Goal: Task Accomplishment & Management: Complete application form

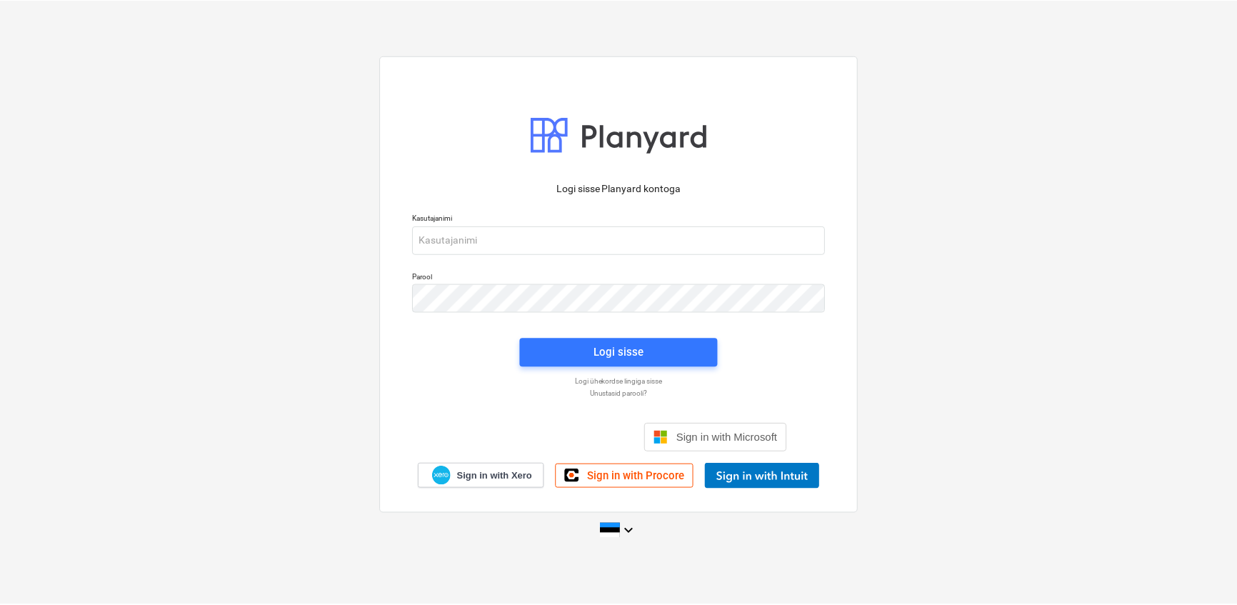
scroll to position [117, 0]
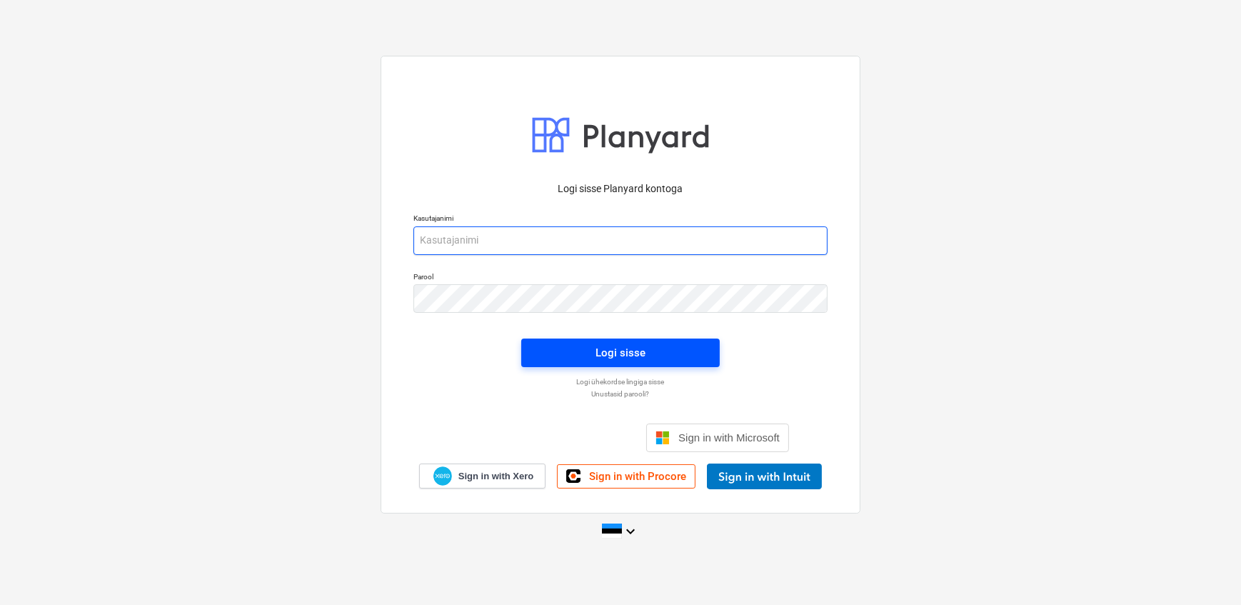
type input "[EMAIL_ADDRESS][DOMAIN_NAME]"
click at [532, 350] on button "Logi sisse" at bounding box center [620, 353] width 199 height 29
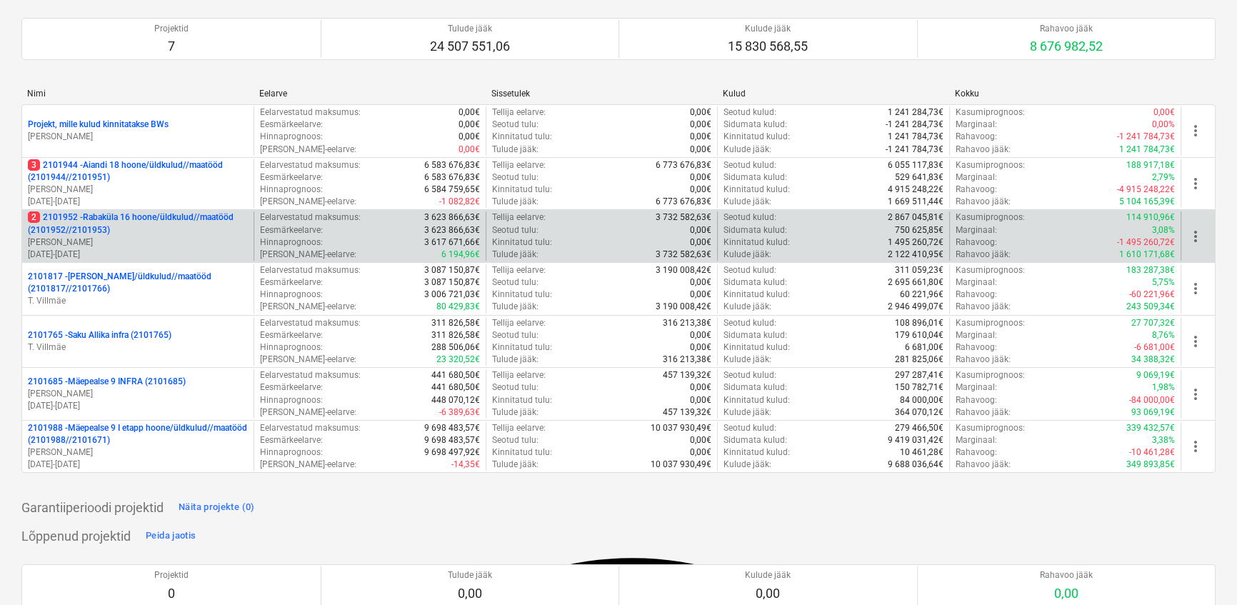
scroll to position [129, 0]
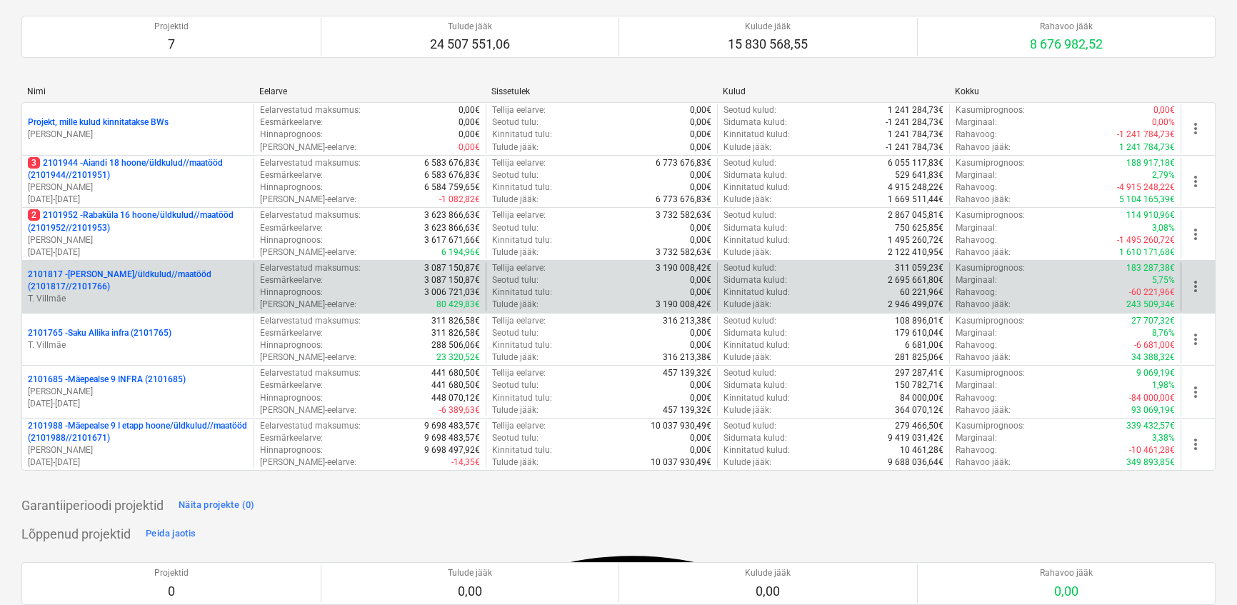
click at [82, 272] on p "2101817 - [PERSON_NAME]/üldkulud//maatööd (2101817//2101766)" at bounding box center [138, 281] width 220 height 24
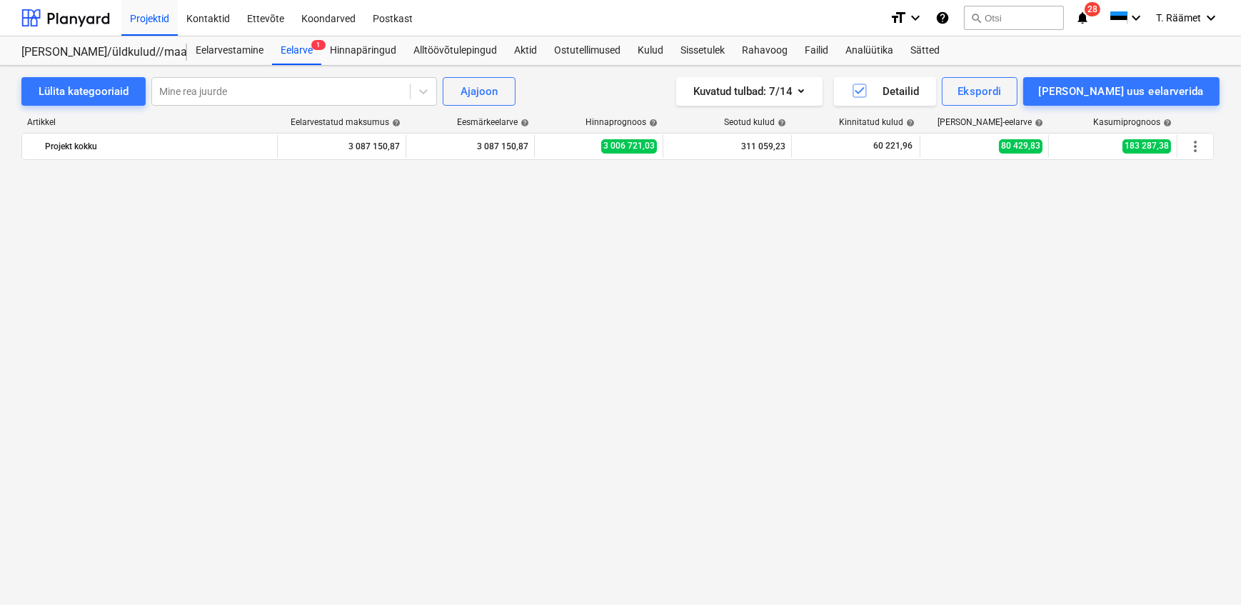
scroll to position [1050, 0]
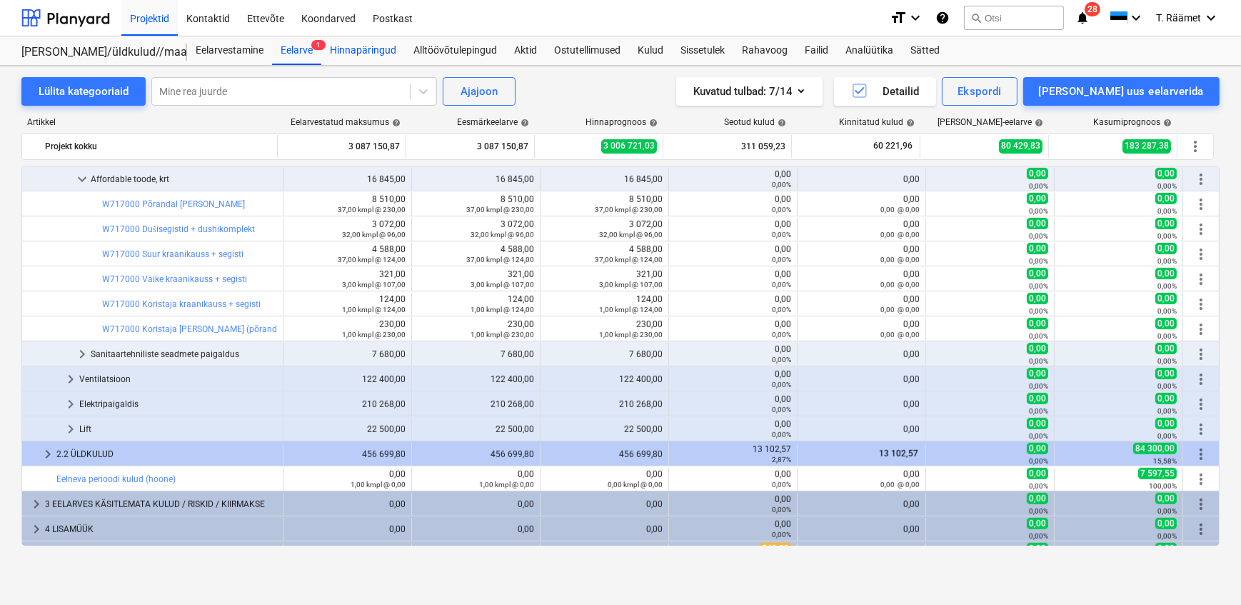
click at [349, 46] on div "Hinnapäringud" at bounding box center [363, 50] width 84 height 29
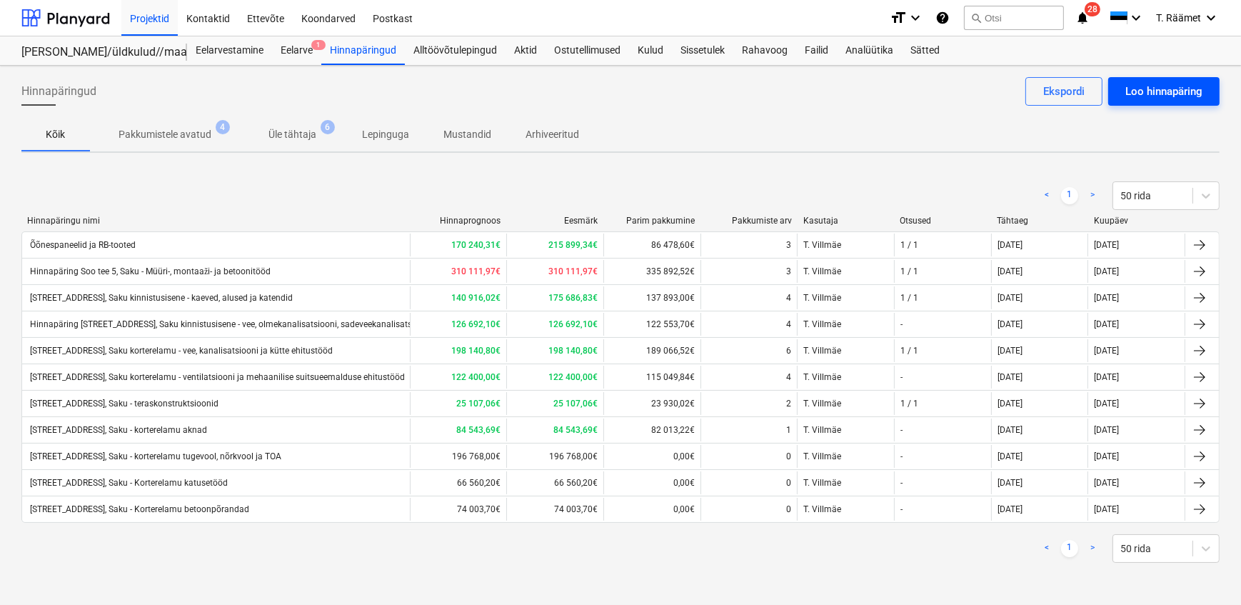
click at [1176, 85] on div "Loo hinnapäring" at bounding box center [1163, 91] width 77 height 19
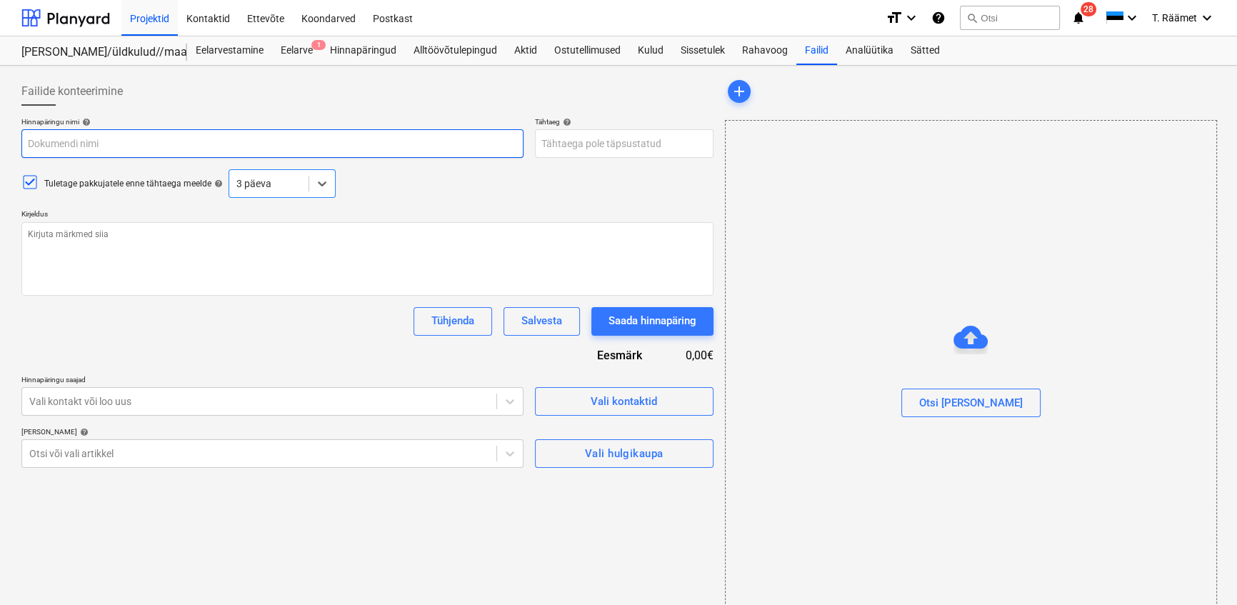
click at [97, 144] on input "text" at bounding box center [272, 143] width 502 height 29
type textarea "x"
type input "H"
type textarea "x"
type input "Hi"
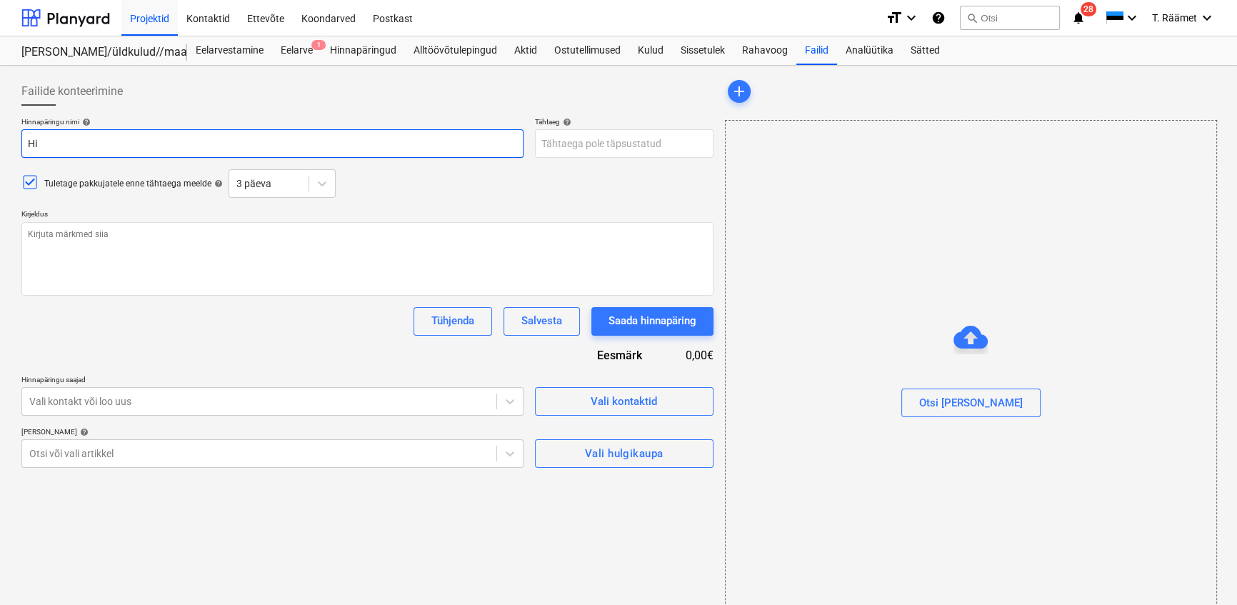
type textarea "x"
type input "Hin"
type textarea "x"
type input "[PERSON_NAME]"
type textarea "x"
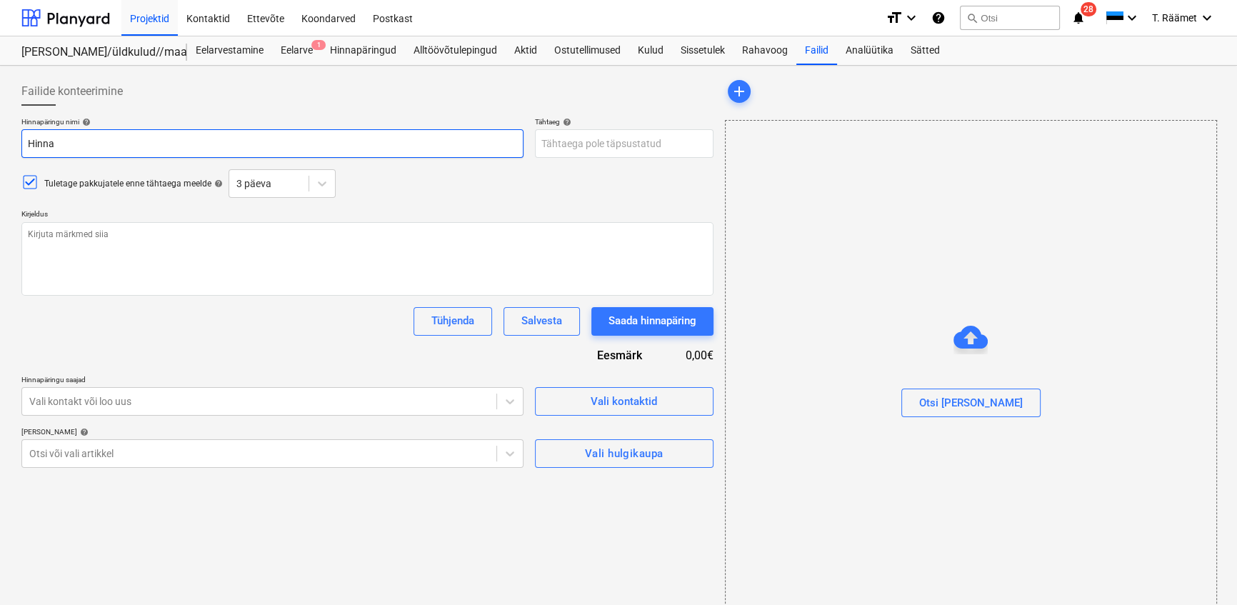
type input "Hinnap"
type textarea "x"
type input "Hinnapä"
type textarea "x"
type input "Hinnapär"
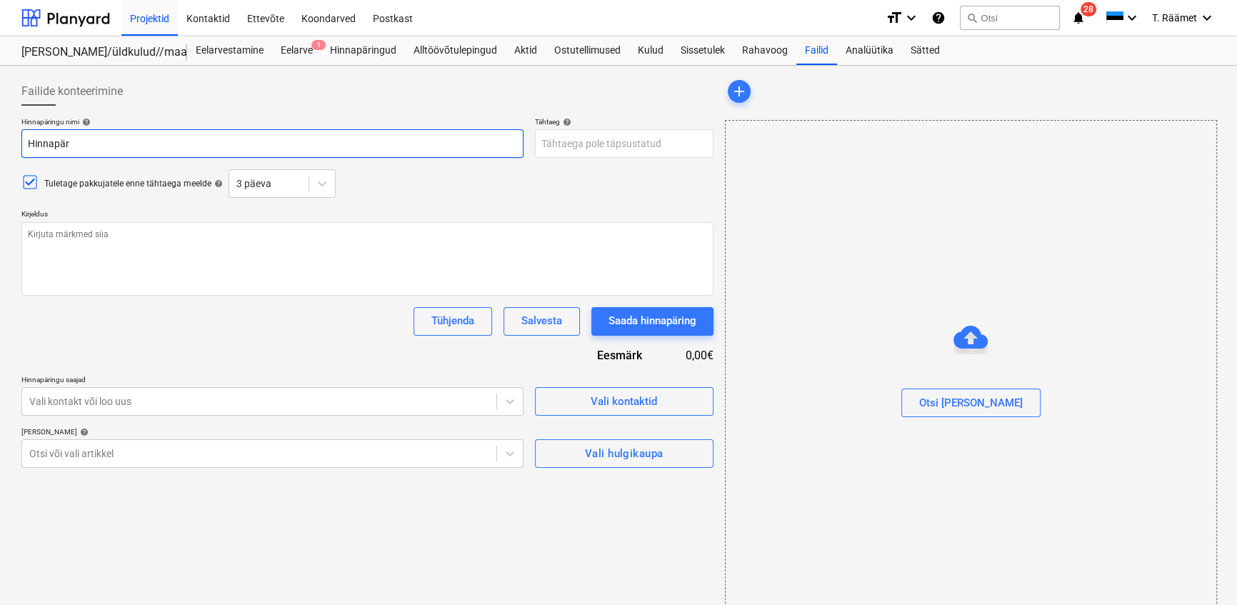
type textarea "x"
type input "Hinnapäri"
type textarea "x"
type input "Hinnapärin"
type textarea "x"
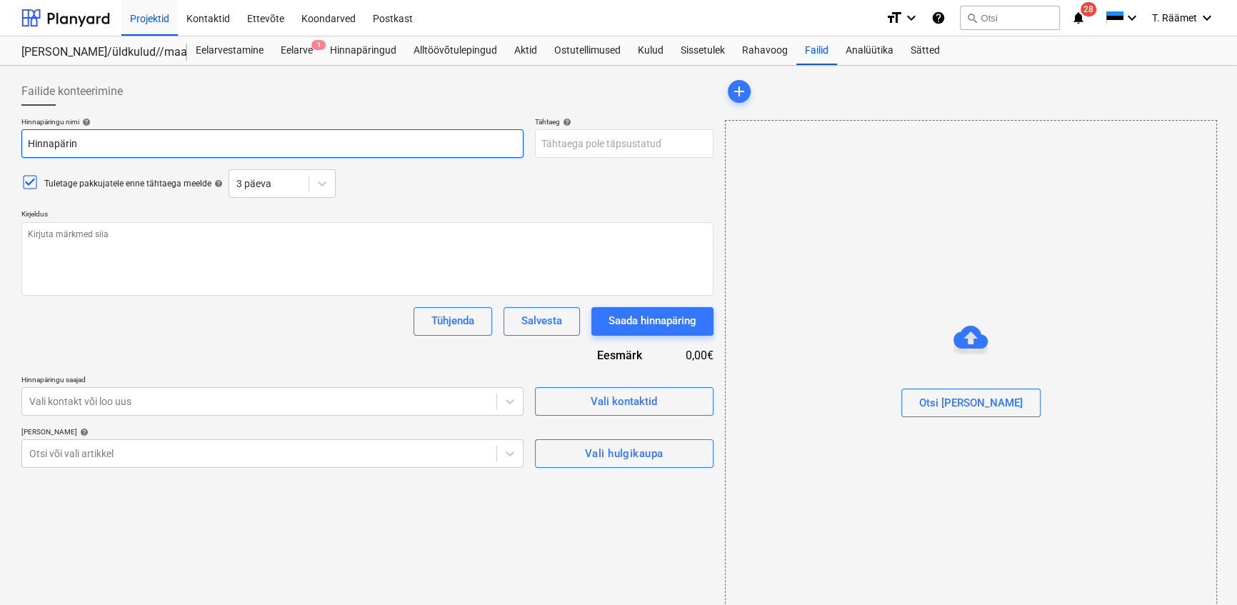
type input "Hinnapäring"
type textarea "x"
type input "Hinnapäring S"
type textarea "x"
type input "Hinnapäring So"
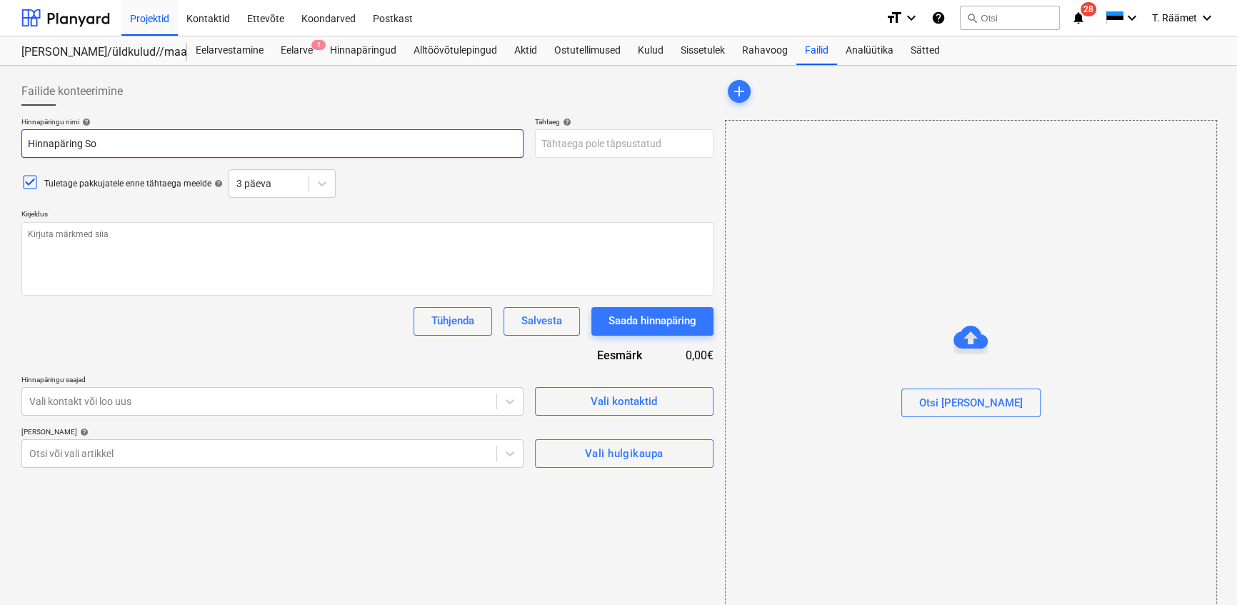
type textarea "x"
type input "Hinnapäring [PERSON_NAME]"
type textarea "x"
type input "Hinnapäring [PERSON_NAME]"
type textarea "x"
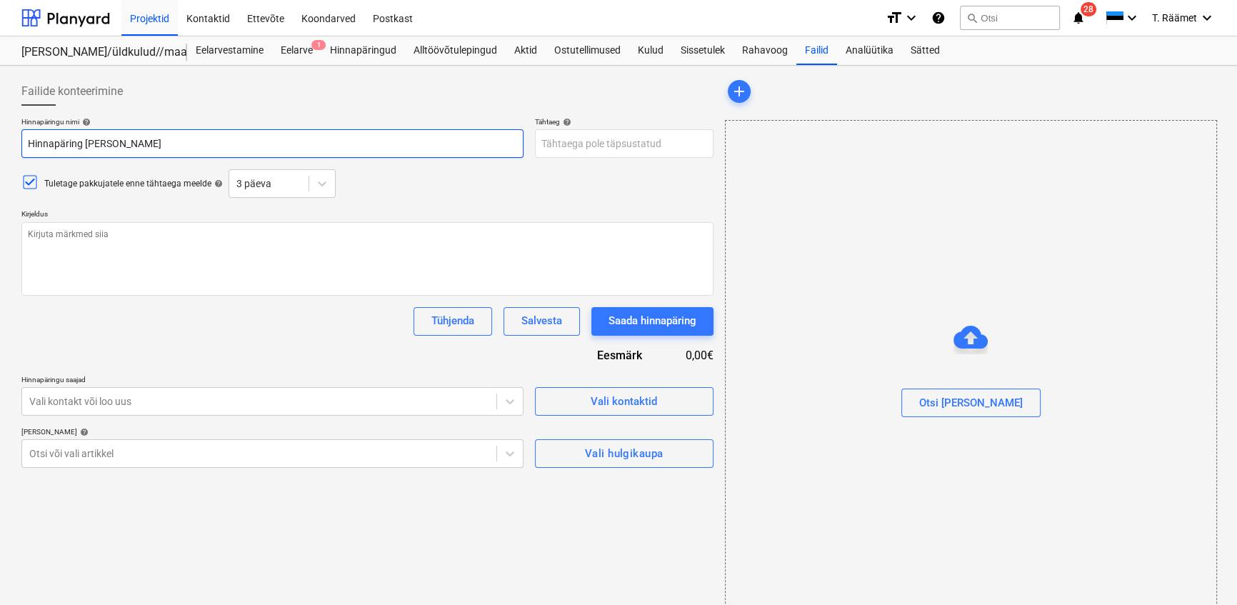
type input "Hinnapäring Soo te"
type textarea "x"
type input "Hinnapäring [PERSON_NAME]"
type textarea "x"
type input "Hinnapäring [PERSON_NAME]"
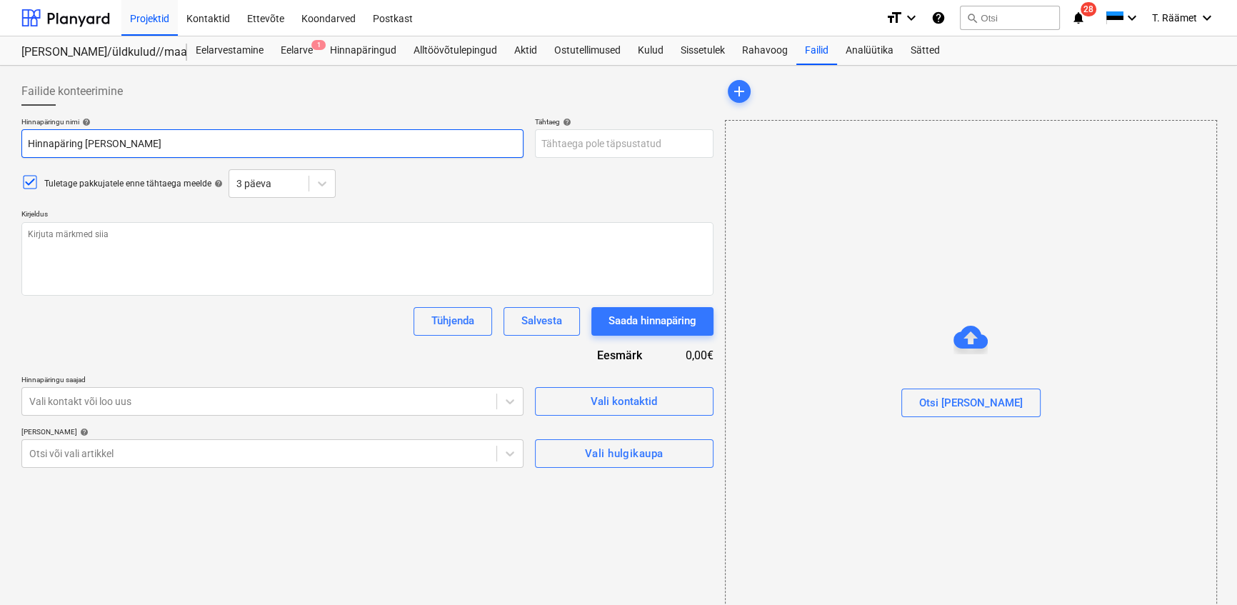
type textarea "x"
type input "Hinnapäring Soo tee 5"
type textarea "x"
type input "Hinnapäring Soo tee 5"
type textarea "x"
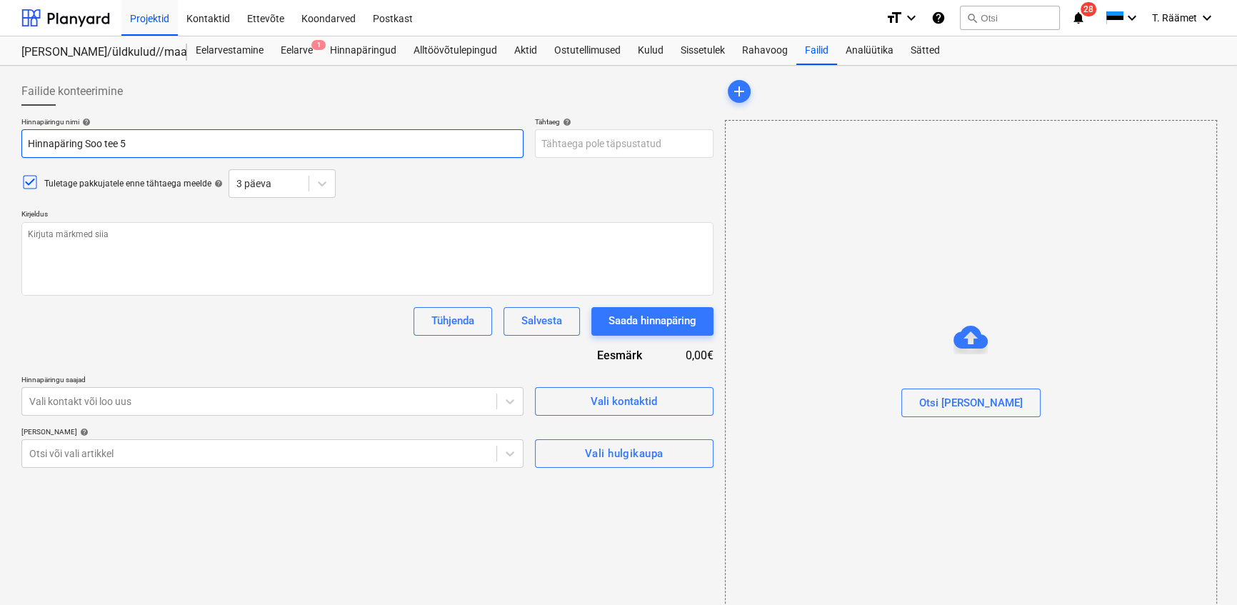
type input "Hinnapäring Soo tee 5"
type textarea "x"
type input "[STREET_ADDRESS],"
type textarea "x"
type input "[STREET_ADDRESS]"
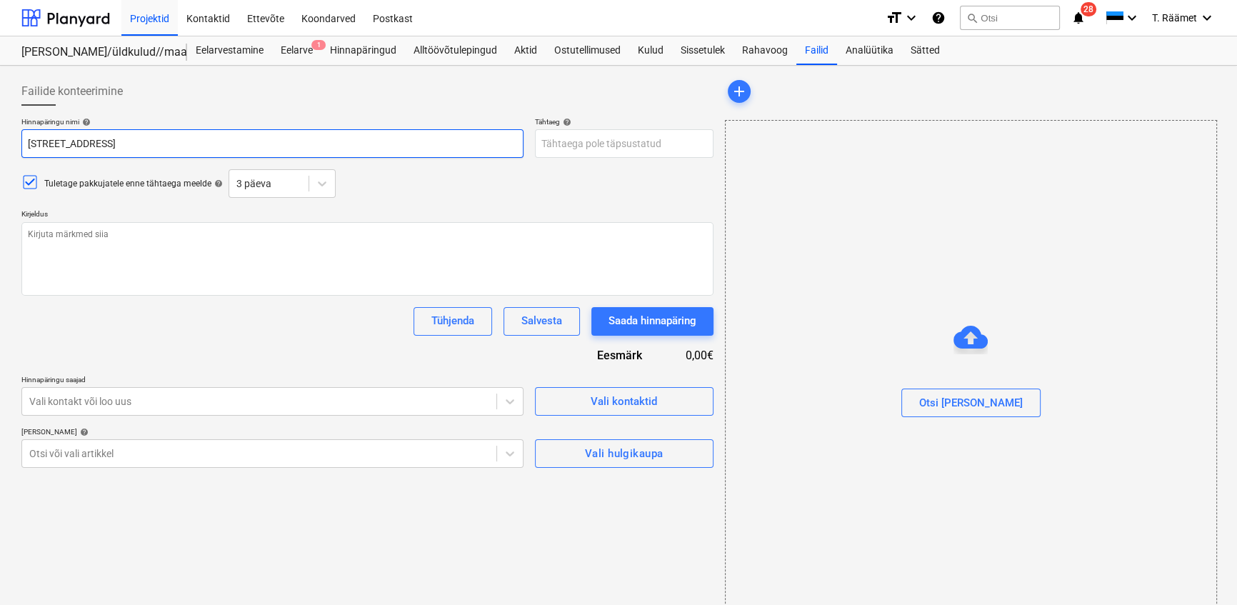
type textarea "x"
type input "[STREET_ADDRESS]"
type textarea "x"
type input "[STREET_ADDRESS]"
type textarea "x"
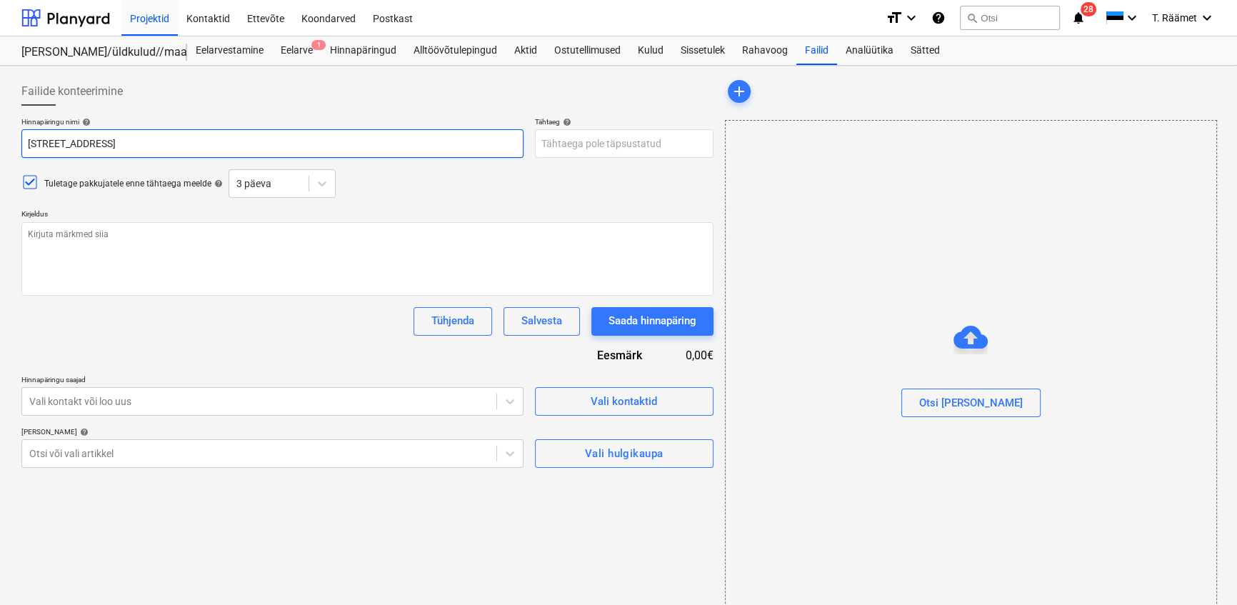
type input "[STREET_ADDRESS]"
type textarea "x"
type input "[STREET_ADDRESS]"
type textarea "x"
type input "Hinnapäring [STREET_ADDRESS] -"
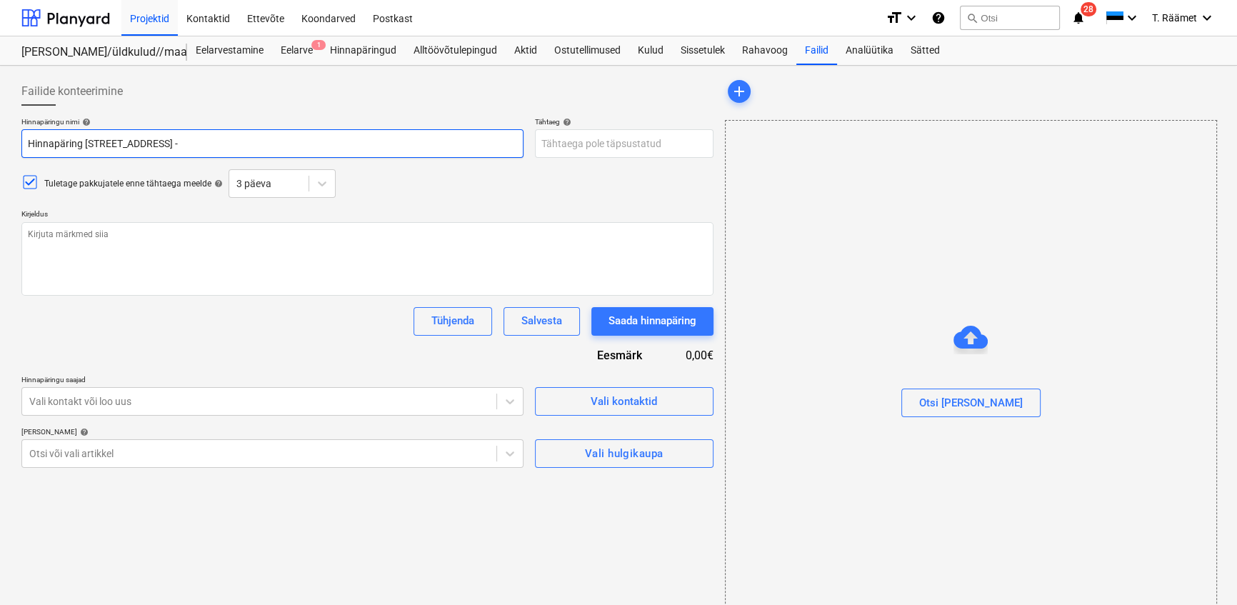
type textarea "x"
type input "Hinnapäring [STREET_ADDRESS] -"
type textarea "x"
type input "Hinnapäring [STREET_ADDRESS]"
type textarea "x"
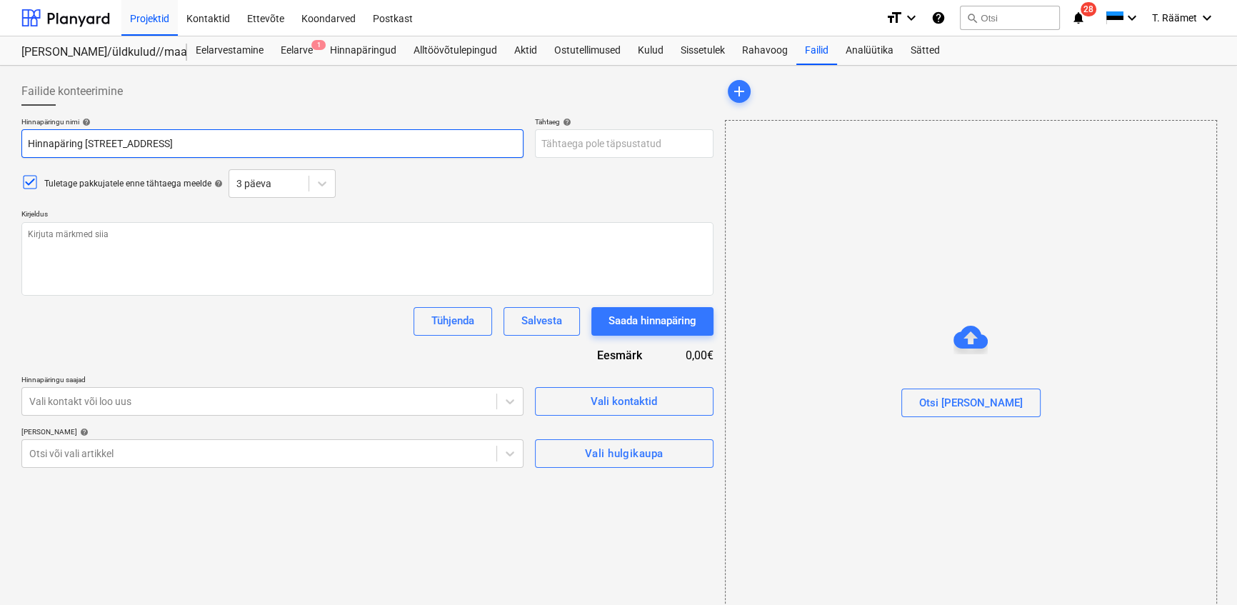
type input "Hinnapäring Soo tee 5, Saku - li"
type textarea "x"
type input "Hinnapäring [STREET_ADDRESS]"
type textarea "x"
type input "Hinnapäring [STREET_ADDRESS]"
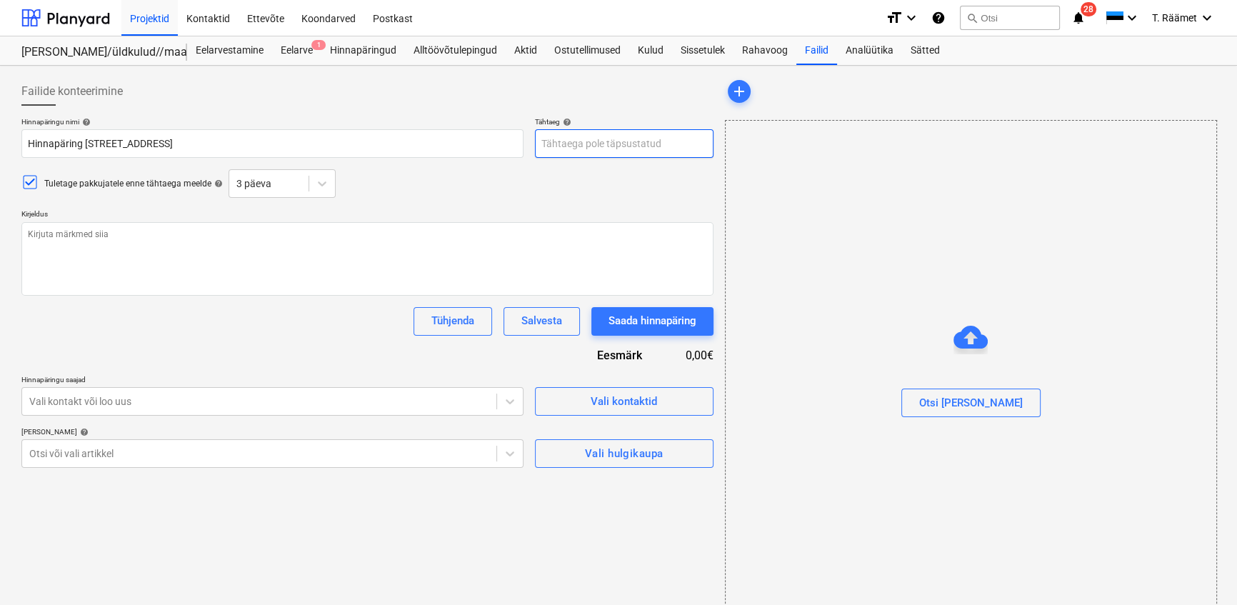
click at [547, 144] on body "Projektid Kontaktid Ettevõte Koondarved Postkast format_size keyboard_arrow_dow…" at bounding box center [618, 302] width 1237 height 605
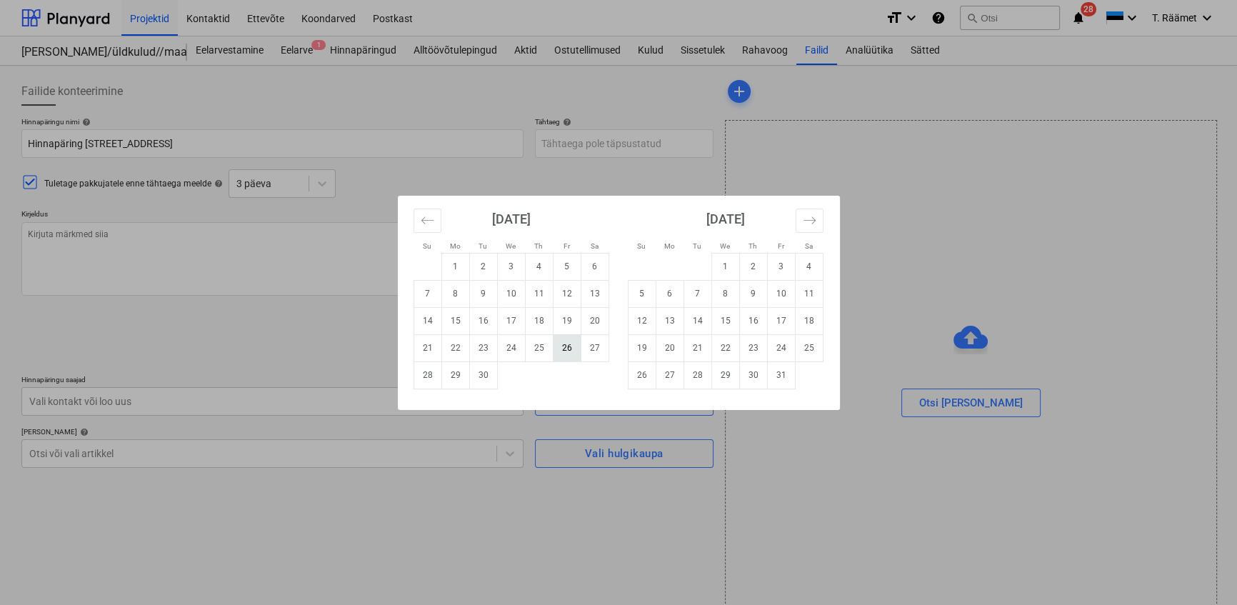
click at [562, 349] on td "26" at bounding box center [567, 347] width 28 height 27
type textarea "x"
type input "[DATE]"
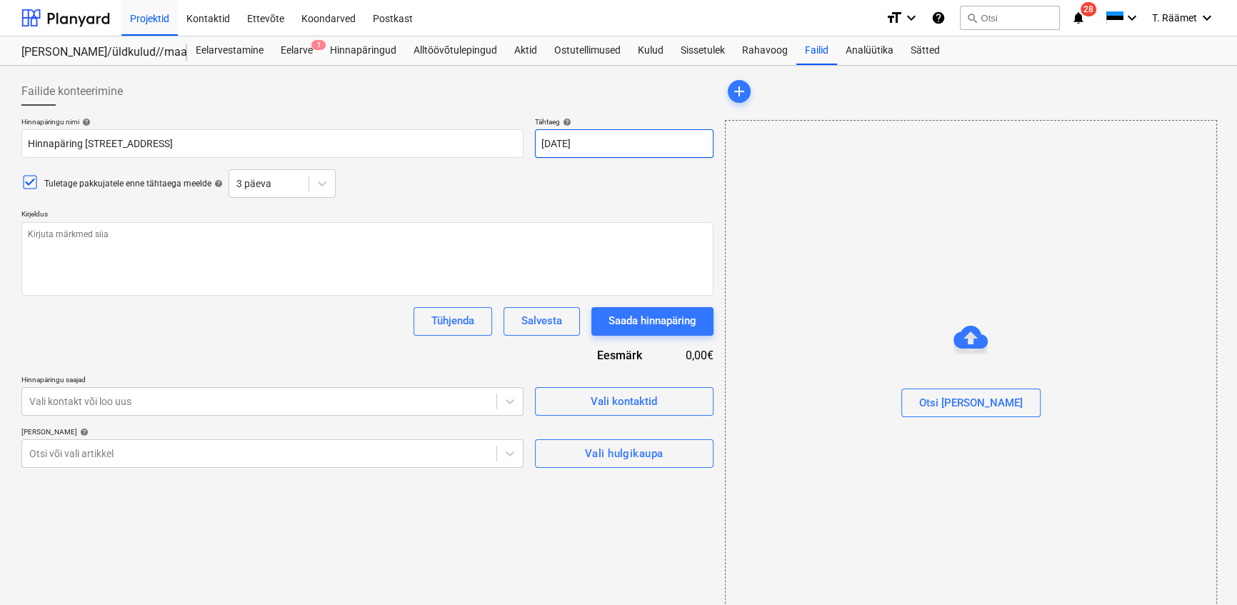
click at [577, 149] on body "Projektid Kontaktid Ettevõte Koondarved Postkast format_size keyboard_arrow_dow…" at bounding box center [618, 302] width 1237 height 605
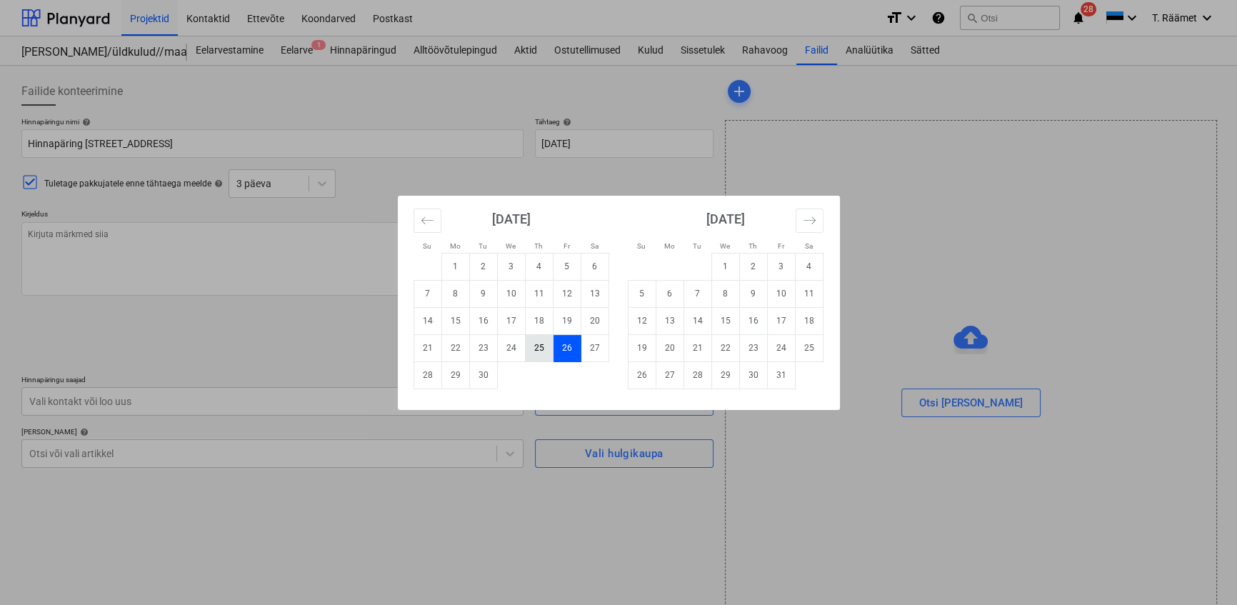
click at [546, 356] on td "25" at bounding box center [539, 347] width 28 height 27
type textarea "x"
type input "[DATE]"
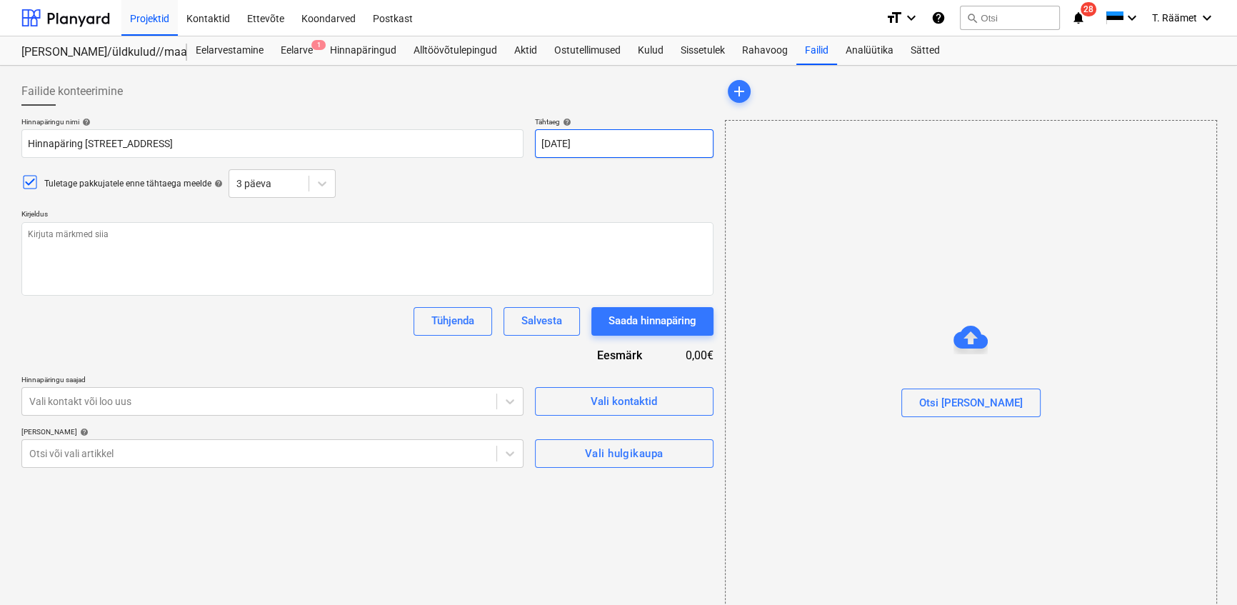
click at [578, 149] on body "Projektid Kontaktid Ettevõte Koondarved Postkast format_size keyboard_arrow_dow…" at bounding box center [618, 302] width 1237 height 605
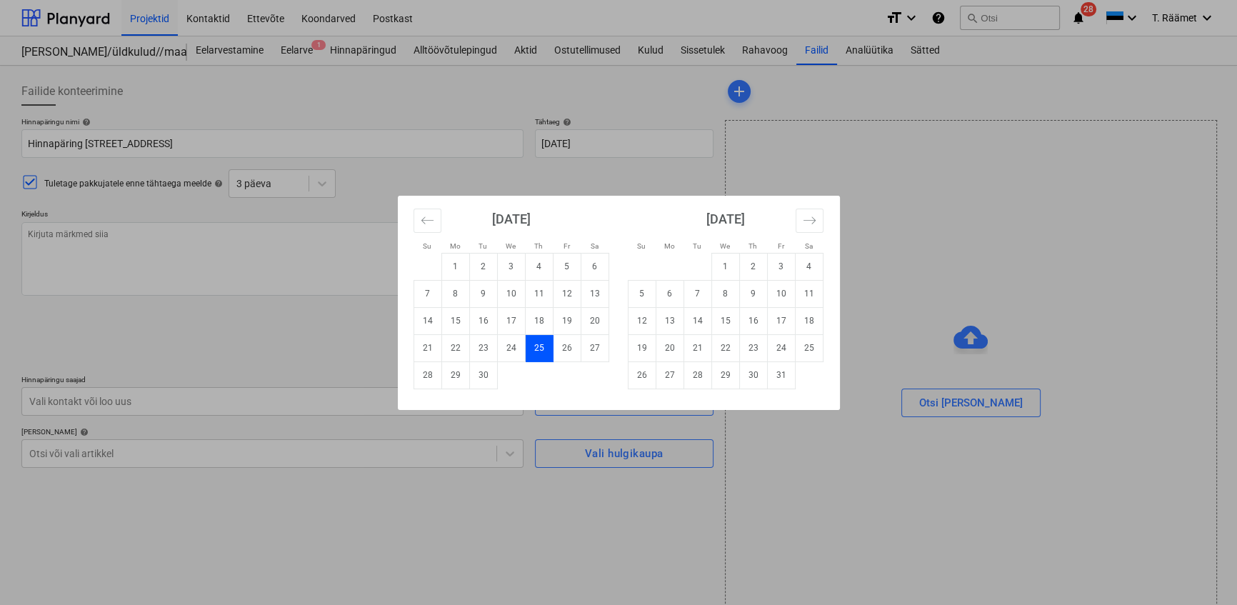
click at [225, 257] on div "Su Mo Tu We Th Fr Sa Su Mo Tu We Th Fr Sa [DATE] 1 2 3 4 5 6 7 8 9 10 11 12 13 …" at bounding box center [618, 302] width 1237 height 605
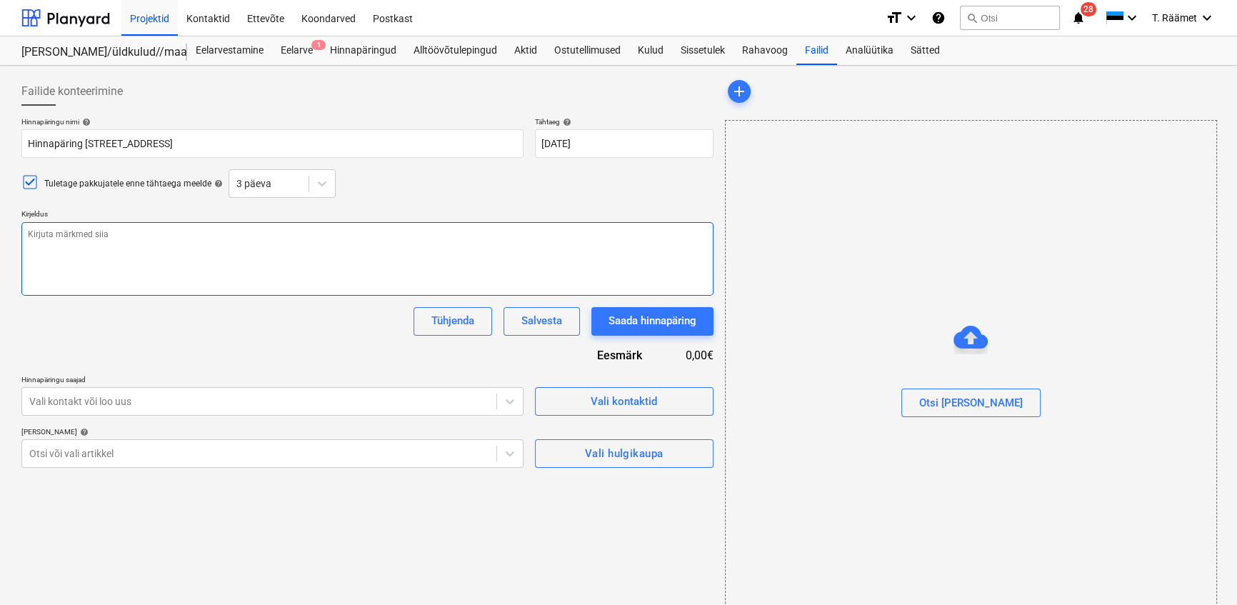
click at [134, 254] on textarea at bounding box center [367, 259] width 692 height 74
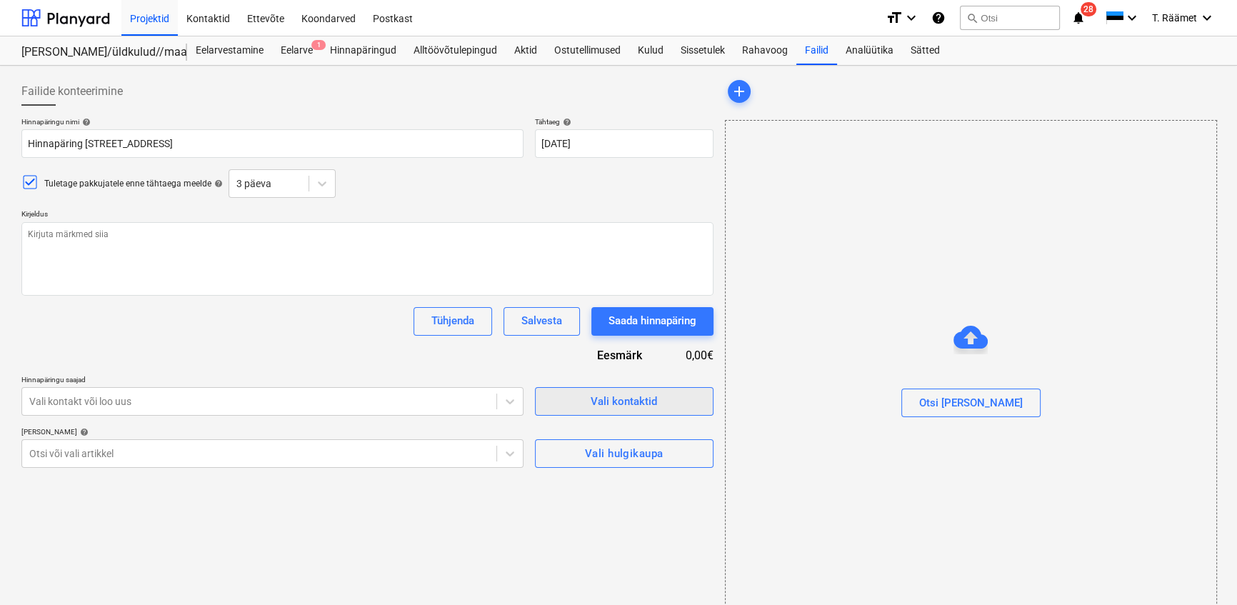
click at [571, 404] on span "Vali kontaktid" at bounding box center [624, 401] width 143 height 19
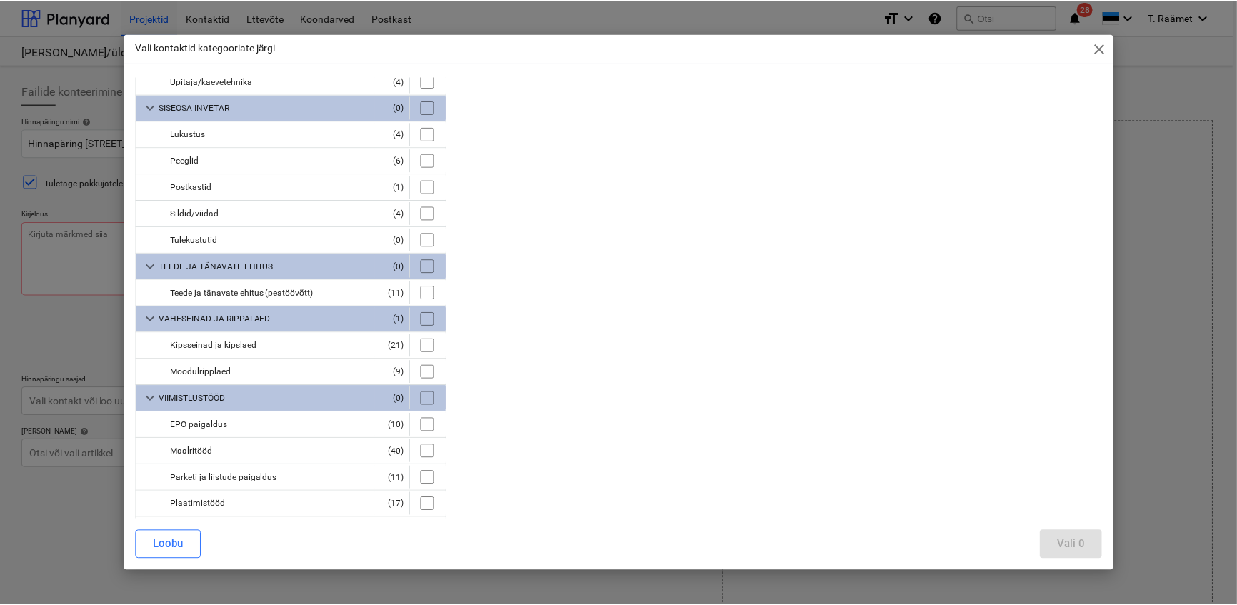
scroll to position [2597, 0]
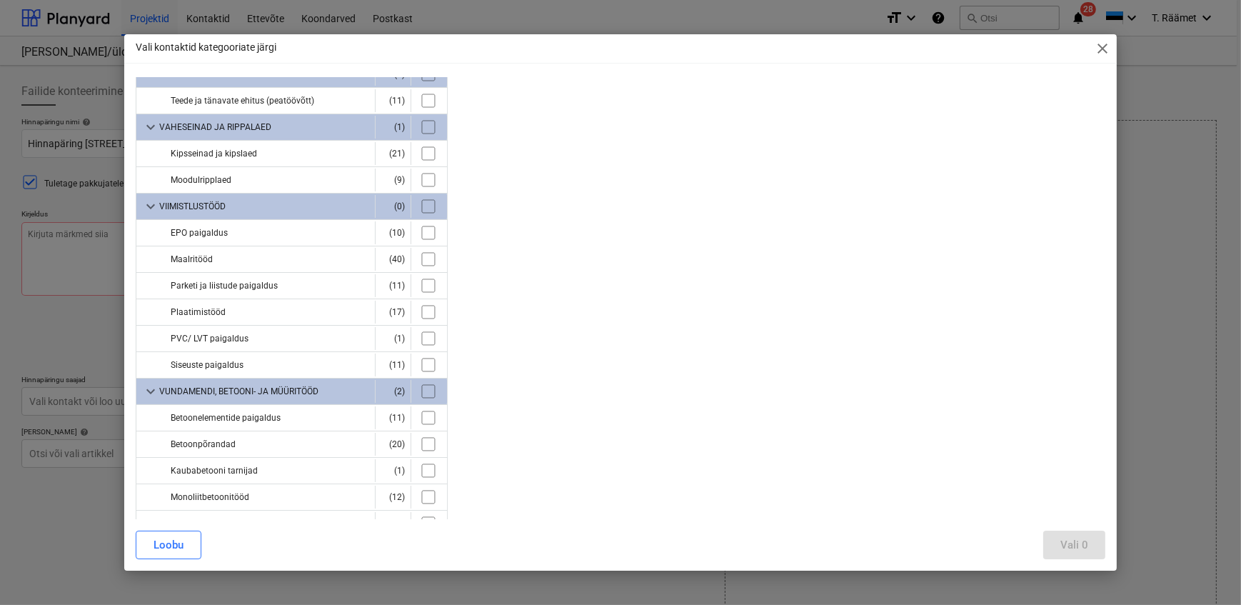
click at [1103, 50] on span "close" at bounding box center [1102, 48] width 17 height 17
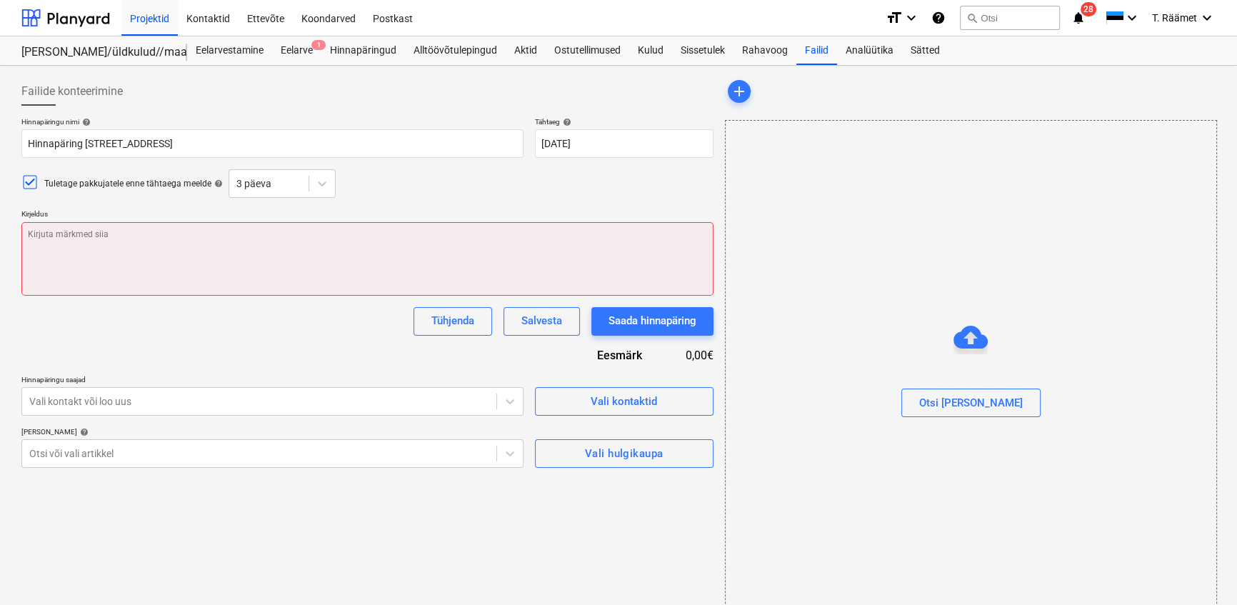
click at [169, 261] on textarea at bounding box center [367, 259] width 692 height 74
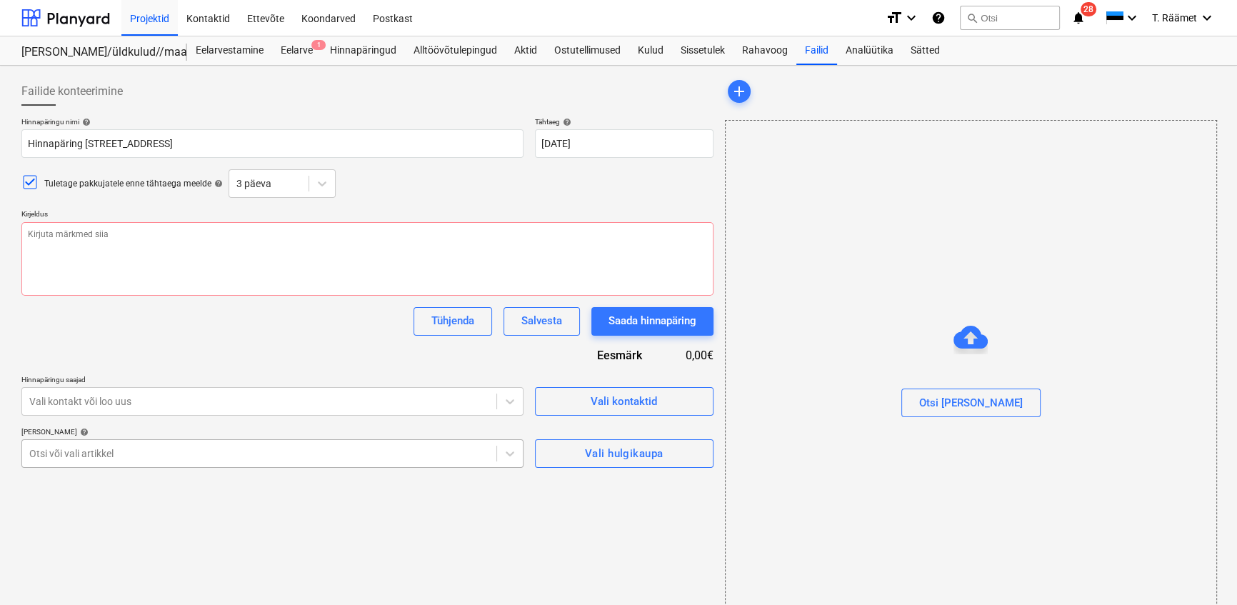
click at [137, 455] on div "Failide konteerimine Hinnapäringu nimi help Hinnapäring Soo tee 5, Saku - lift …" at bounding box center [367, 352] width 703 height 563
type textarea "x"
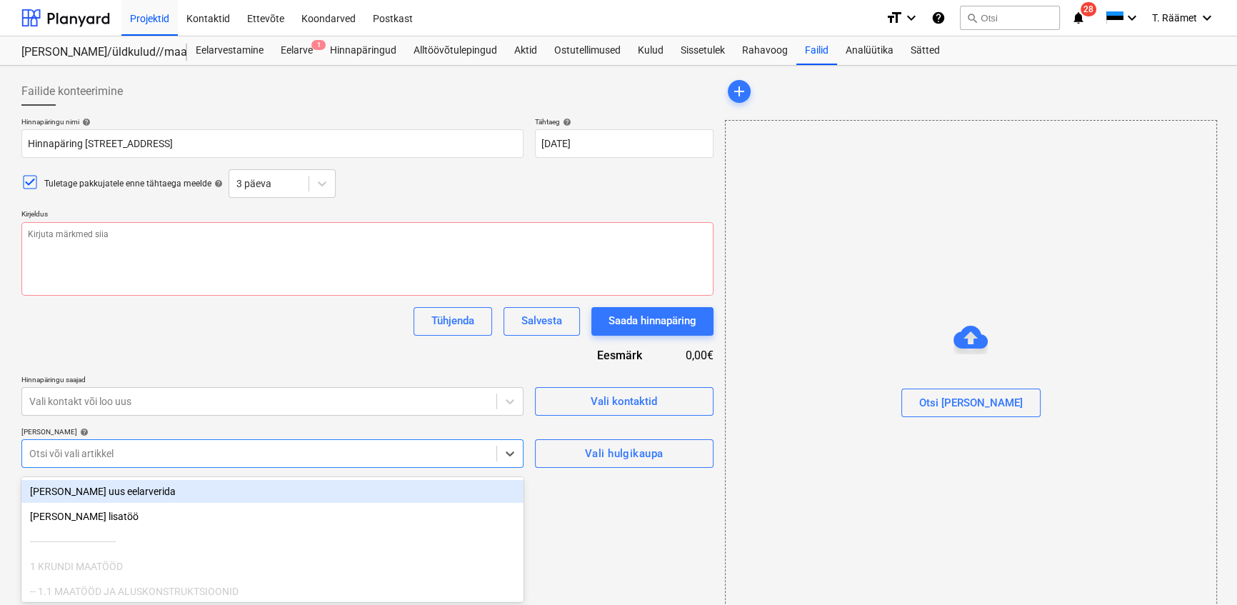
scroll to position [34, 0]
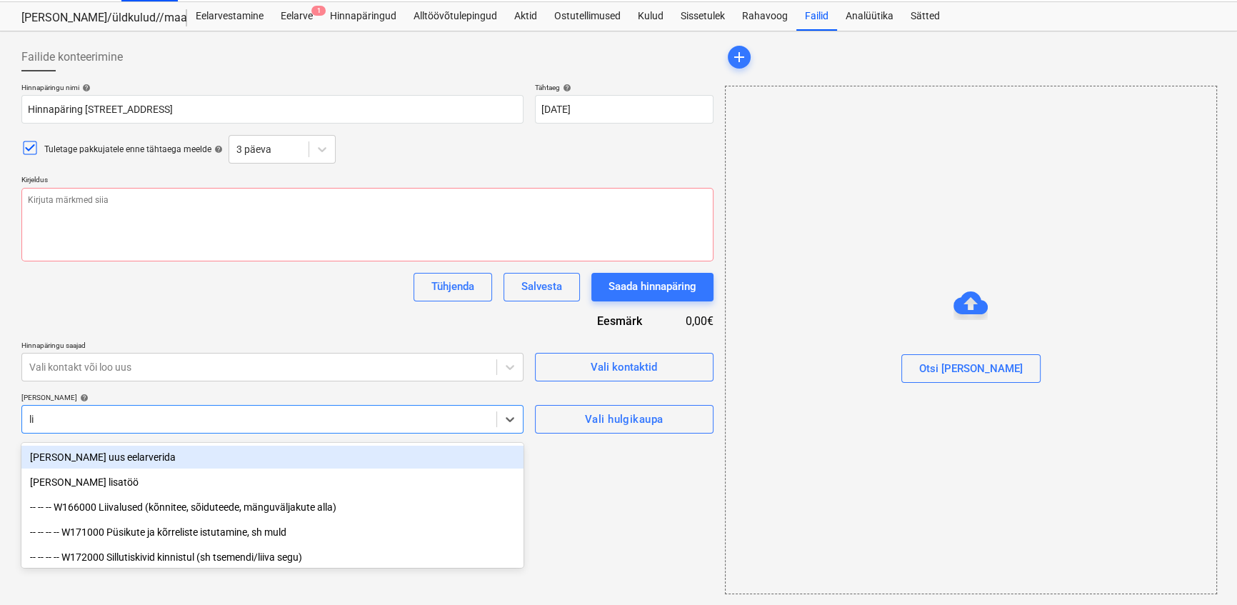
type input "lif"
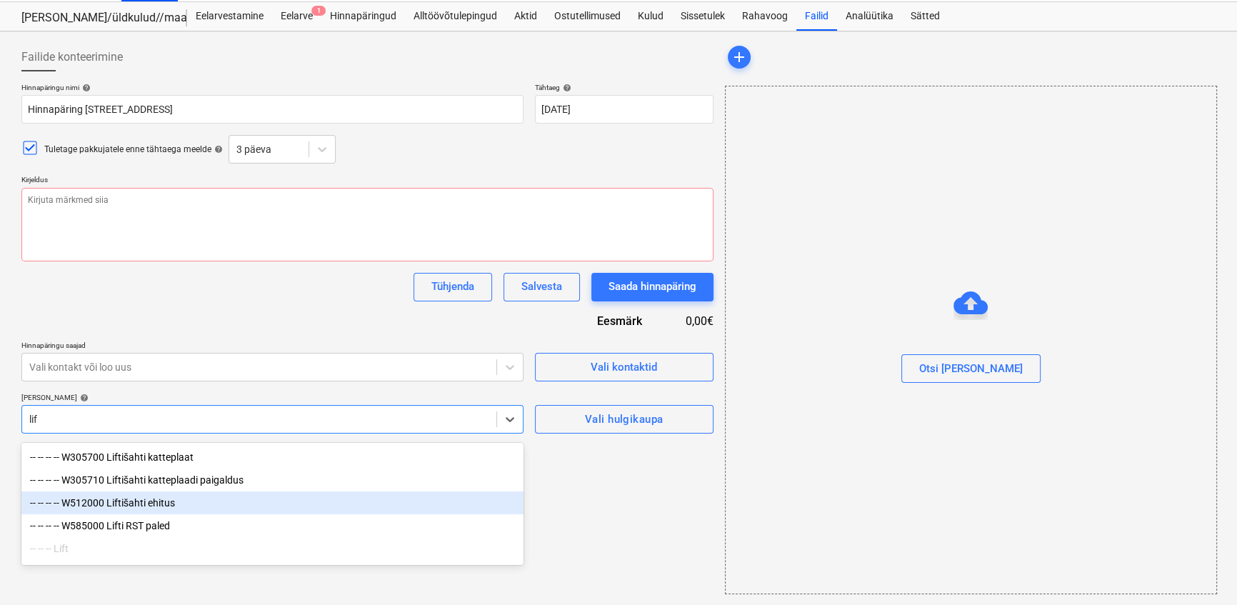
scroll to position [33, 0]
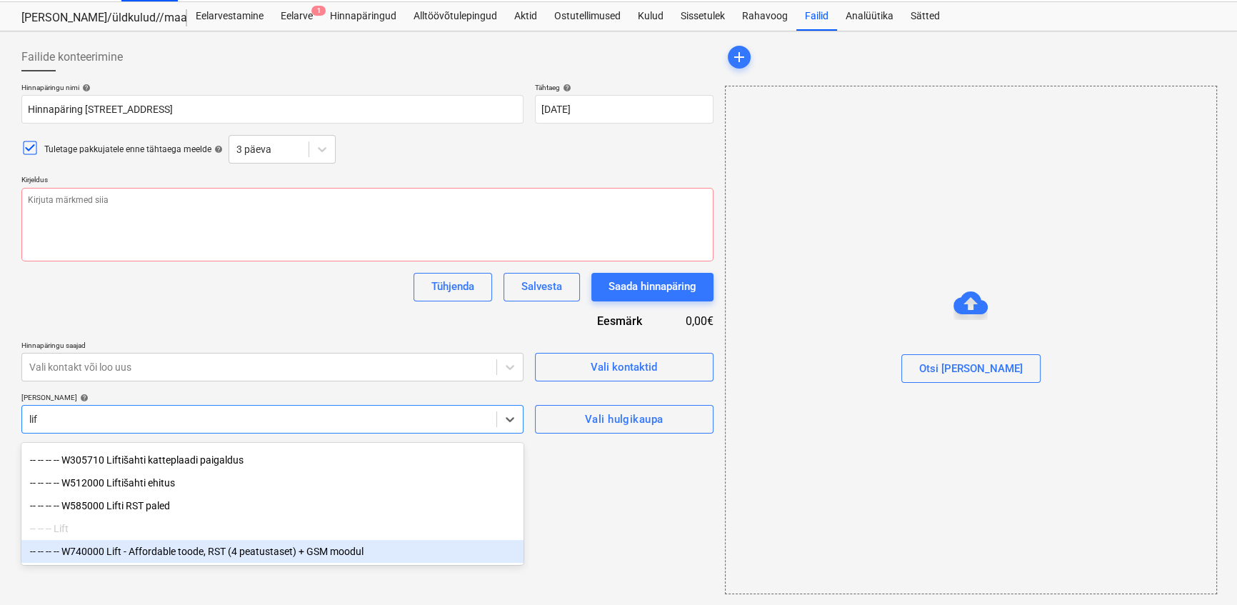
click at [143, 549] on div "-- -- -- -- W740000 Lift - Affordable toode, RST (4 peatustaset) + GSM moodul" at bounding box center [272, 551] width 502 height 23
type textarea "x"
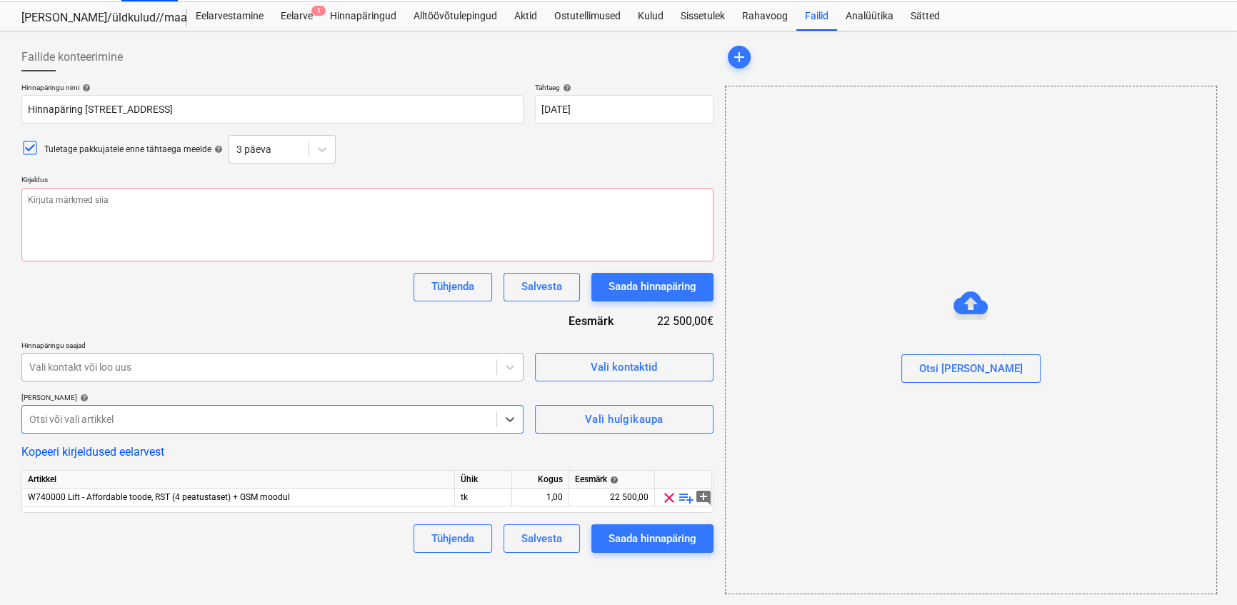
type textarea "x"
click at [179, 371] on div at bounding box center [259, 367] width 460 height 14
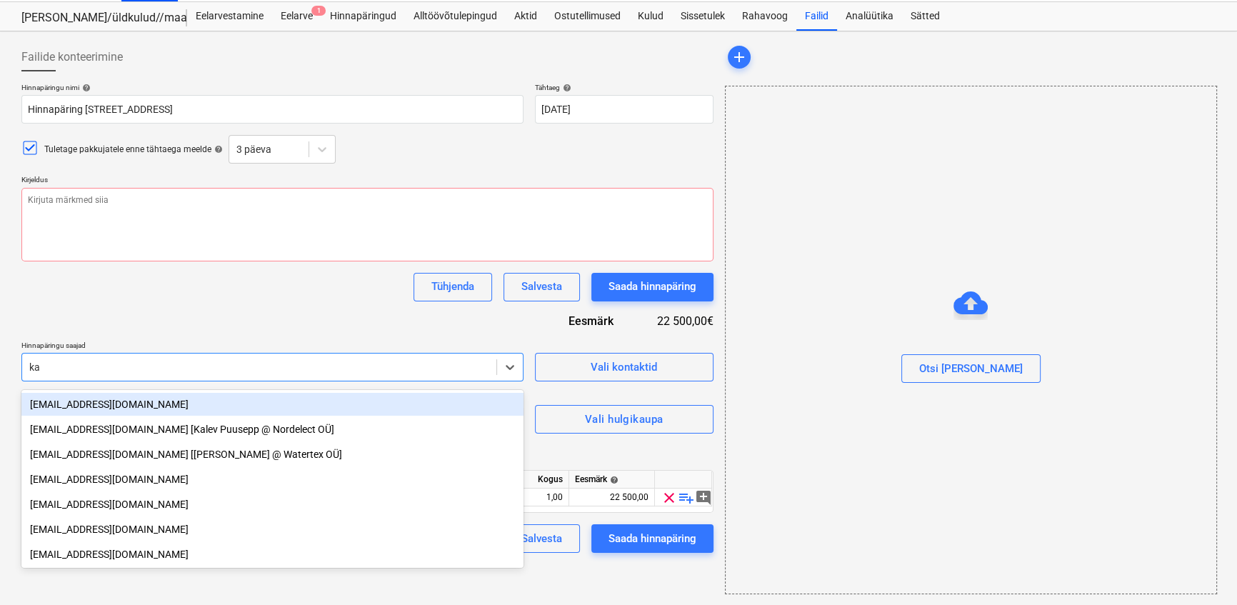
type input "k"
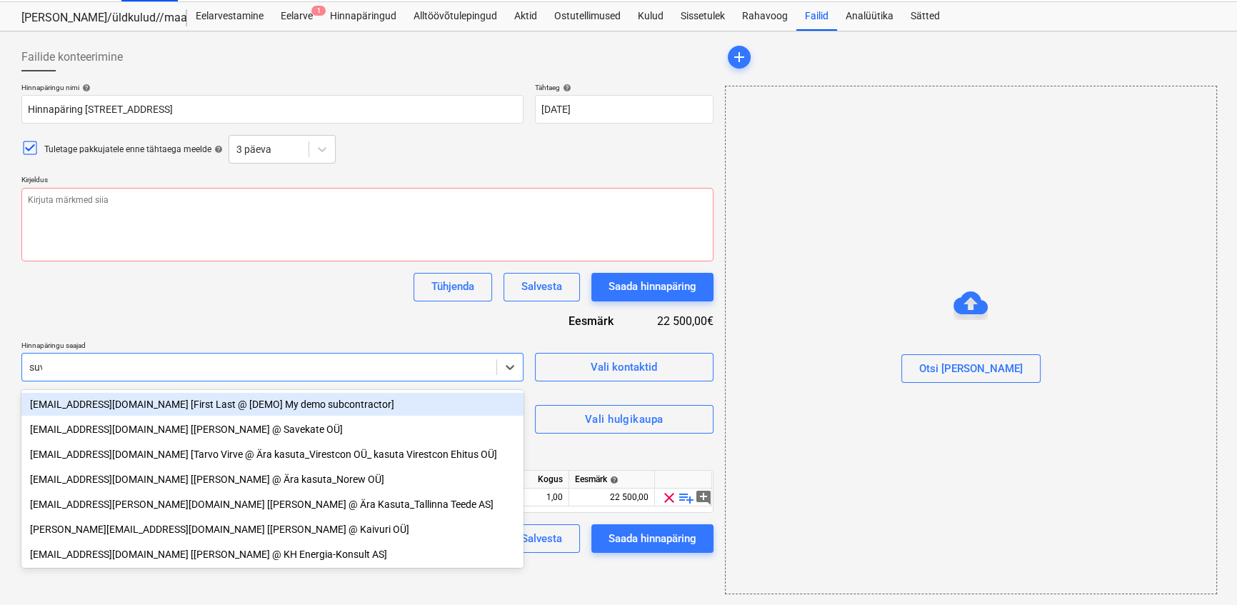
type input "suvi"
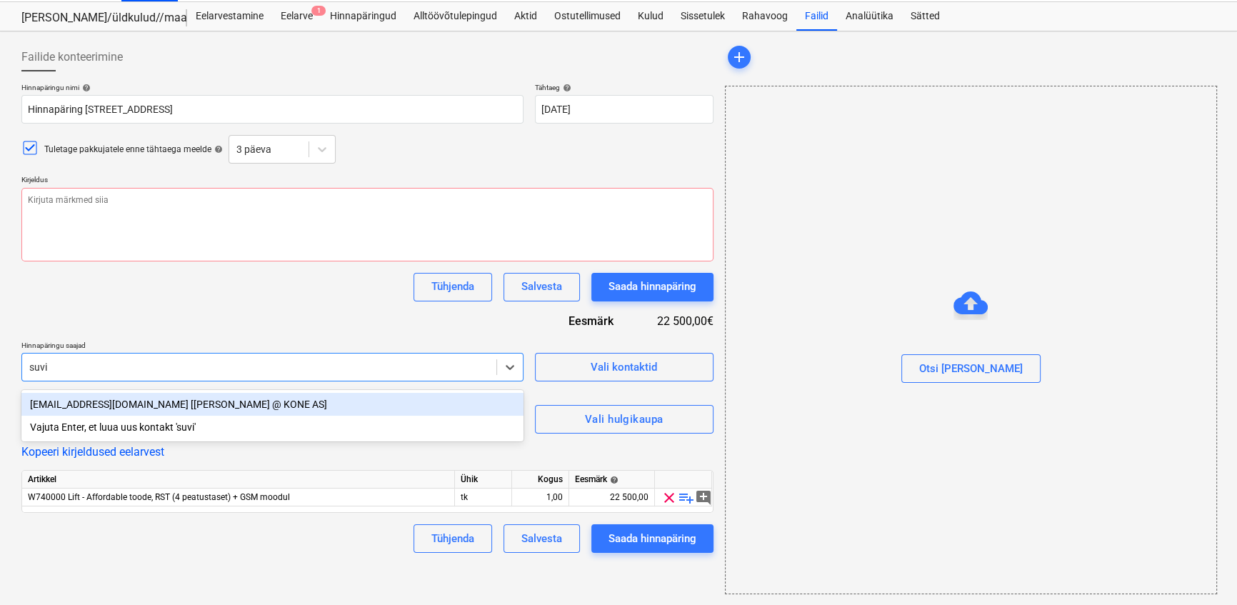
click at [107, 408] on div "[EMAIL_ADDRESS][DOMAIN_NAME] [[PERSON_NAME] @ KONE AS]" at bounding box center [272, 404] width 502 height 23
type textarea "x"
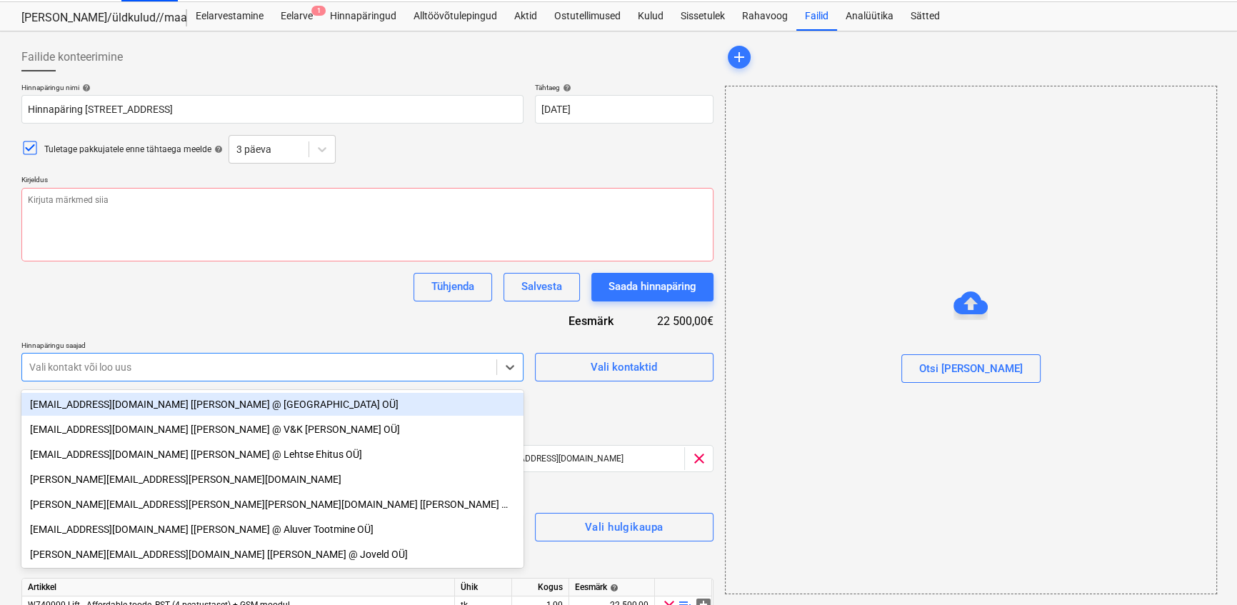
scroll to position [36, 0]
click at [116, 367] on div at bounding box center [259, 365] width 460 height 14
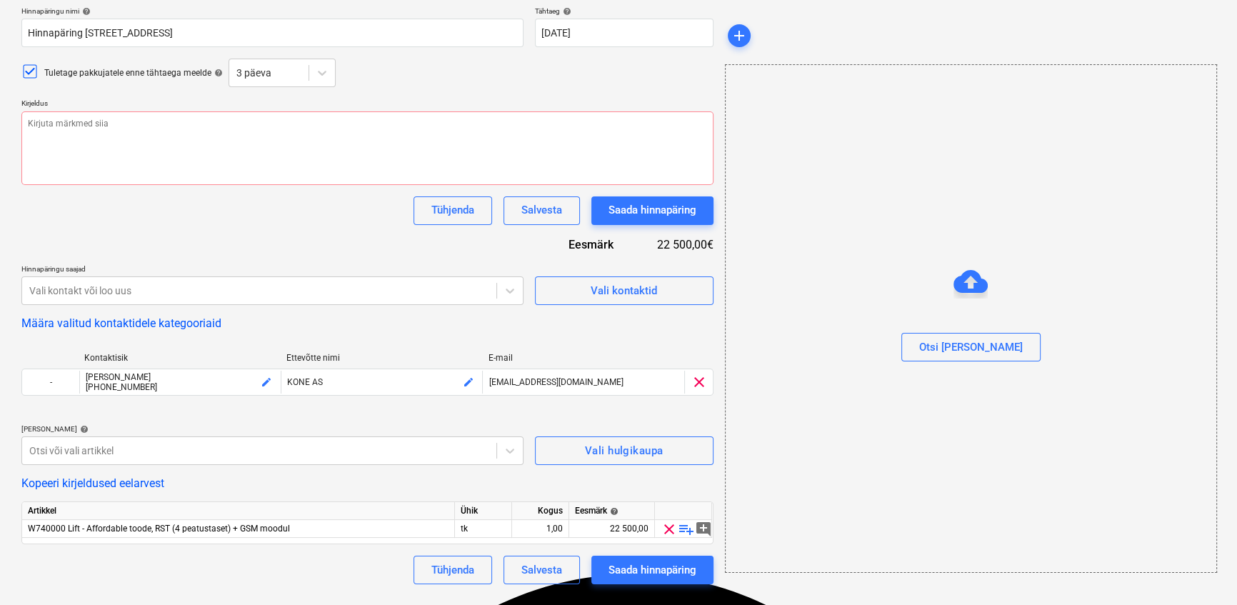
scroll to position [114, 0]
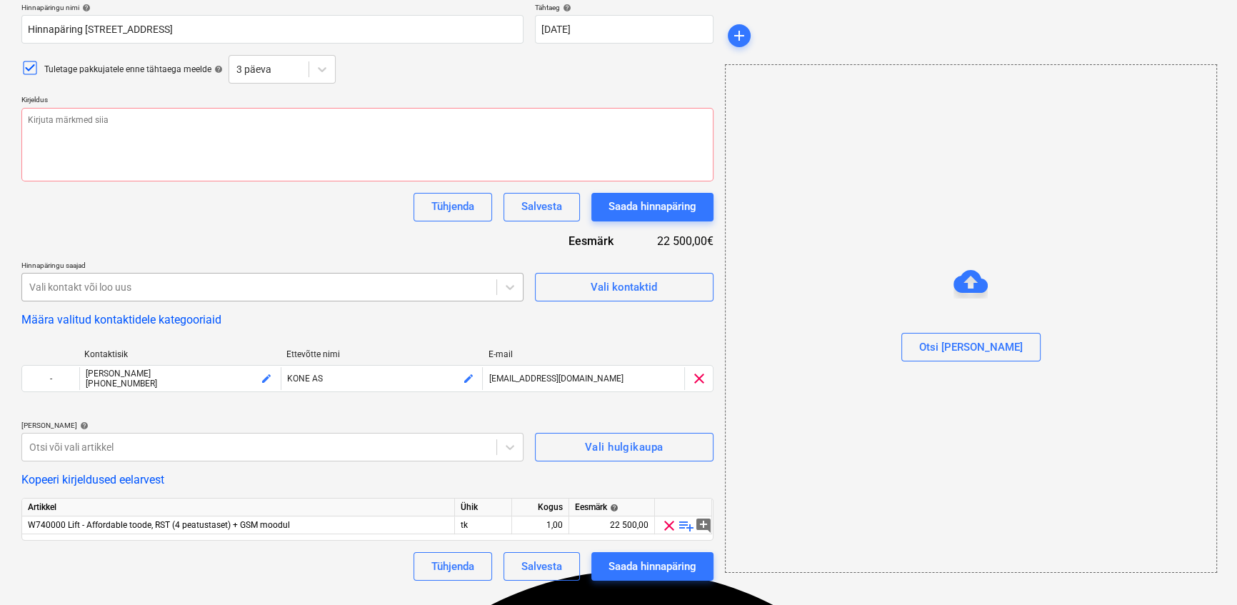
click at [148, 291] on div at bounding box center [259, 287] width 460 height 14
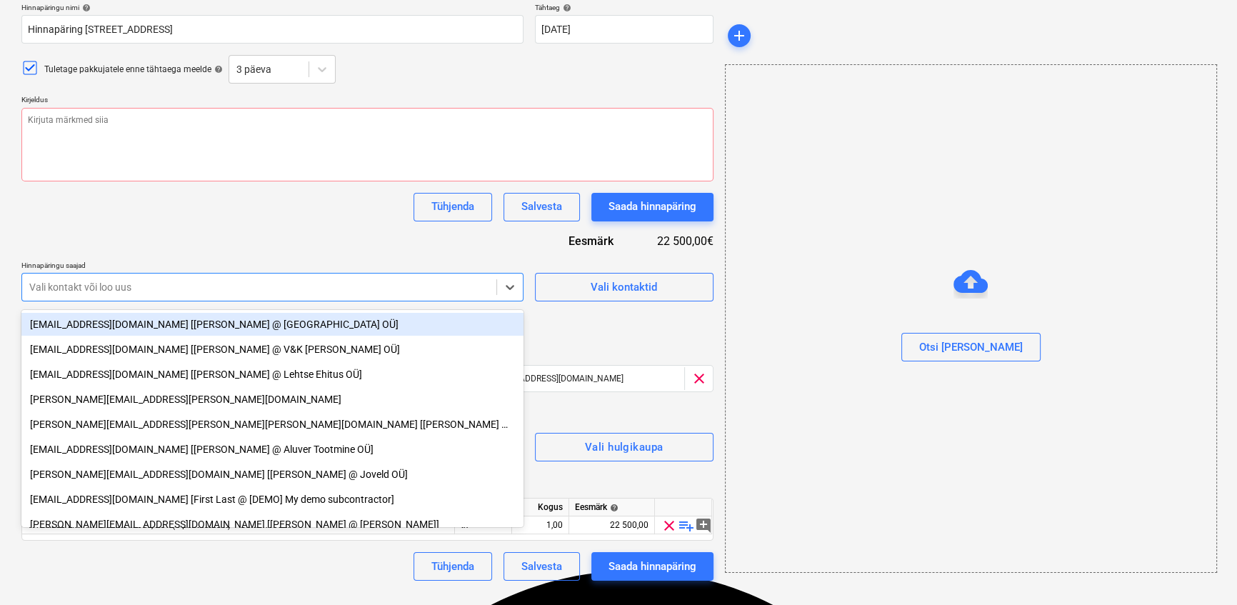
type textarea "x"
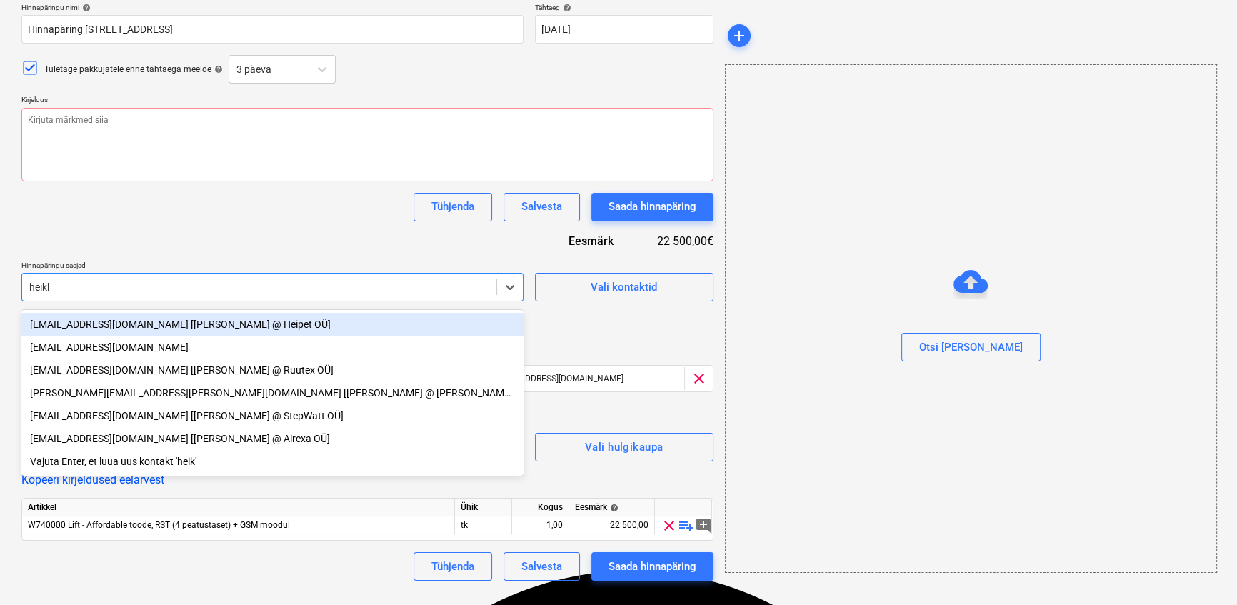
type input "[PERSON_NAME]"
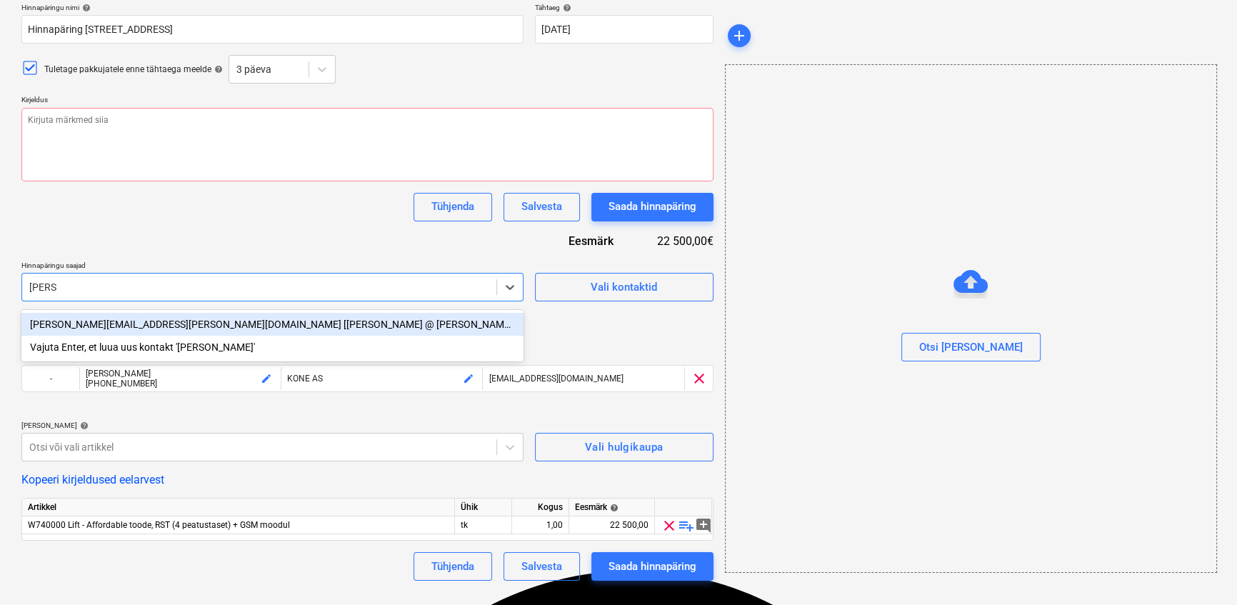
click at [143, 323] on div "[PERSON_NAME][EMAIL_ADDRESS][PERSON_NAME][DOMAIN_NAME] [[PERSON_NAME] @ [PERSON…" at bounding box center [272, 324] width 502 height 23
type textarea "x"
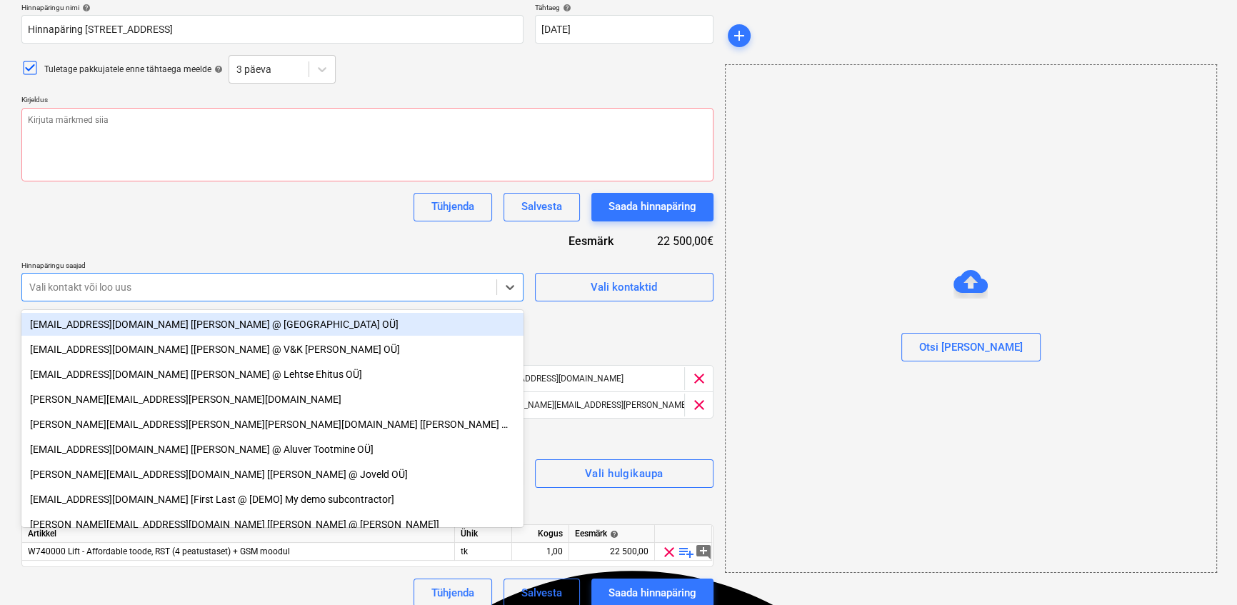
click at [612, 336] on div "Hinnapäringu nimi help Hinnapäring Soo tee 5, Saku - lift Tähtaeg help [DATE] […" at bounding box center [367, 305] width 692 height 604
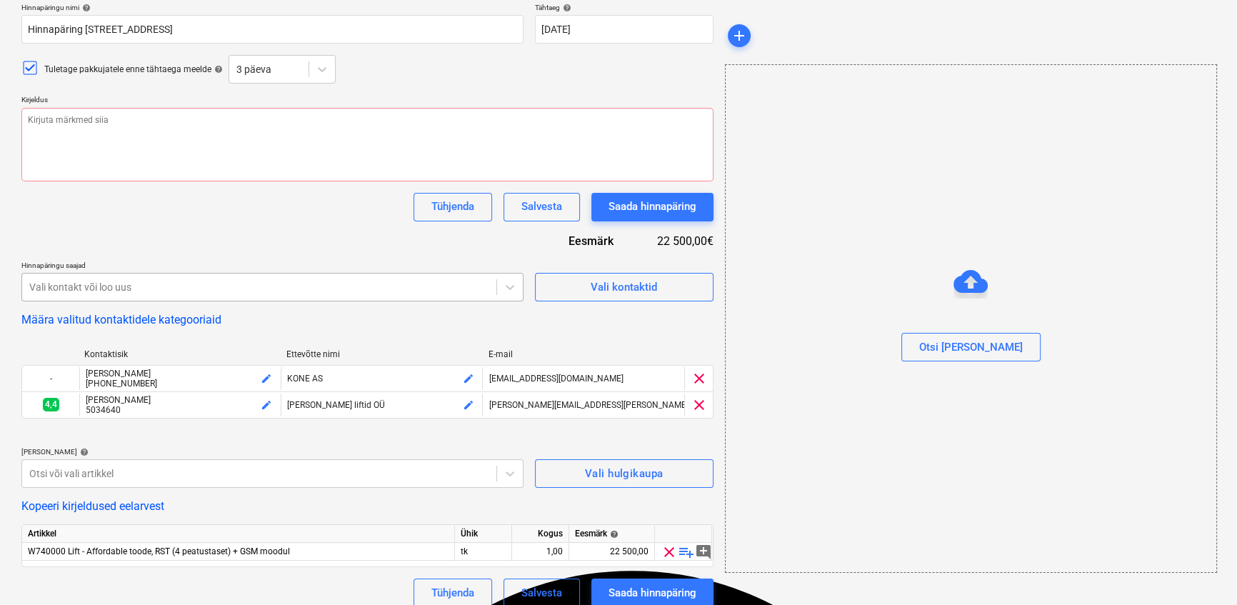
click at [365, 286] on div at bounding box center [259, 287] width 460 height 14
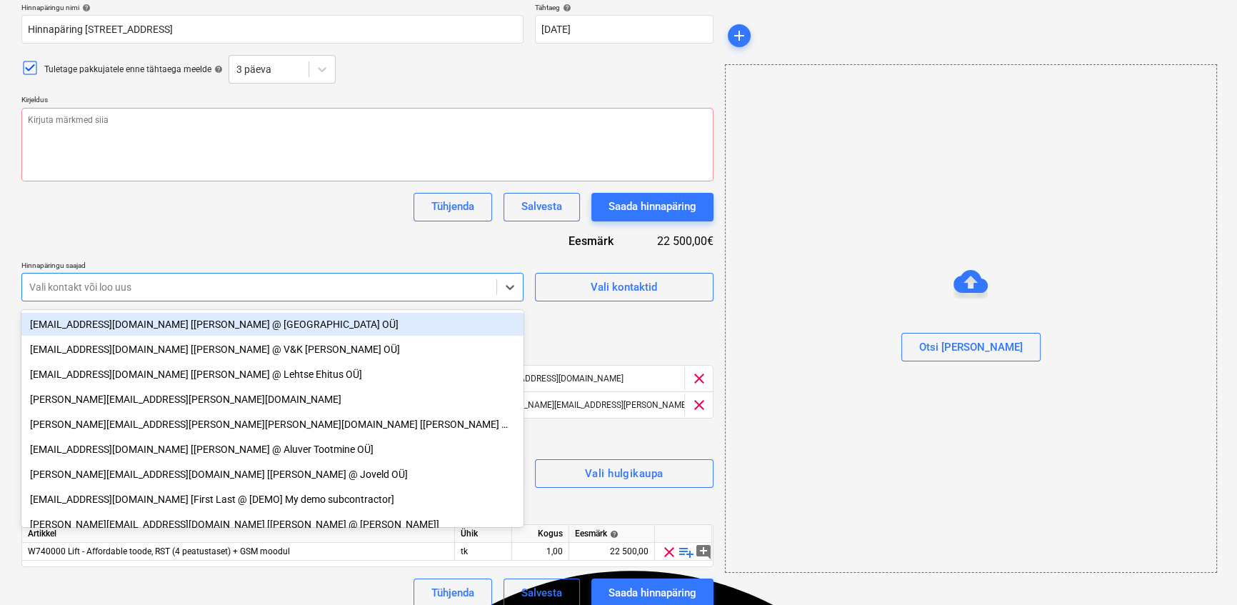
type textarea "x"
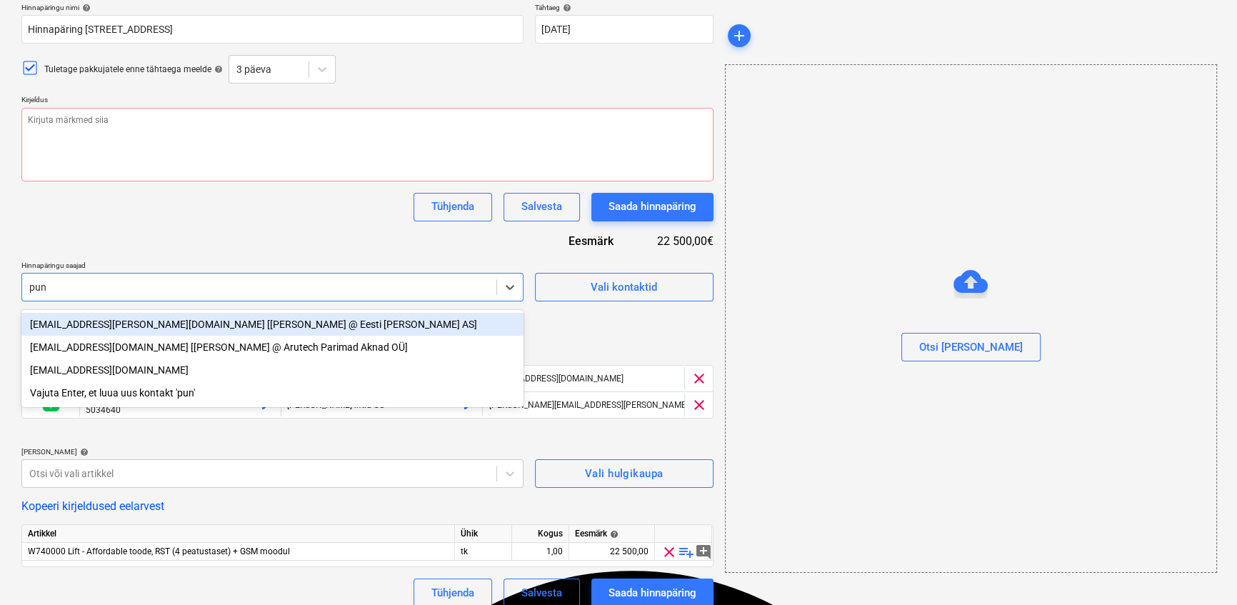
type input "puna"
click at [146, 326] on div "[EMAIL_ADDRESS][PERSON_NAME][DOMAIN_NAME] [[PERSON_NAME] @ Eesti [PERSON_NAME] …" at bounding box center [272, 324] width 502 height 23
type textarea "x"
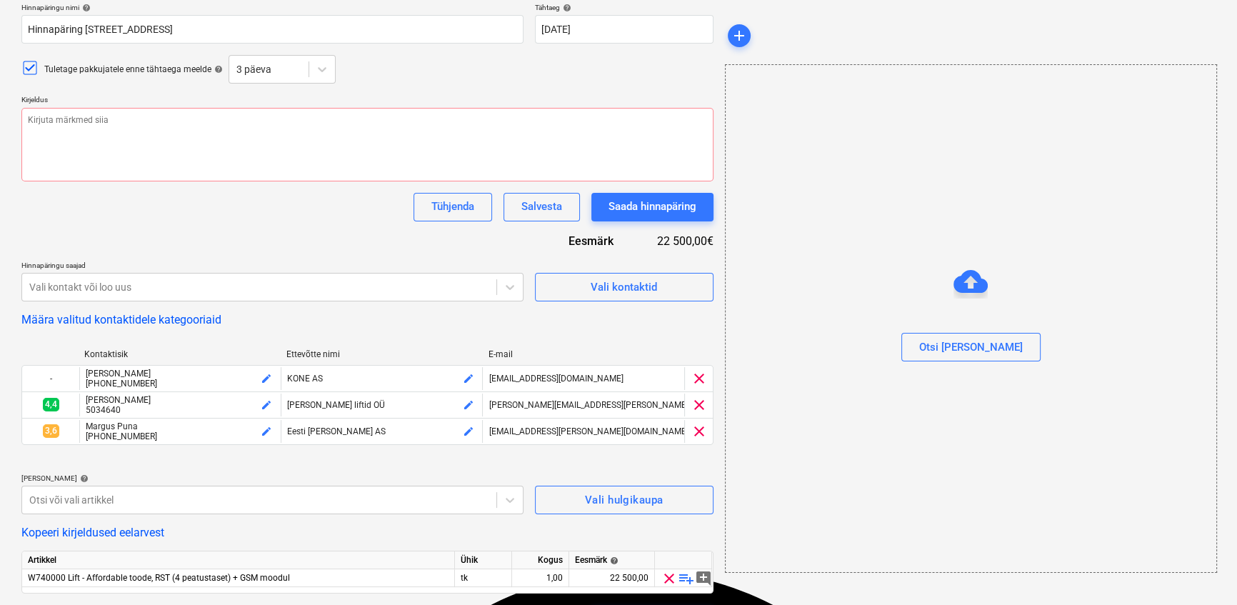
click at [583, 326] on div "Määra valitud kontaktidele kategooriaid" at bounding box center [367, 320] width 692 height 14
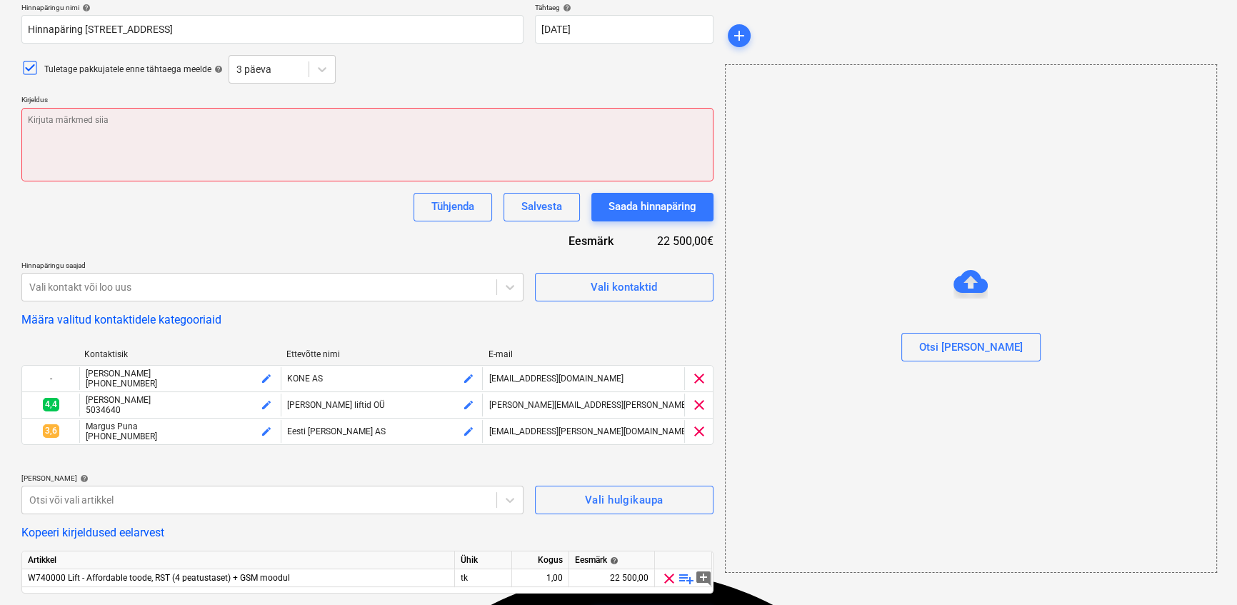
click at [86, 134] on textarea at bounding box center [367, 145] width 692 height 74
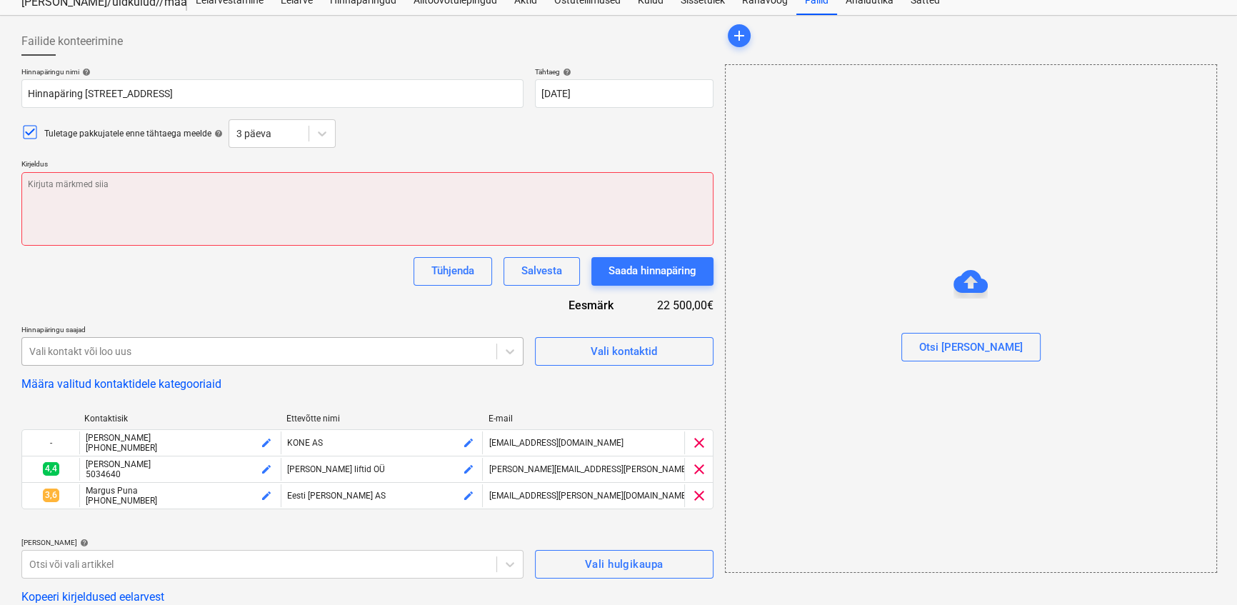
scroll to position [0, 0]
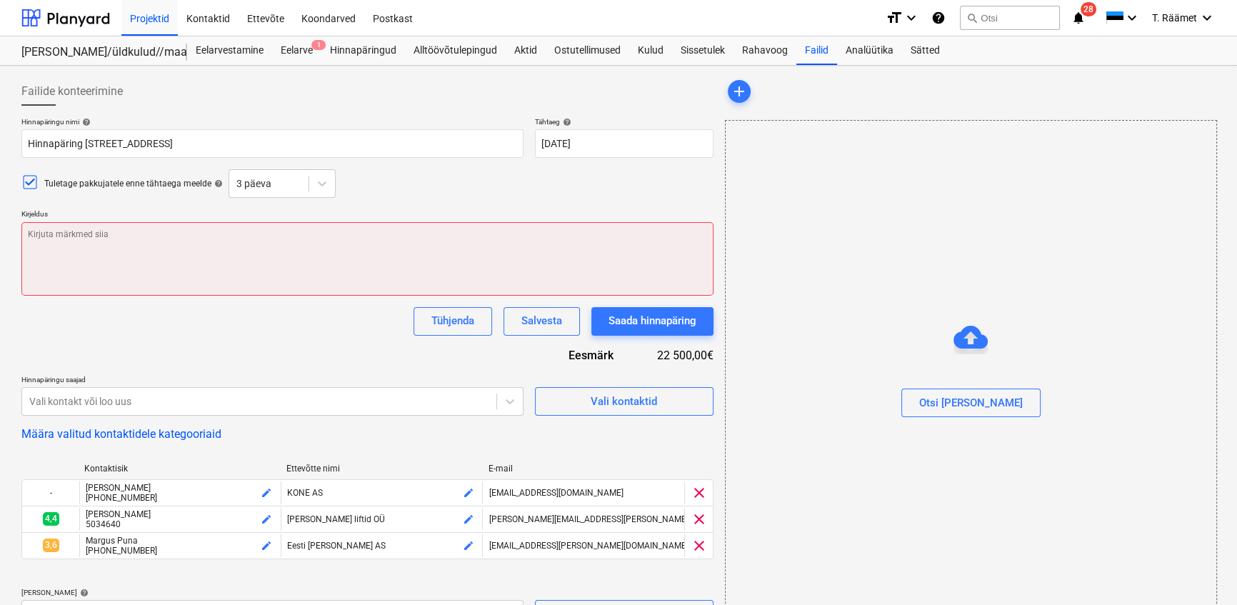
click at [62, 236] on textarea at bounding box center [367, 259] width 692 height 74
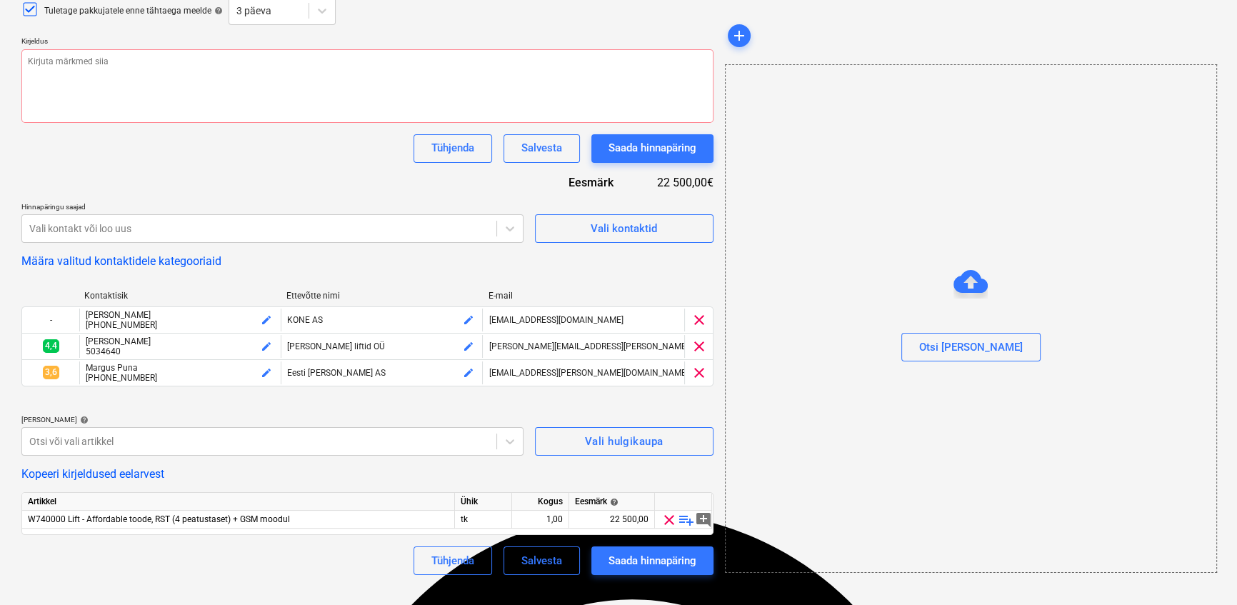
click at [540, 570] on div "Salvesta" at bounding box center [541, 560] width 41 height 19
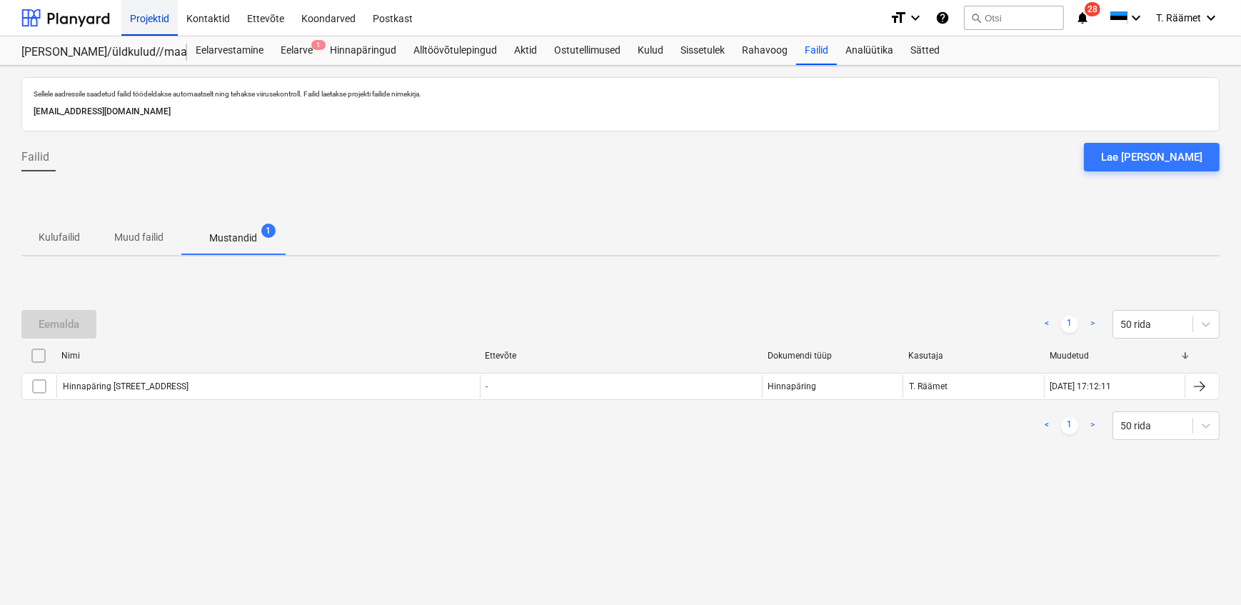
click at [156, 16] on div "Projektid" at bounding box center [149, 17] width 56 height 36
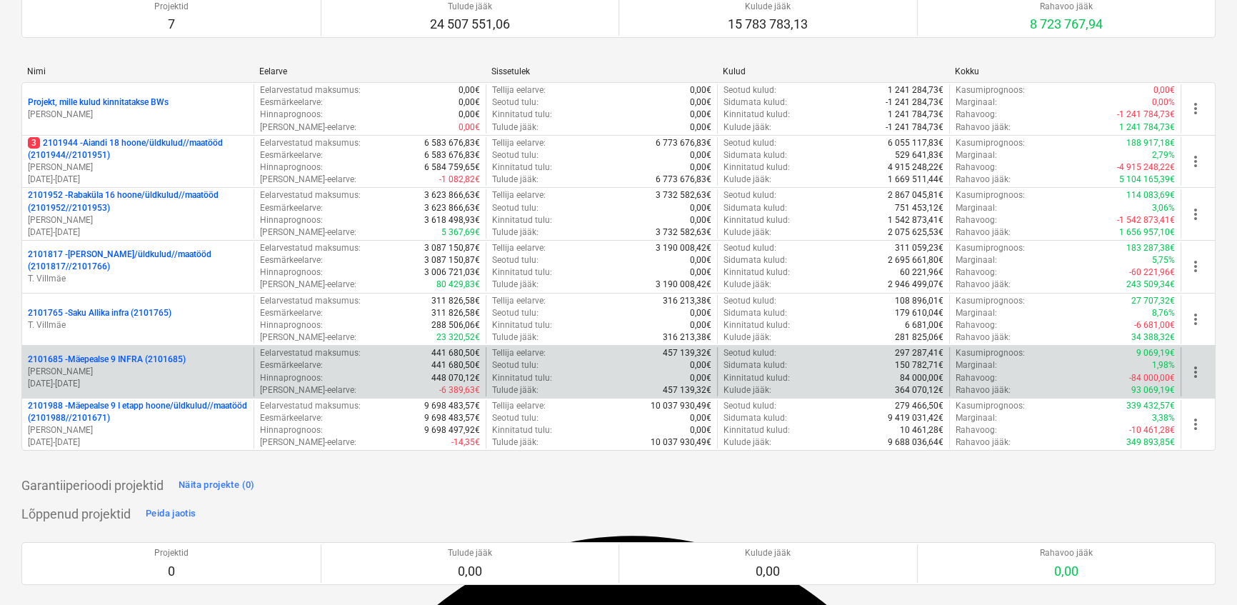
scroll to position [129, 0]
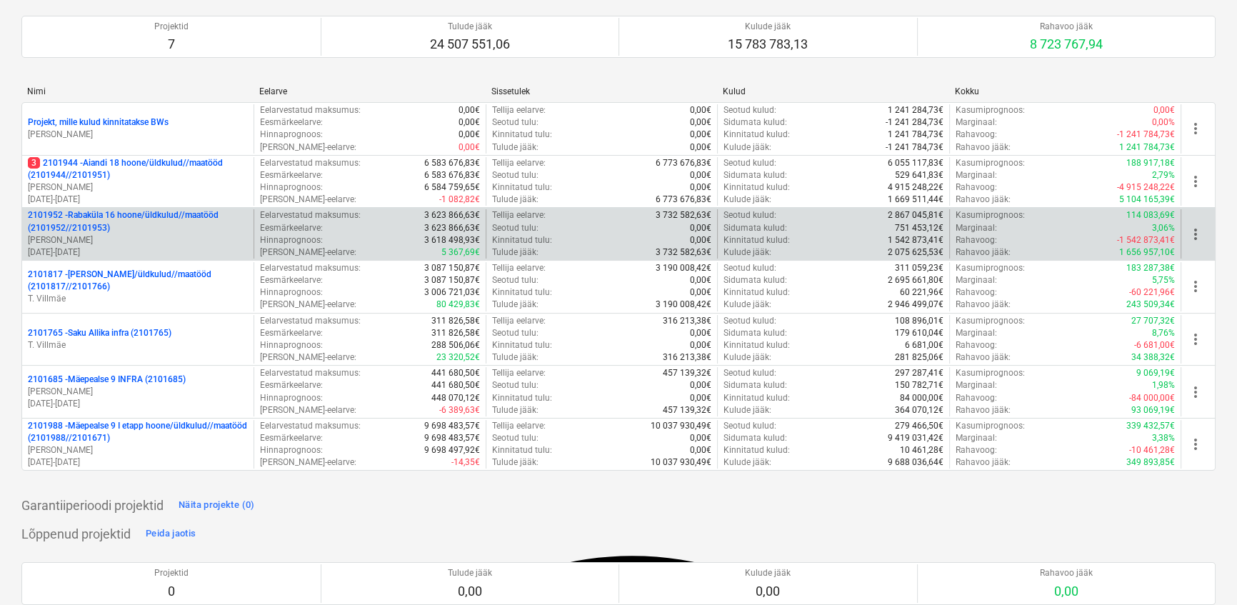
click at [128, 219] on p "2101952 - [GEOGRAPHIC_DATA] 16 hoone/üldkulud//maatööd (2101952//2101953)" at bounding box center [138, 221] width 220 height 24
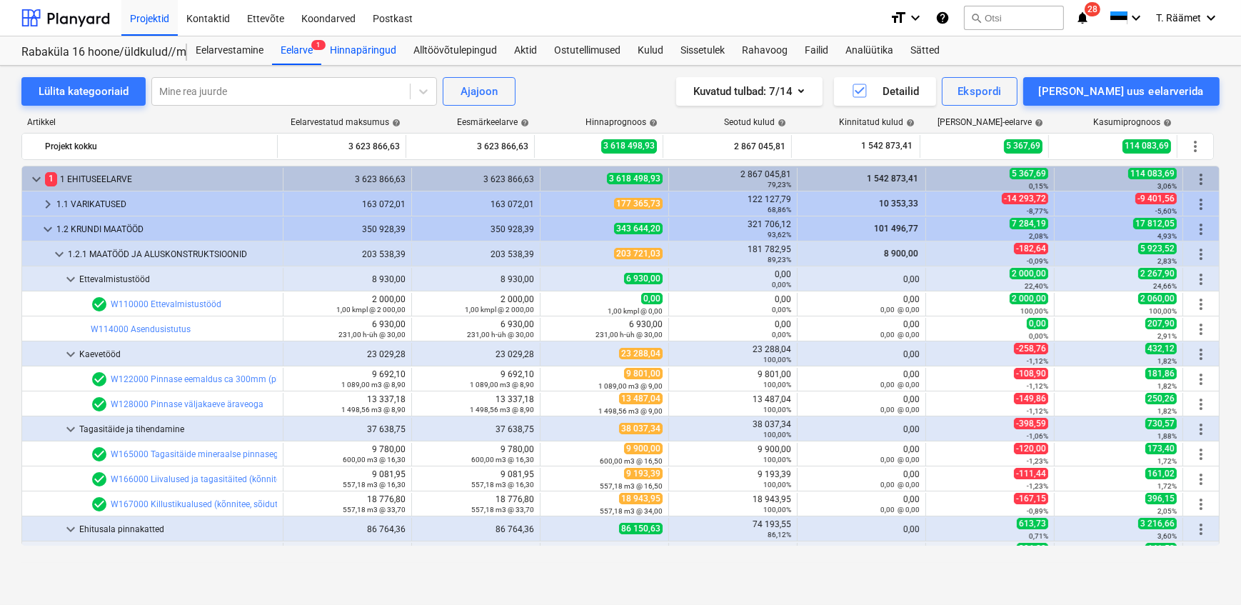
click at [383, 43] on div "Hinnapäringud" at bounding box center [363, 50] width 84 height 29
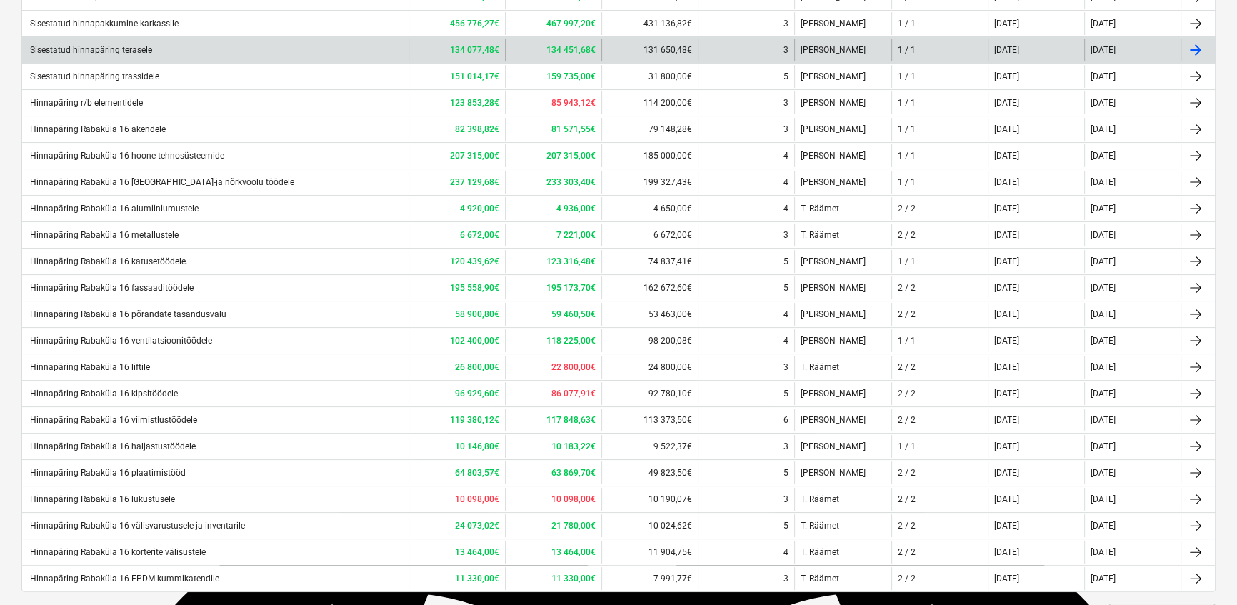
scroll to position [380, 0]
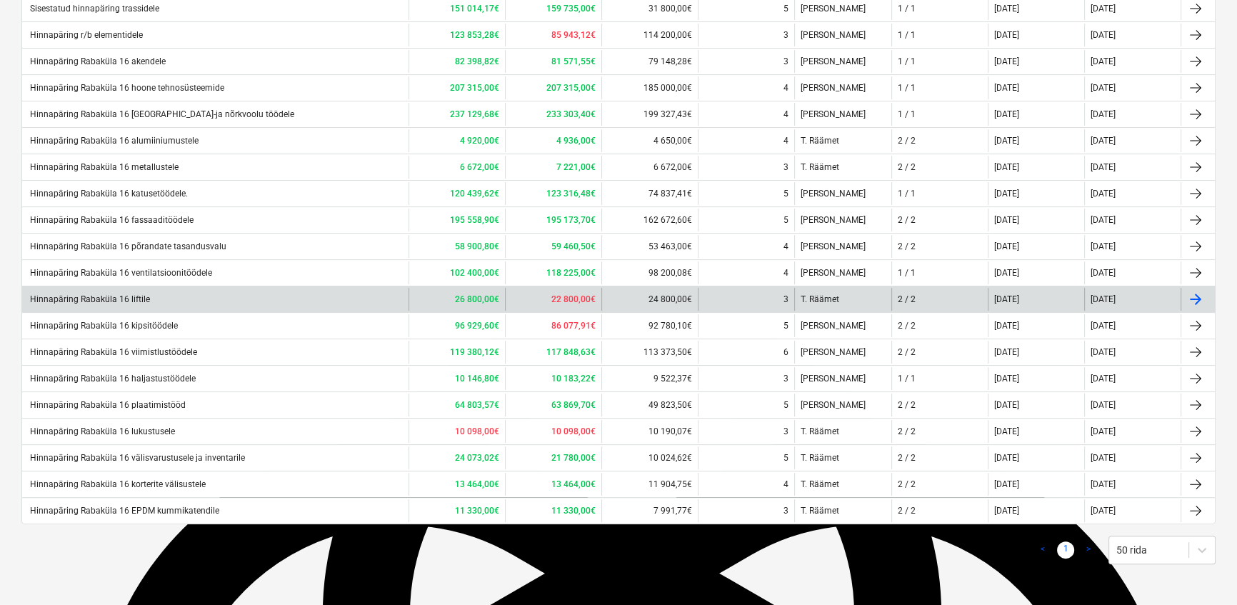
click at [135, 304] on div "Hinnapäring Rabaküla 16 liftile" at bounding box center [89, 299] width 122 height 10
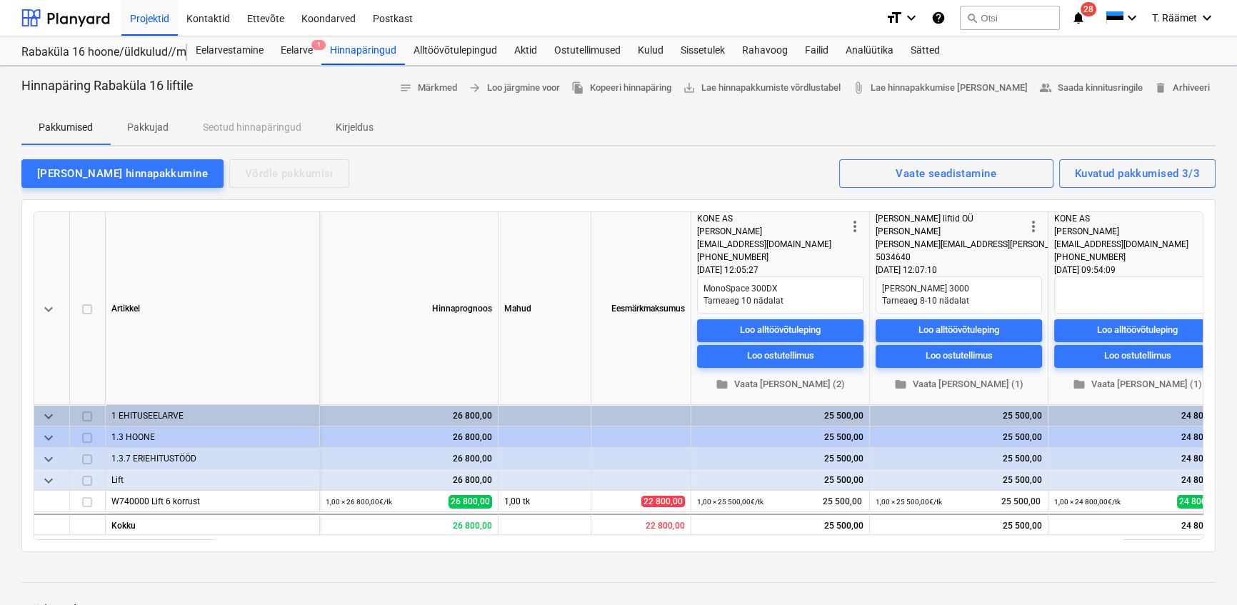
type textarea "x"
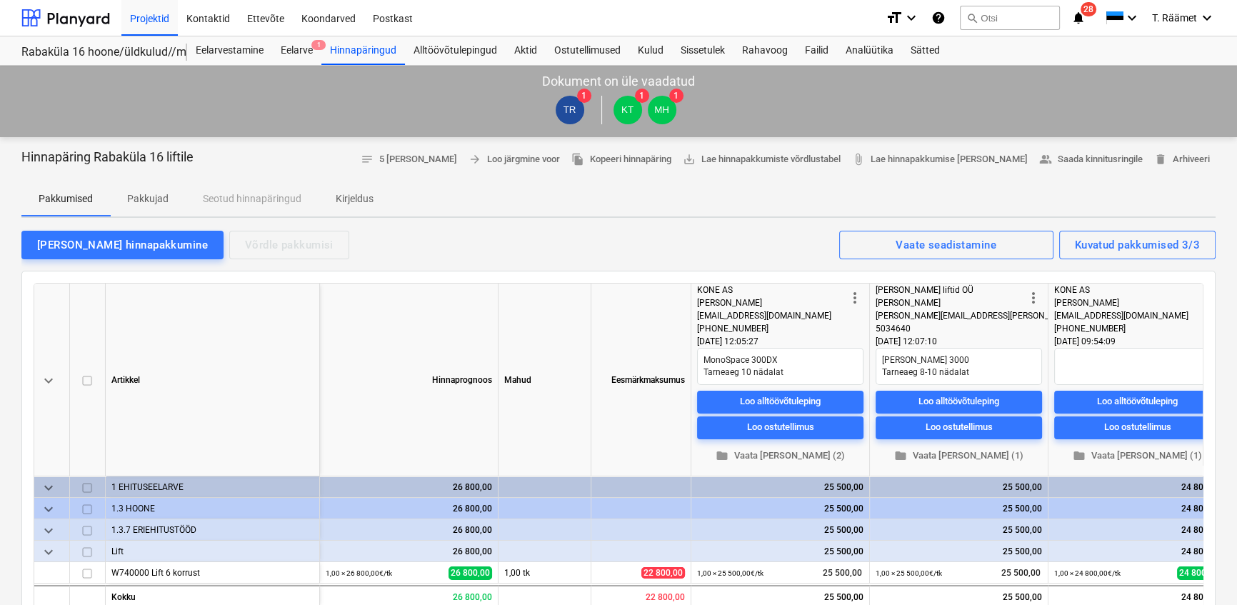
click at [351, 196] on p "Kirjeldus" at bounding box center [355, 198] width 38 height 15
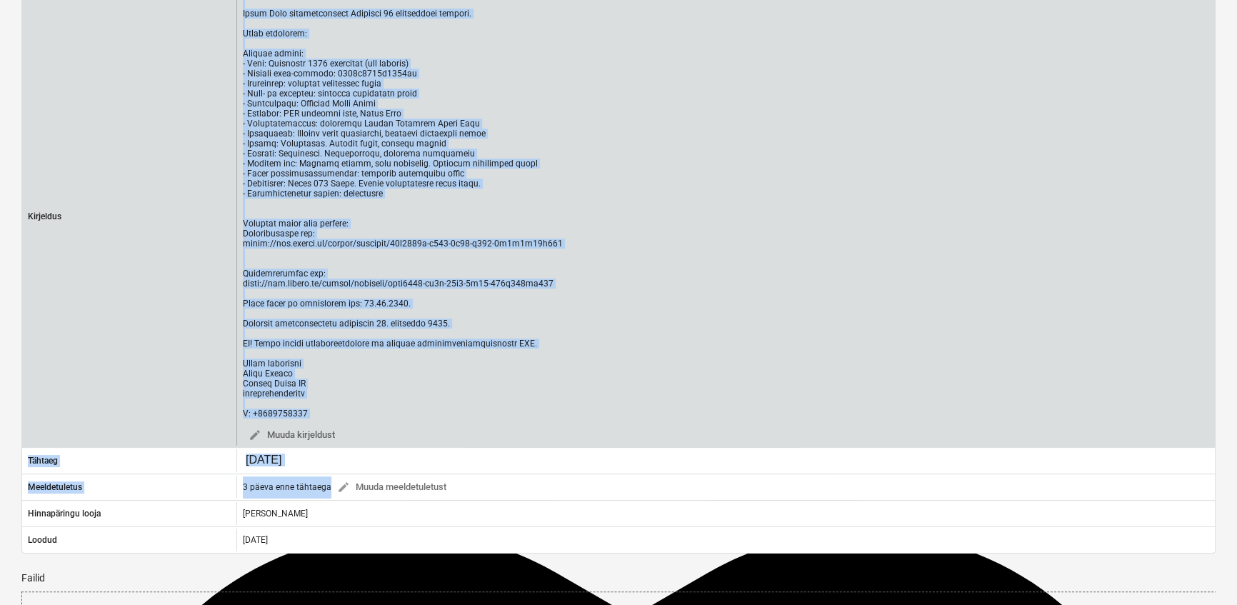
scroll to position [299, 0]
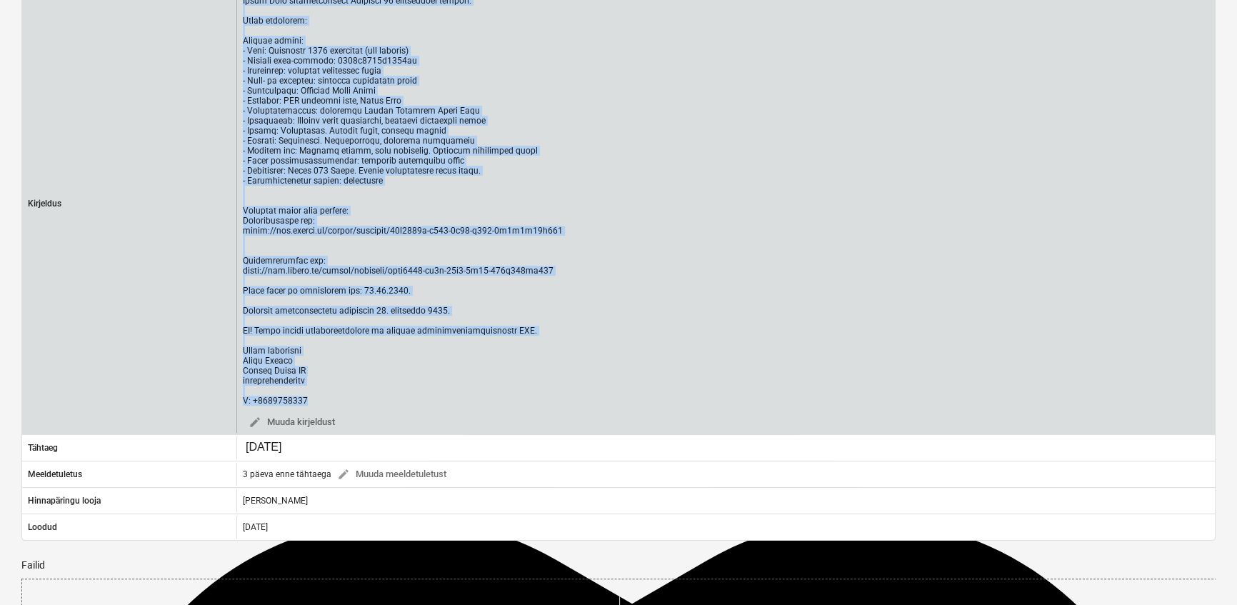
drag, startPoint x: 244, startPoint y: 84, endPoint x: 401, endPoint y: 515, distance: 458.4
type textarea "Lore Ipsum Dolo sitametconsect Adipisci 79 elitseddoei tempori. Utlab etdolorem…"
click at [401, 406] on div at bounding box center [403, 191] width 320 height 430
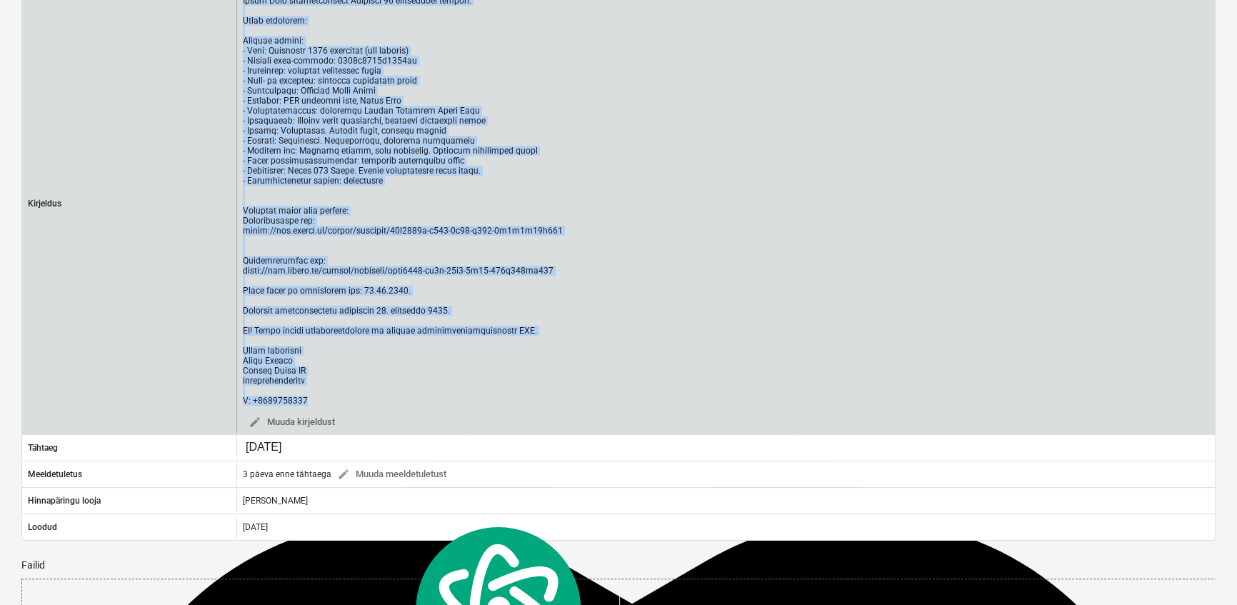
copy div "Lore Ipsum Dolo sitametconsect Adipisci 96 elitseddoei tempori. Utlab etdolorem…"
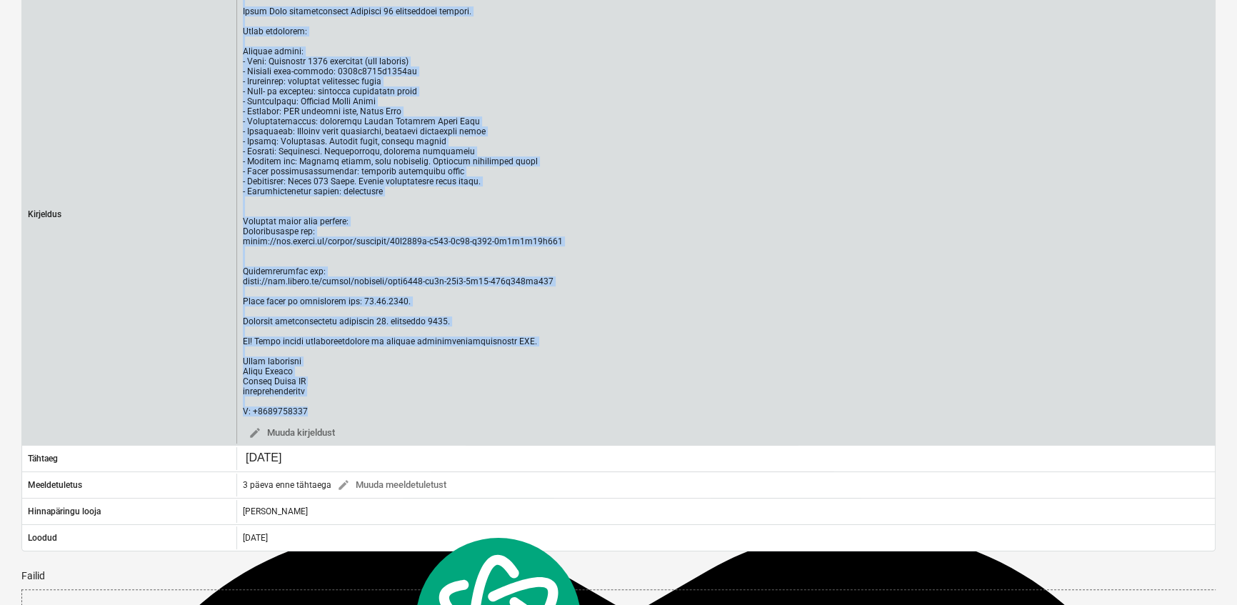
scroll to position [0, 0]
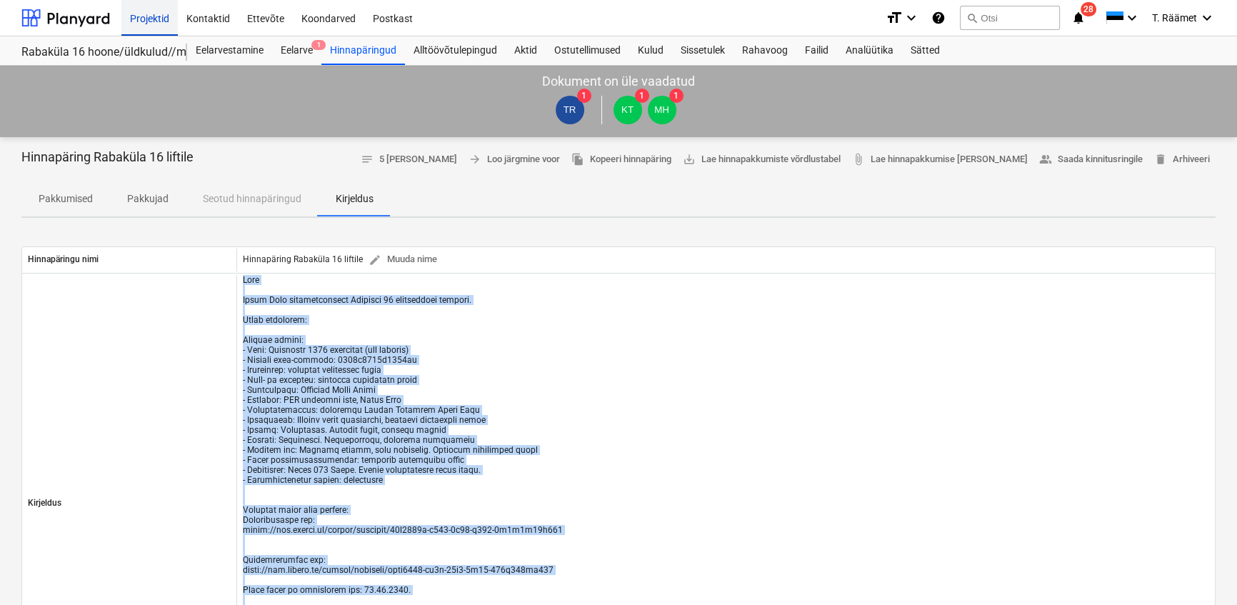
click at [146, 19] on div "Projektid" at bounding box center [149, 17] width 56 height 36
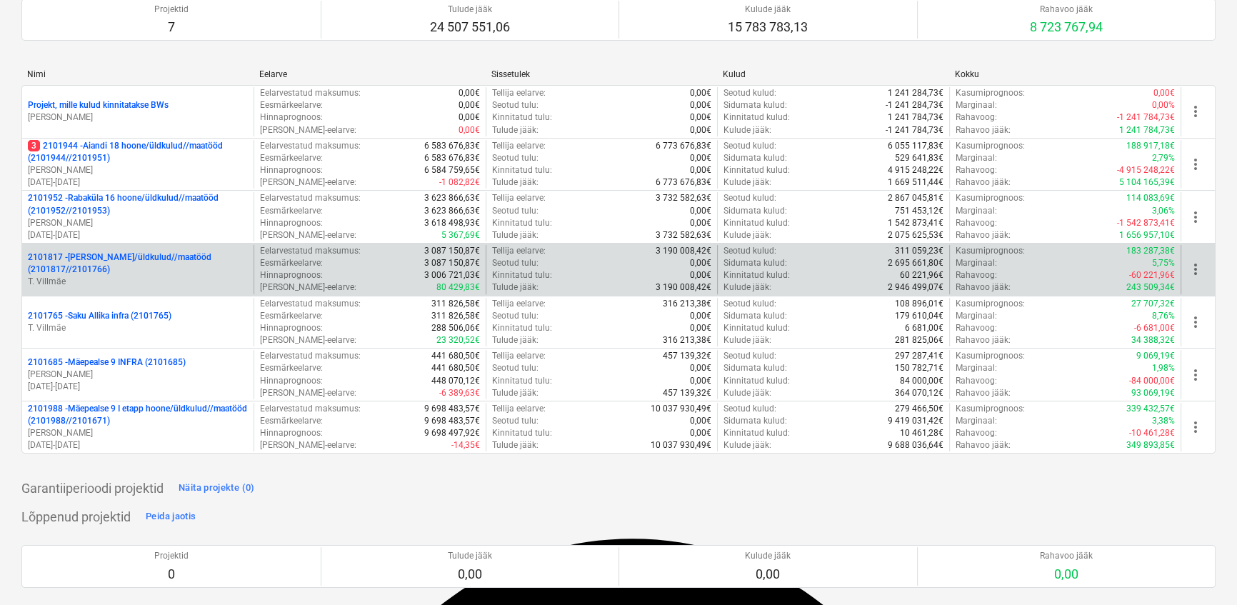
scroll to position [194, 0]
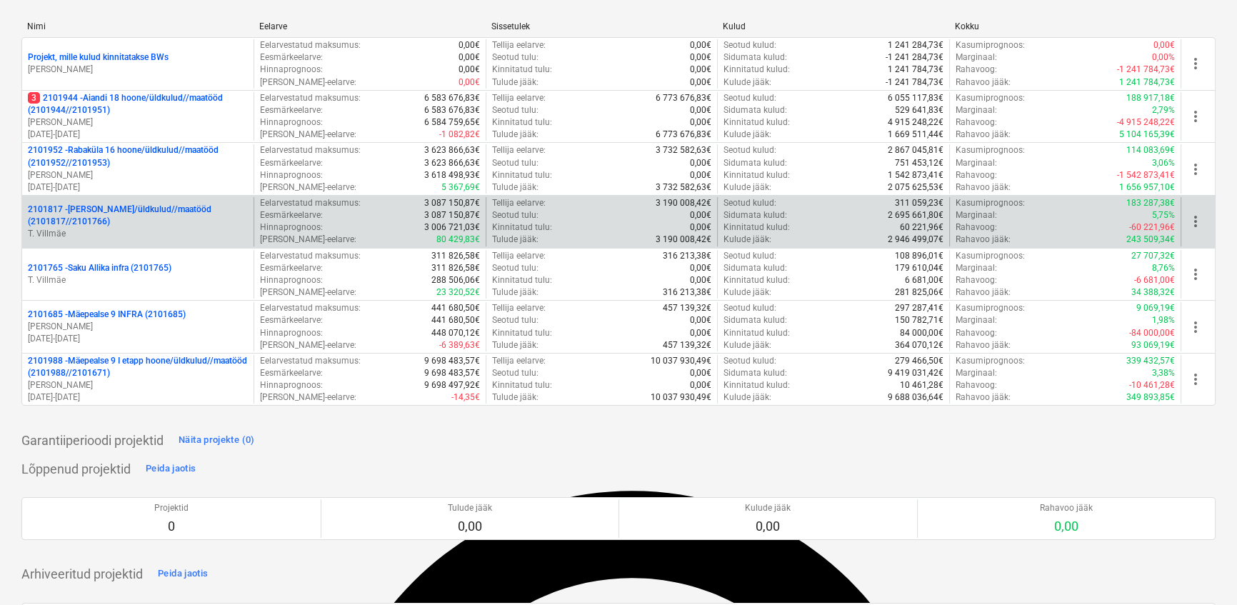
click at [114, 215] on p "2101817 - [PERSON_NAME]/üldkulud//maatööd (2101817//2101766)" at bounding box center [138, 216] width 220 height 24
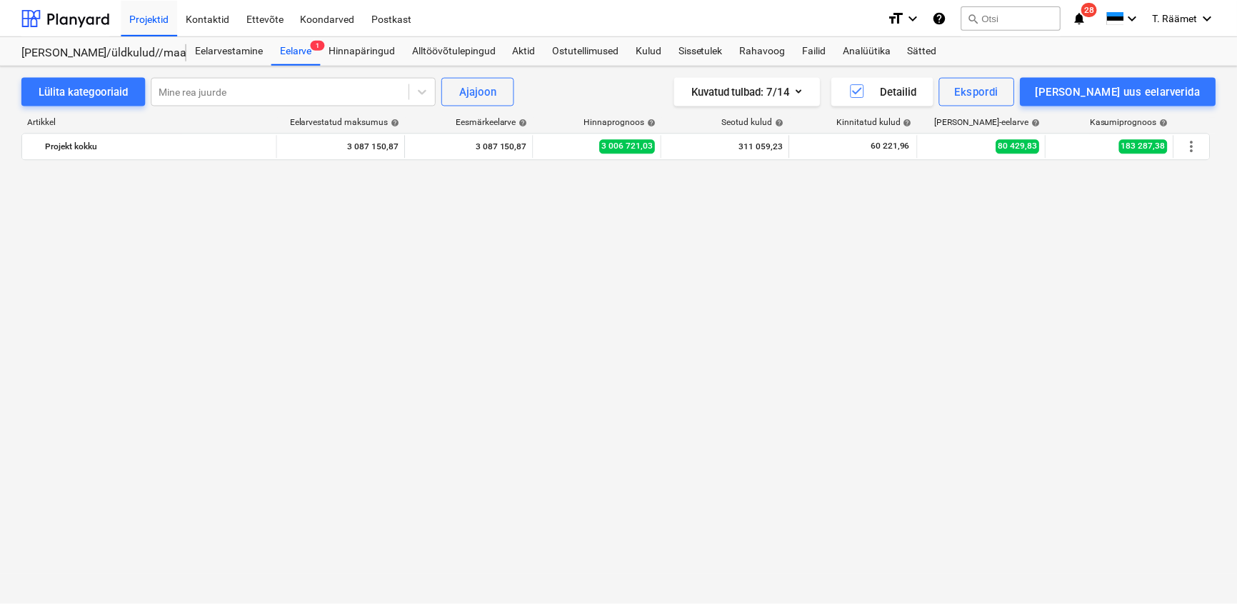
scroll to position [1050, 0]
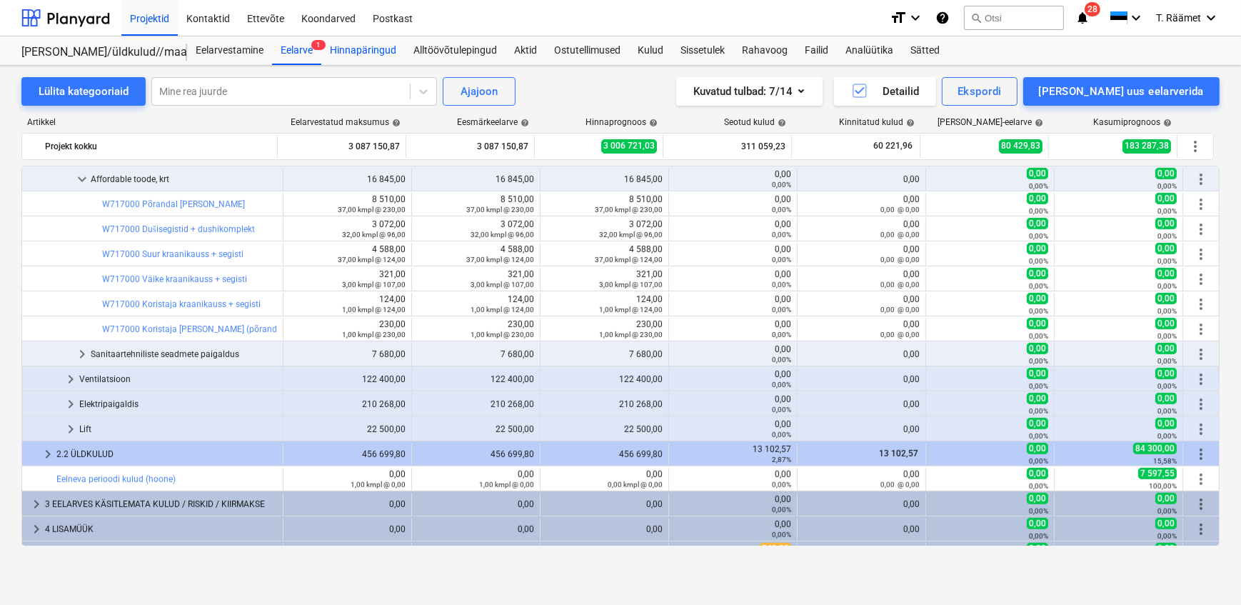
click at [368, 52] on div "Hinnapäringud" at bounding box center [363, 50] width 84 height 29
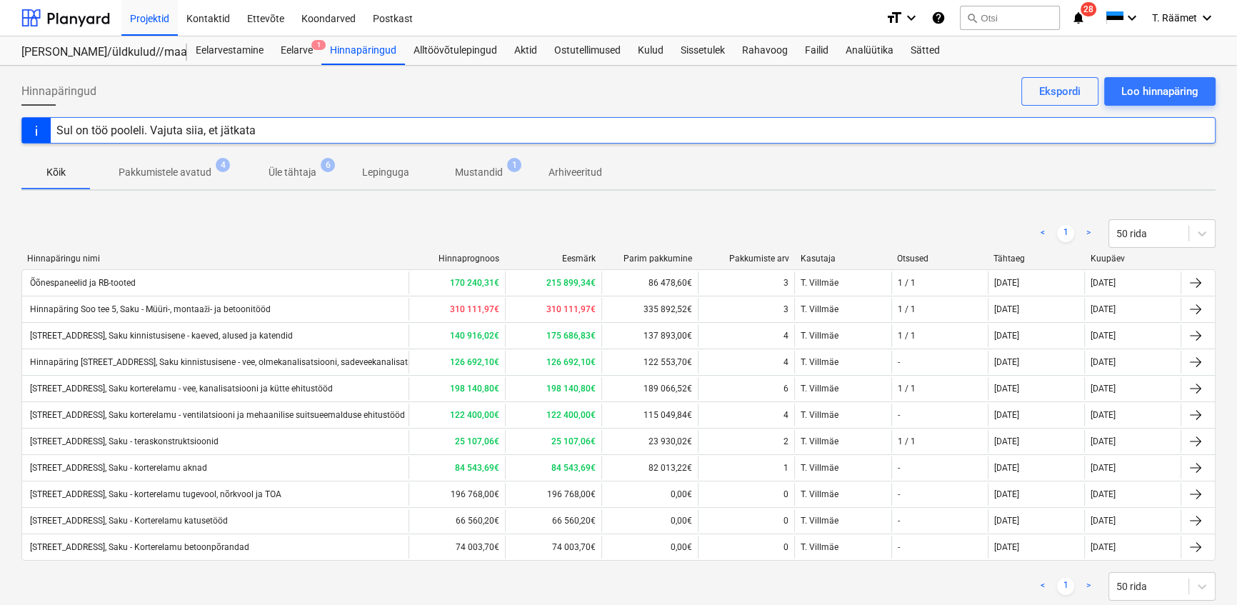
click at [471, 176] on p "Mustandid" at bounding box center [479, 172] width 48 height 15
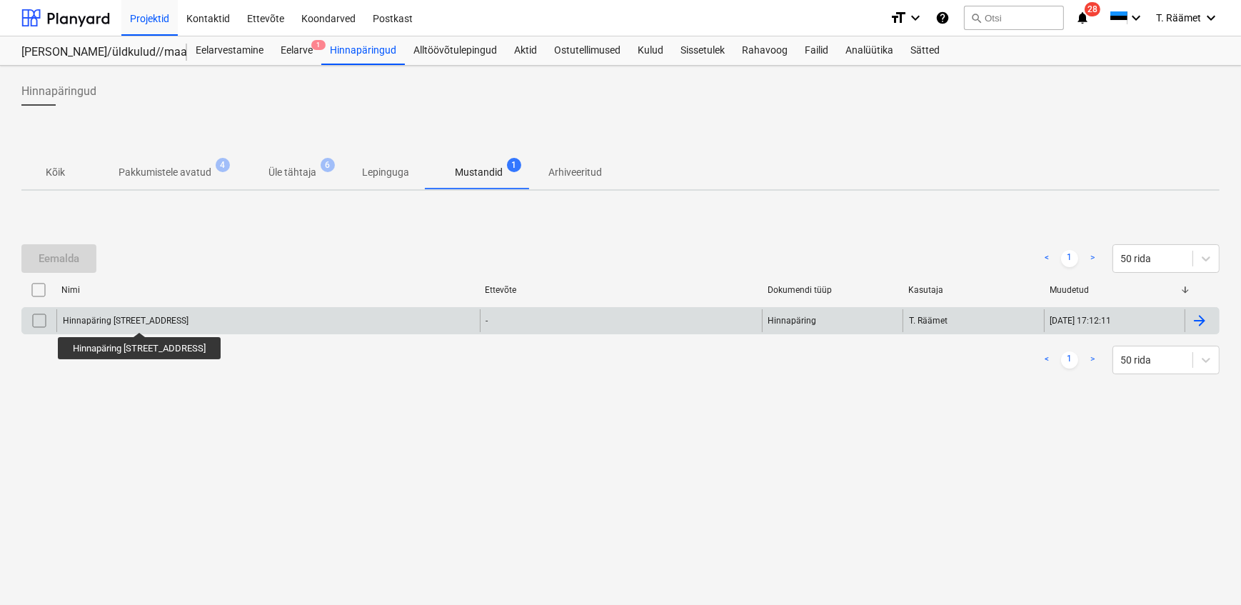
click at [140, 319] on div "Hinnapäring [STREET_ADDRESS]" at bounding box center [126, 321] width 126 height 10
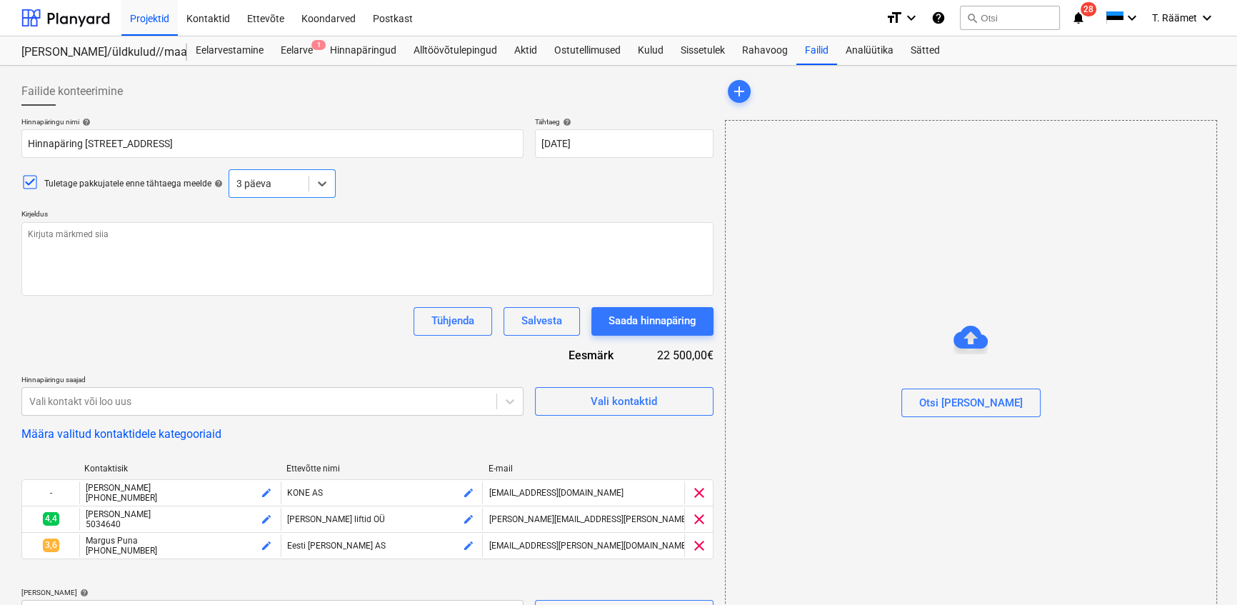
type textarea "x"
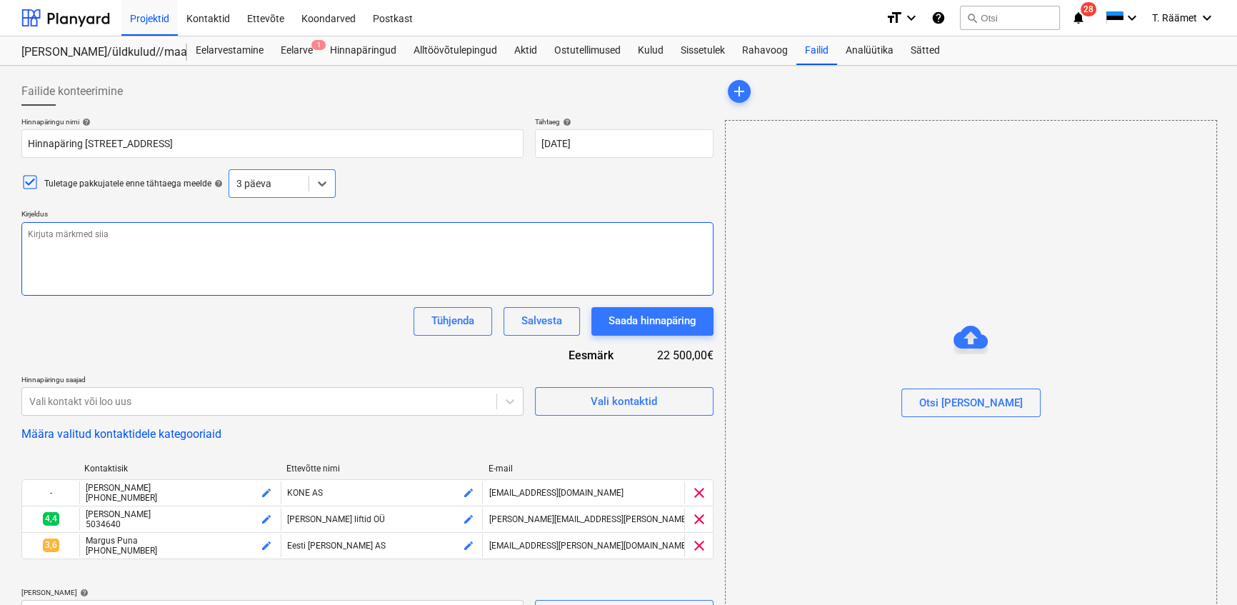
click at [83, 240] on textarea at bounding box center [367, 259] width 692 height 74
paste textarea "Lore Ipsum Dolo sitametconsect Adipisci 79 elitseddoei tempori. Utlab etdolorem…"
type textarea "Lore Ipsum Dolo sitametconsect Adipisci 79 elitseddoei tempori. Utlab etdolorem…"
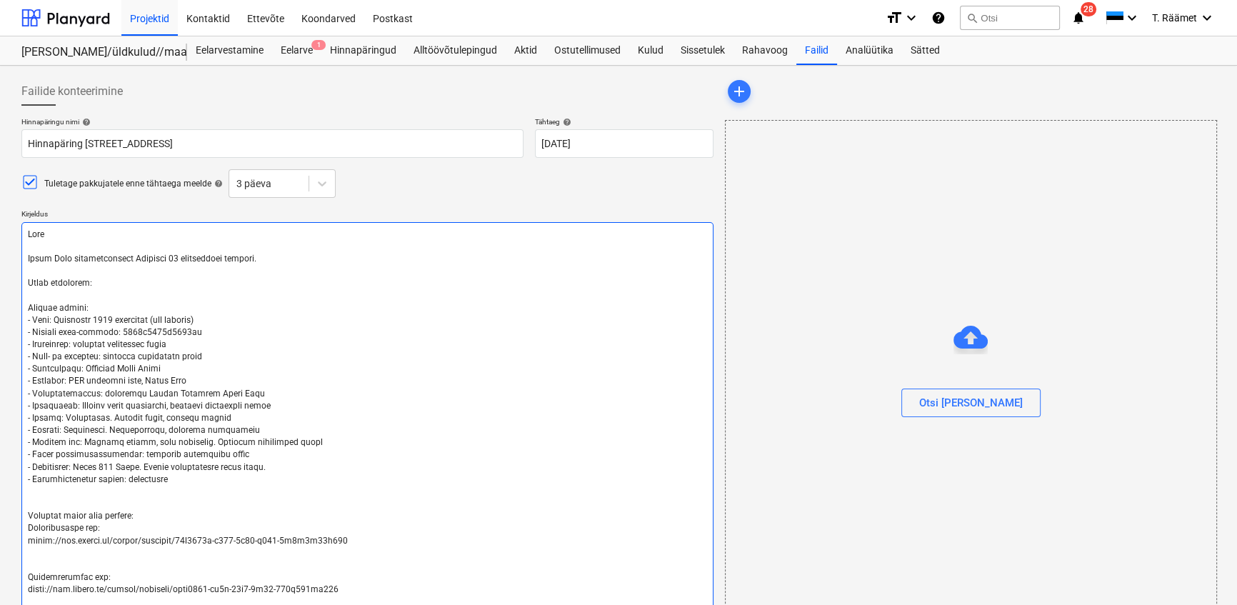
click at [57, 233] on textarea at bounding box center [367, 492] width 692 height 540
type textarea "x"
type textarea "Lore! Ipsum Dolo sitametconsect Adipisci 88 elitseddoei tempori. Utlab etdolore…"
drag, startPoint x: 131, startPoint y: 259, endPoint x: 178, endPoint y: 257, distance: 46.4
click at [178, 257] on textarea at bounding box center [367, 492] width 692 height 540
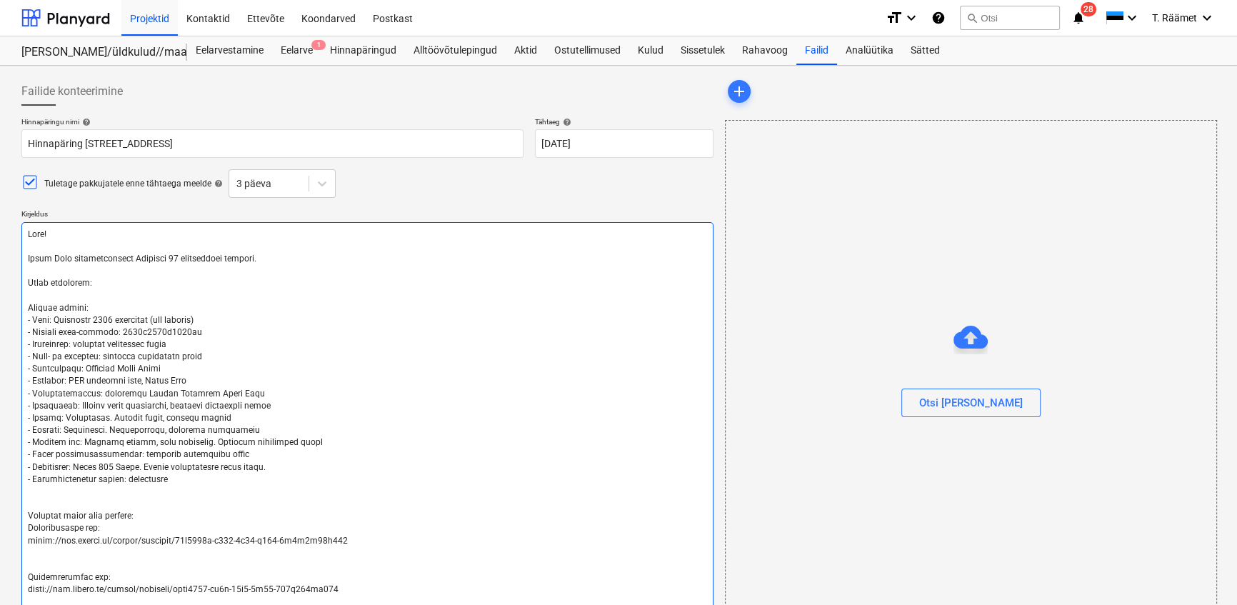
type textarea "x"
type textarea "Lore! Ipsum Dolo sitametconsect A elitseddoei tempori. Utlab etdolorem: Aliquae…"
type textarea "x"
type textarea "Lore! Ipsum Dolo sitametconsect Ad elitseddoei tempori. Utlab etdolorem: Aliqua…"
type textarea "x"
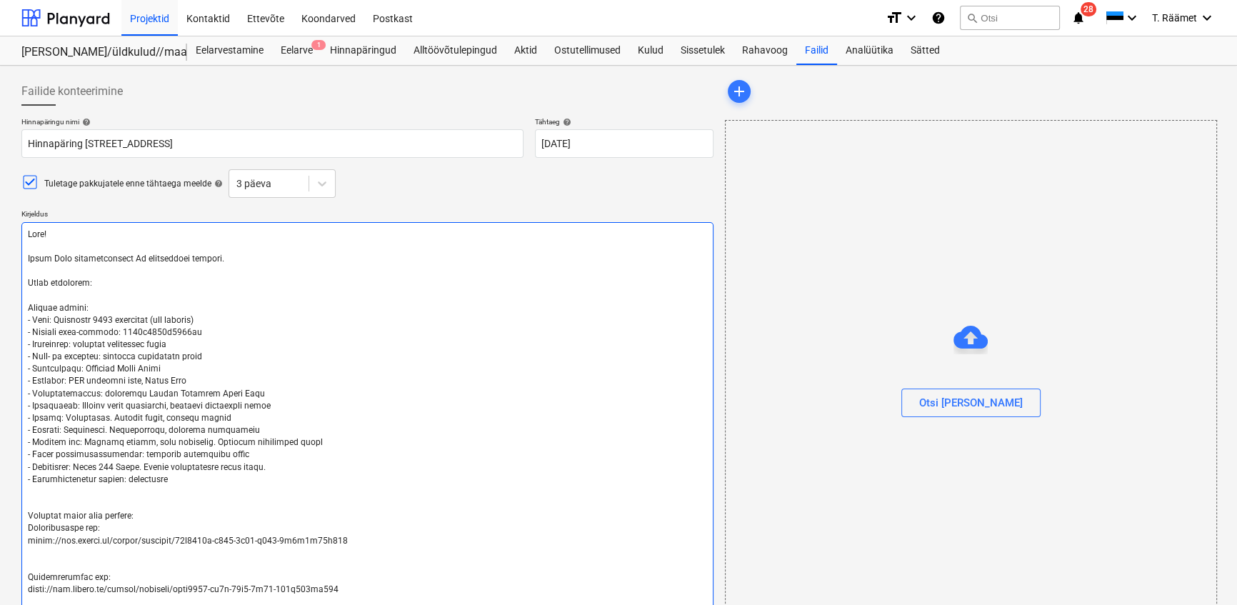
type textarea "Lore! Ipsum Dolo sitametconsect Adi elitseddoei tempori. Utlab etdolorem: Aliqu…"
type textarea "x"
type textarea "Lore! Ipsum Dolo sitametconsect Adip elitseddoei tempori. Utlab etdolorem: Aliq…"
type textarea "x"
type textarea "Lore! Ipsum Dolo sitametconsect Adipi elitseddoei tempori. Utlab etdolorem: Ali…"
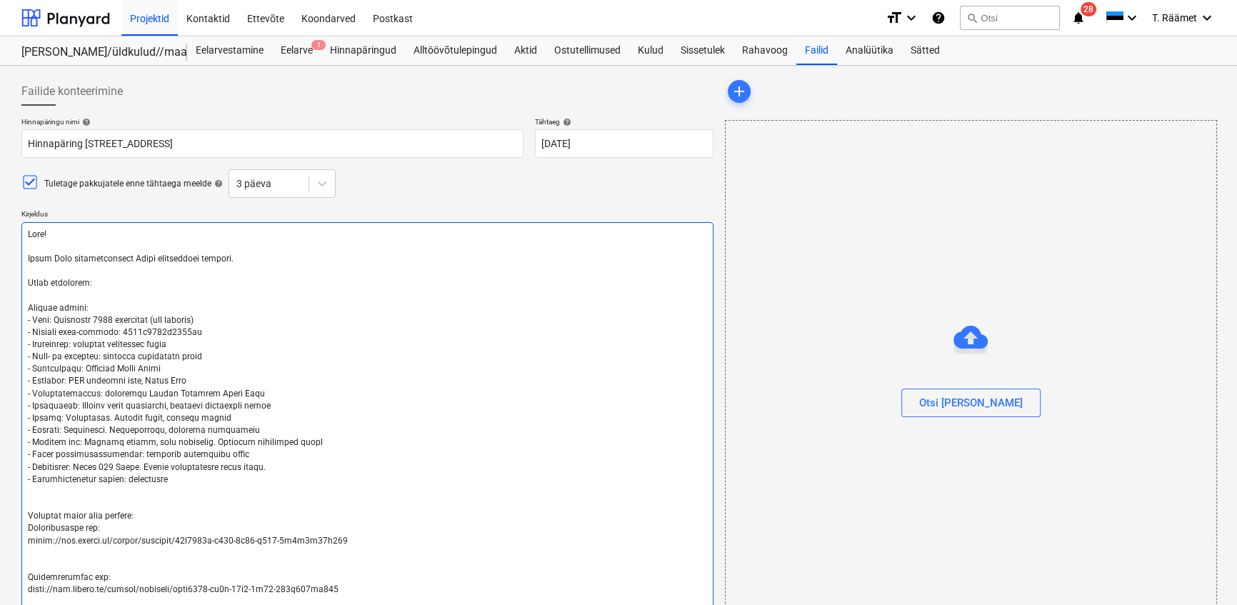
type textarea "x"
type textarea "Lore! Ipsum Dolo sitametconsect Adipi, elitseddoei tempori. Utlab etdolorem: Al…"
type textarea "x"
type textarea "Lore! Ipsum Dolo sitametconsect Adipi, E seddoeiusmo tempori. Utlab etdolorem: …"
type textarea "x"
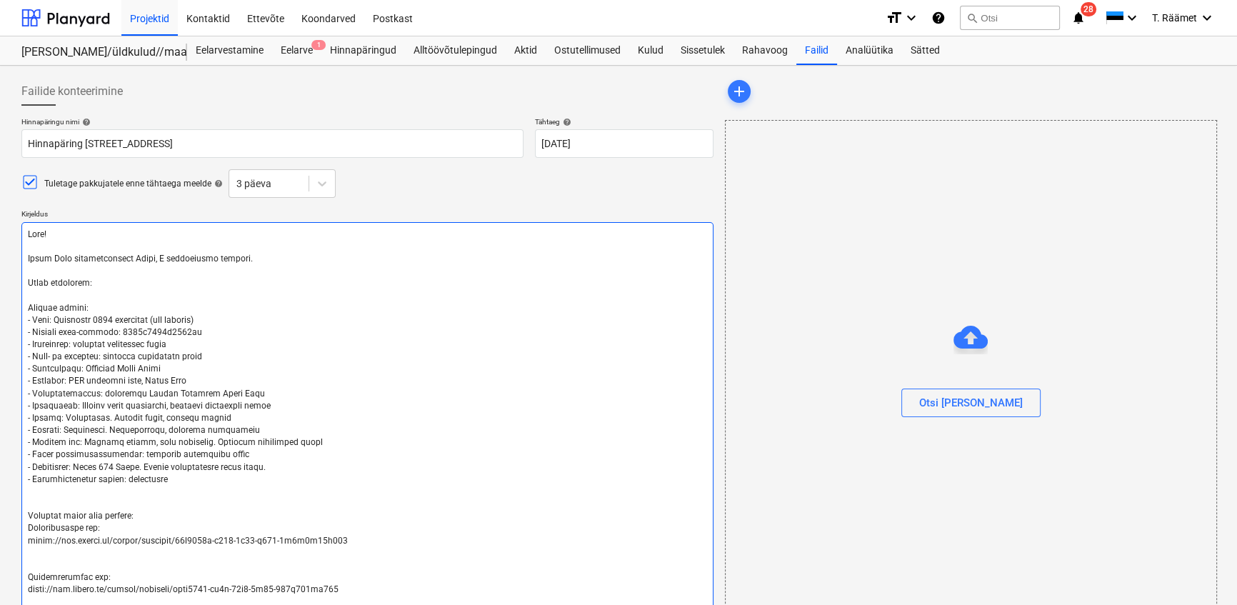
type textarea "Lore! Ipsum Dolo sitametconsect Adipi, El seddoeiusmo tempori. Utlab etdolorem:…"
type textarea "x"
type textarea "Lore! Ipsum Dolo sitametconsect Adipi, Eli seddoeiusmo tempori. Utlab etdolorem…"
type textarea "x"
type textarea "Lore! Ipsum Dolo sitametconsect Adipi, Eli seddoeiusmo tempori. Utlab etdolorem…"
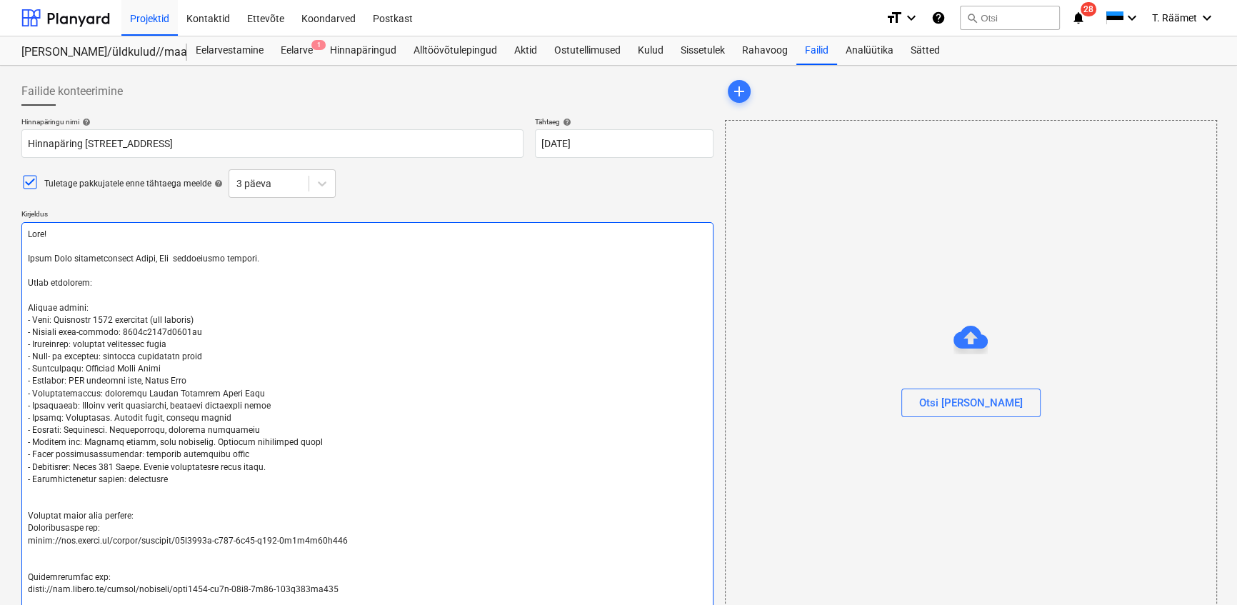
type textarea "x"
type textarea "Lore! Ipsum Dolo sitametconsect Adipi, Eli s doeiusmodte incidid. Utlab etdolor…"
type textarea "x"
type textarea "Lore! Ipsum Dolo sitametconsect Adipi, Eli se doeiusmodte incidid. Utlab etdolo…"
type textarea "x"
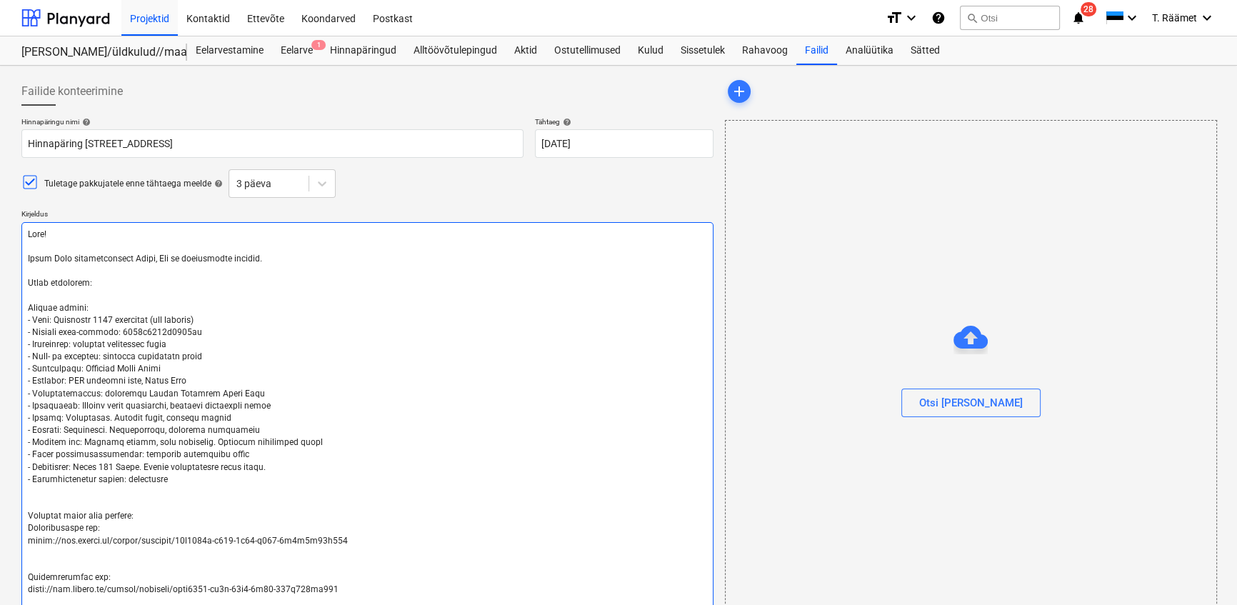
type textarea "Lore! Ipsum Dolo sitametconsect Adipi, Eli sed doeiusmodte incidid. Utlab etdol…"
type textarea "x"
type textarea "Lore! Ipsum Dolo sitametconsect Adipi, Eli sed doeiusmodte incidid. Utlab etdol…"
type textarea "x"
type textarea "Lore! Ipsum Dolo sitametconsect Adipi, Eli sed 8 doeiusmodte incidid. Utlab etd…"
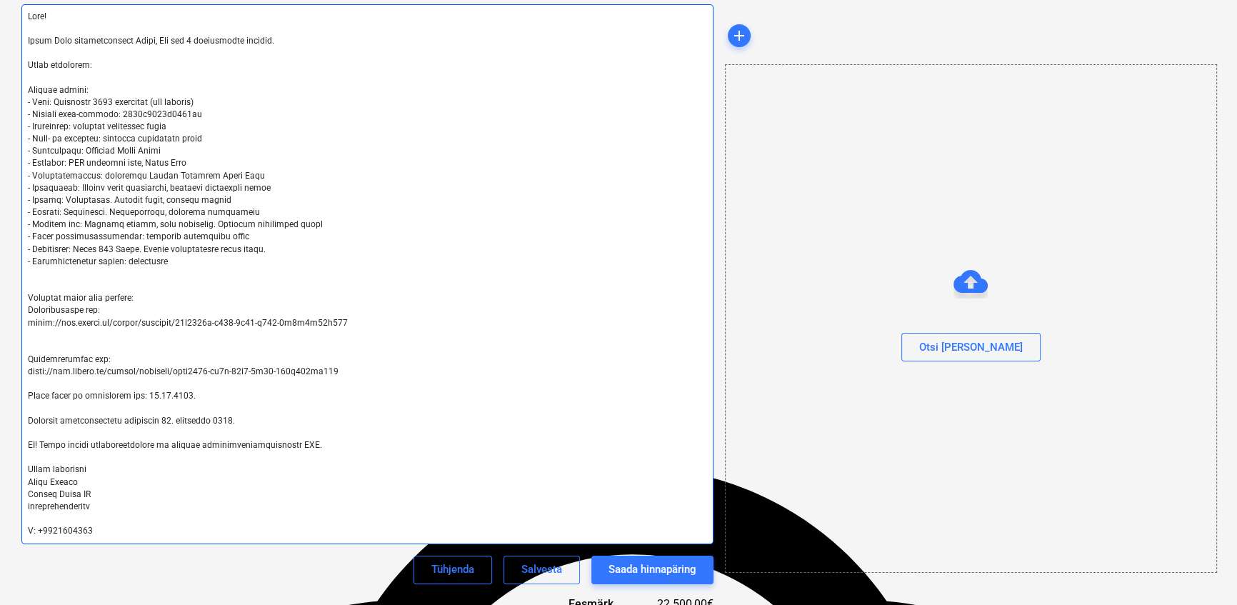
scroll to position [259, 0]
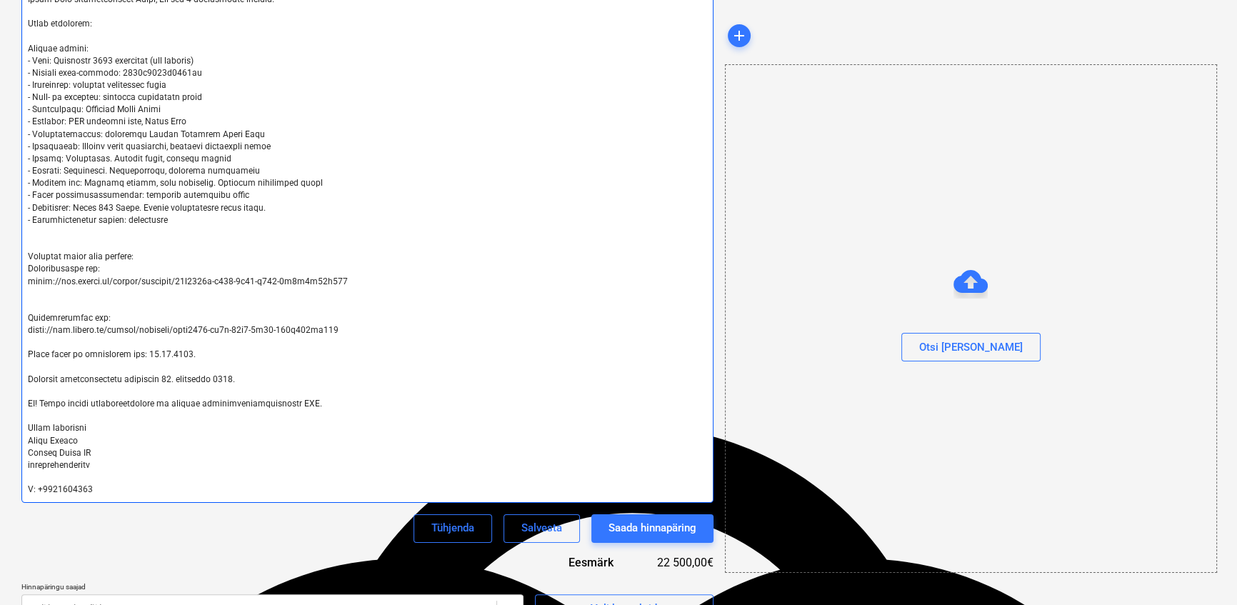
drag, startPoint x: 28, startPoint y: 280, endPoint x: 350, endPoint y: 286, distance: 322.1
click at [350, 286] on textarea at bounding box center [367, 233] width 692 height 540
type textarea "x"
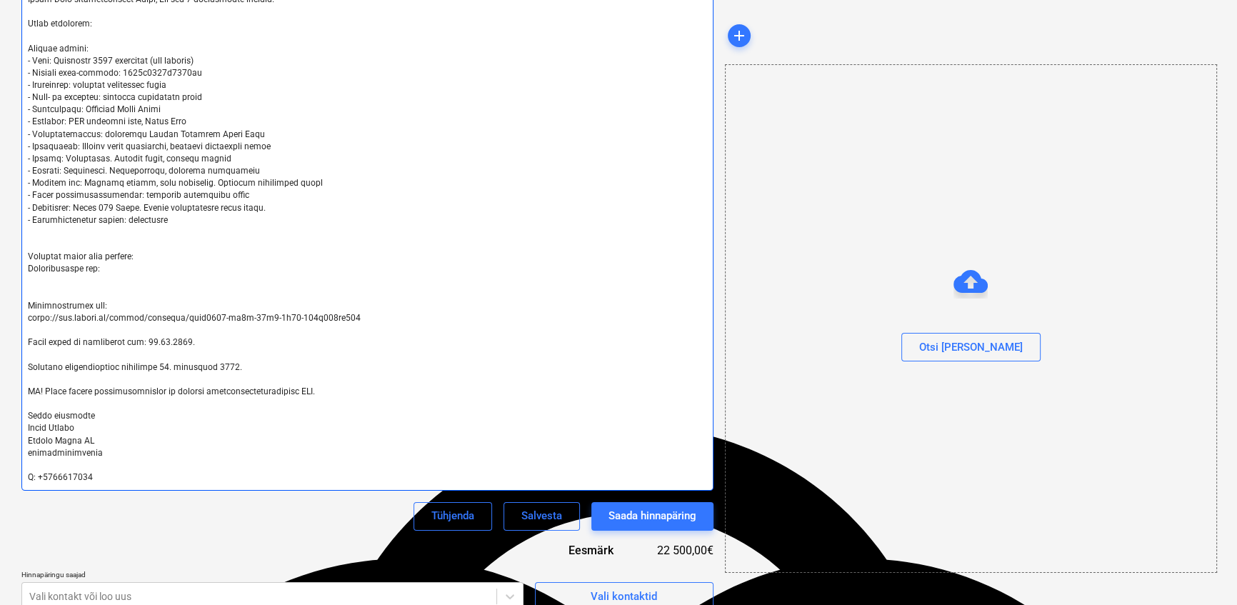
type textarea "Lore! Ipsum Dolo sitametconsect Adipi, Eli sed 7 doeiusmodte incidid. Utlab etd…"
click at [108, 271] on textarea at bounding box center [367, 227] width 692 height 528
type textarea "x"
type textarea "Lore! Ipsum Dolo sitametconsect Adipi, Eli sed 2 doeiusmodte incidid. Utlab etd…"
paste textarea "[URL][DOMAIN_NAME]"
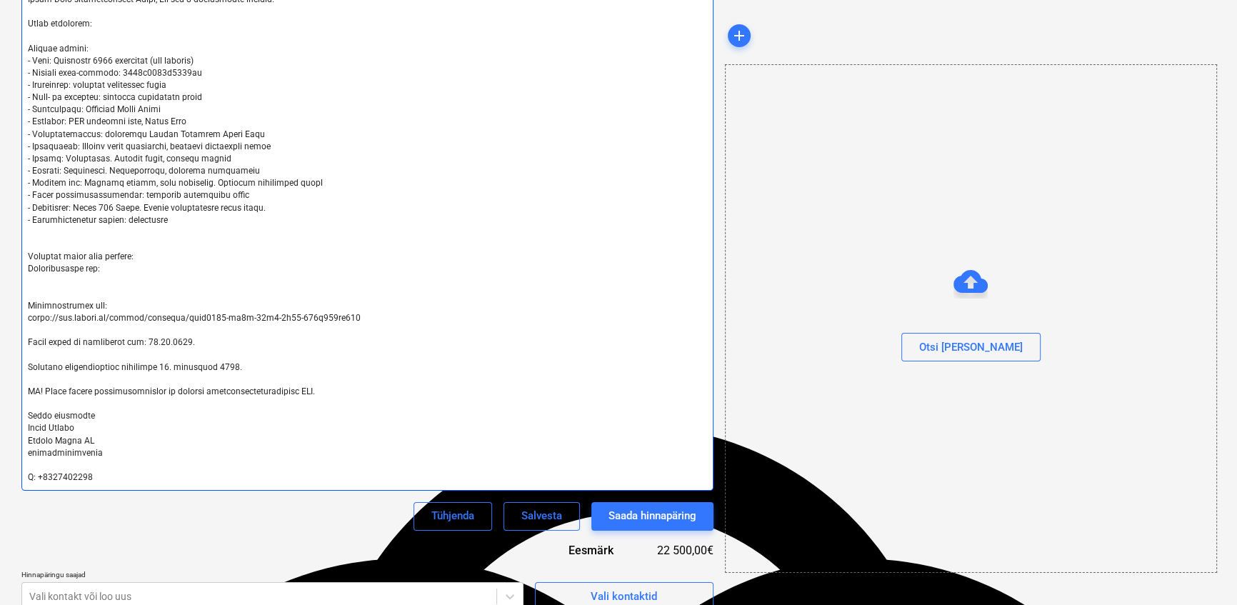
type textarea "x"
type textarea "Lore! Ipsum Dolo sitametconsect Adipi, Eli sed 3 doeiusmodte incidid. Utlab etd…"
click at [98, 269] on textarea at bounding box center [367, 227] width 692 height 528
type textarea "x"
type textarea "Lore! Ipsum Dolo sitametconsect Adipi, Eli sed 7 doeiusmodte incidid. Utlab etd…"
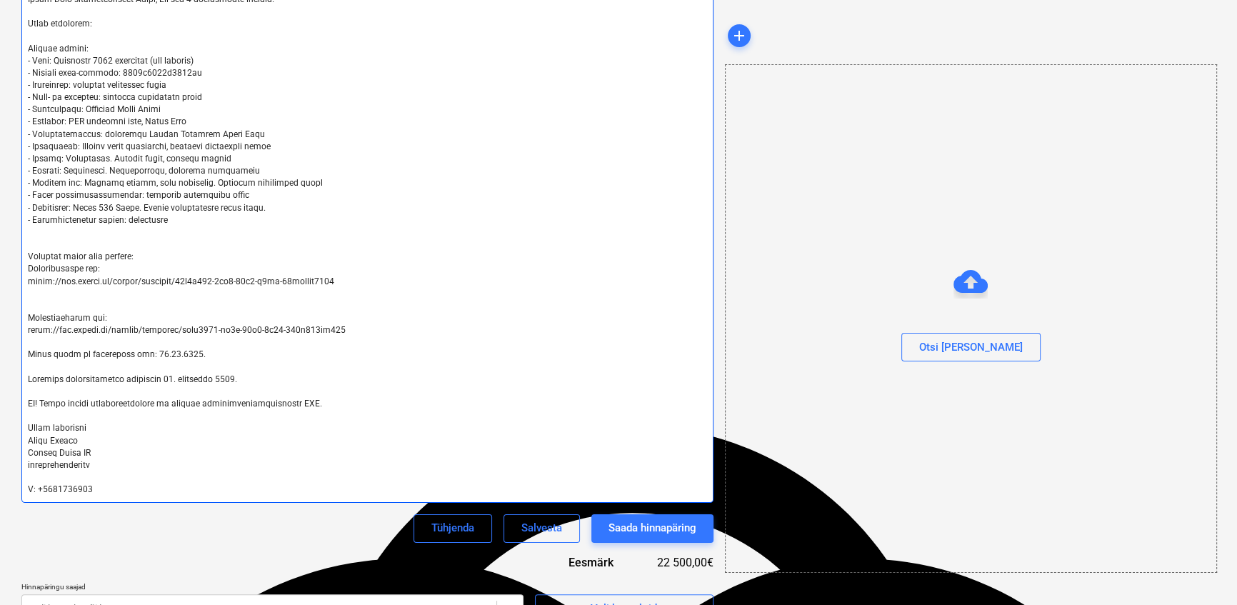
drag, startPoint x: 27, startPoint y: 333, endPoint x: 340, endPoint y: 334, distance: 312.8
click at [340, 334] on textarea at bounding box center [367, 233] width 692 height 540
type textarea "x"
type textarea "Lore! Ipsum Dolo sitametconsect Adipi, Eli sed 2 doeiusmodte incidid. Utlab etd…"
click at [129, 319] on textarea at bounding box center [367, 233] width 692 height 540
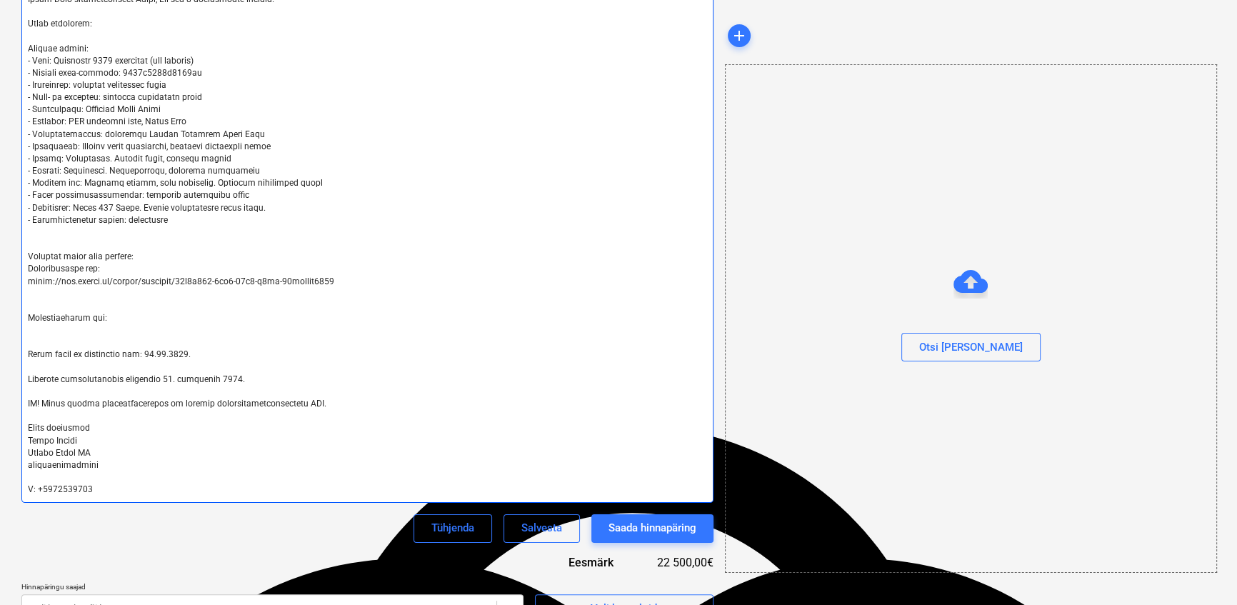
type textarea "x"
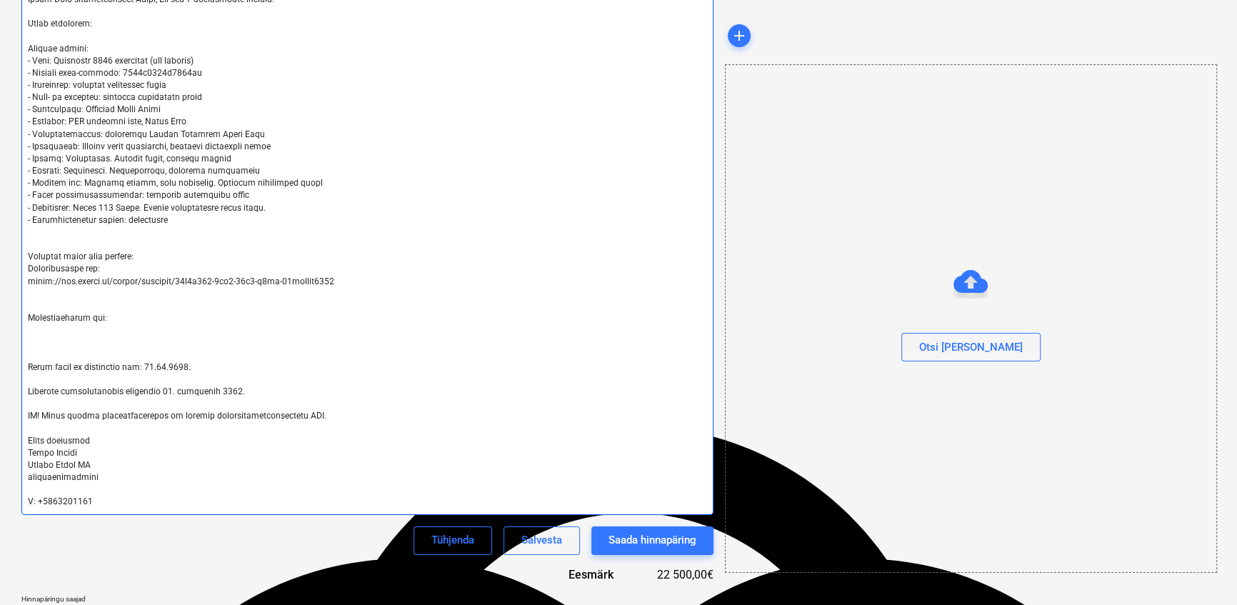
paste textarea "[URL][DOMAIN_NAME]"
type textarea "Lore! Ipsum Dolo sitametconsect Adipi, Eli sed 7 doeiusmodte incidid. Utlab etd…"
type textarea "x"
type textarea "Lore! Ipsum Dolo sitametconsect Adipi, Eli sed 7 doeiusmodte incidid. Utlab etd…"
drag, startPoint x: 138, startPoint y: 366, endPoint x: 191, endPoint y: 363, distance: 53.6
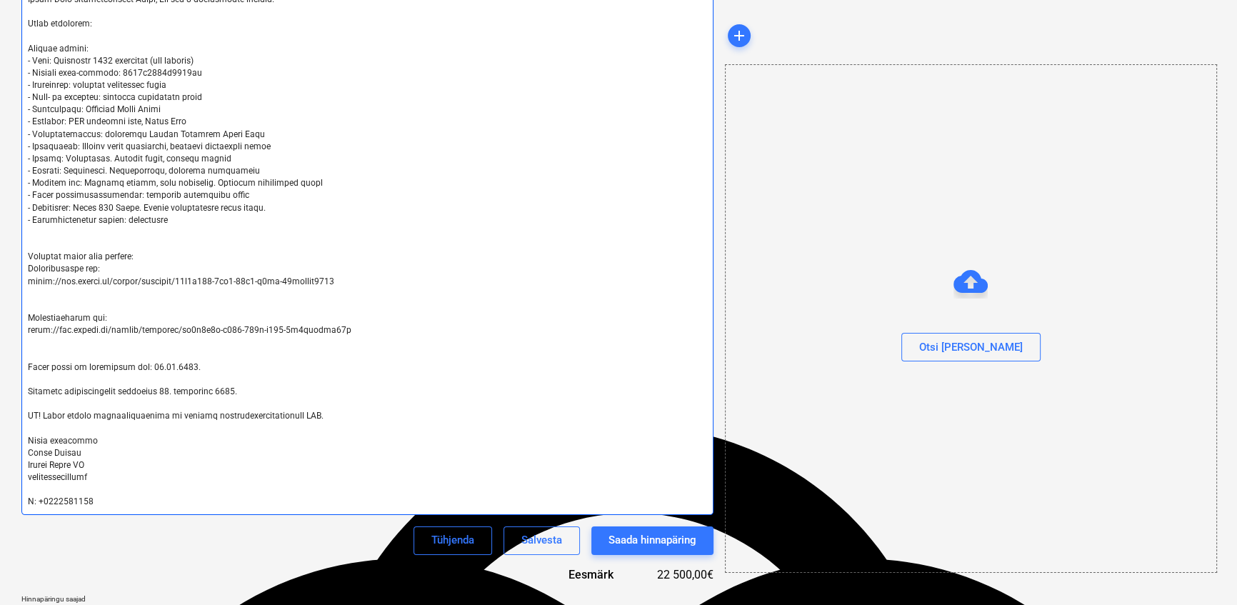
click at [191, 363] on textarea at bounding box center [367, 239] width 692 height 552
type textarea "x"
type textarea "Lore! Ipsum Dolo sitametconsect Adipi, Eli sed 7 doeiusmodte incidid. Utlab etd…"
type textarea "x"
type textarea "Lore! Ipsum Dolo sitametconsect Adipi, Eli sed 7 doeiusmodte incidid. Utlab etd…"
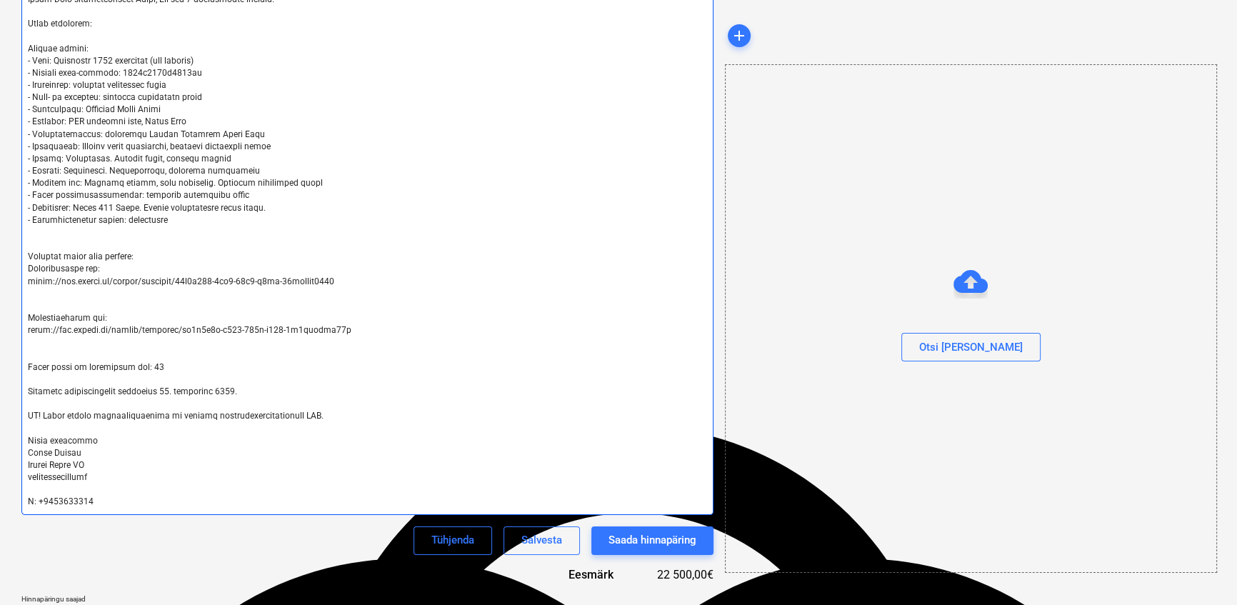
type textarea "x"
type textarea "Lore! Ipsum Dolo sitametconsect Adipi, Eli sed 7 doeiusmodte incidid. Utlab etd…"
type textarea "x"
type textarea "Lore! Ipsum Dolo sitametconsect Adipi, Eli sed 7 doeiusmodte incidid. Utlab etd…"
type textarea "x"
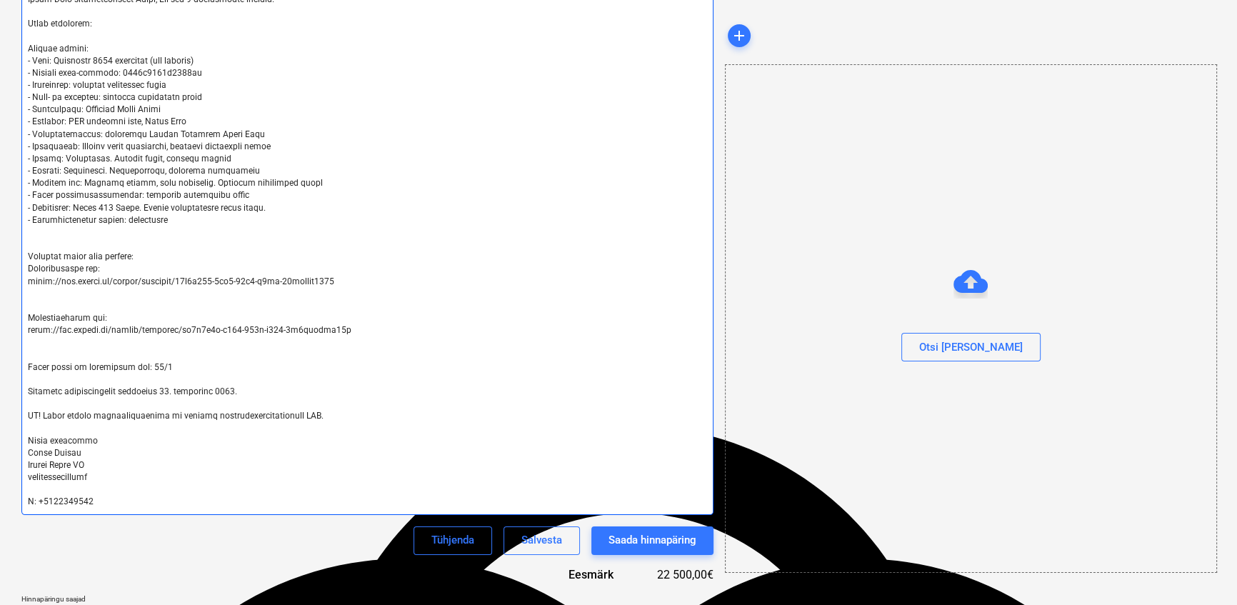
type textarea "Lore! Ipsum Dolo sitametconsect Adipi, Eli sed 7 doeiusmodte incidid. Utlab etd…"
type textarea "x"
type textarea "Lore! Ipsum Dolo sitametconsect Adipi, Eli sed 7 doeiusmodte incidid. Utlab etd…"
type textarea "x"
type textarea "Lore! Ipsum Dolo sitametconsect Adipi, Eli sed 7 doeiusmodte incidid. Utlab etd…"
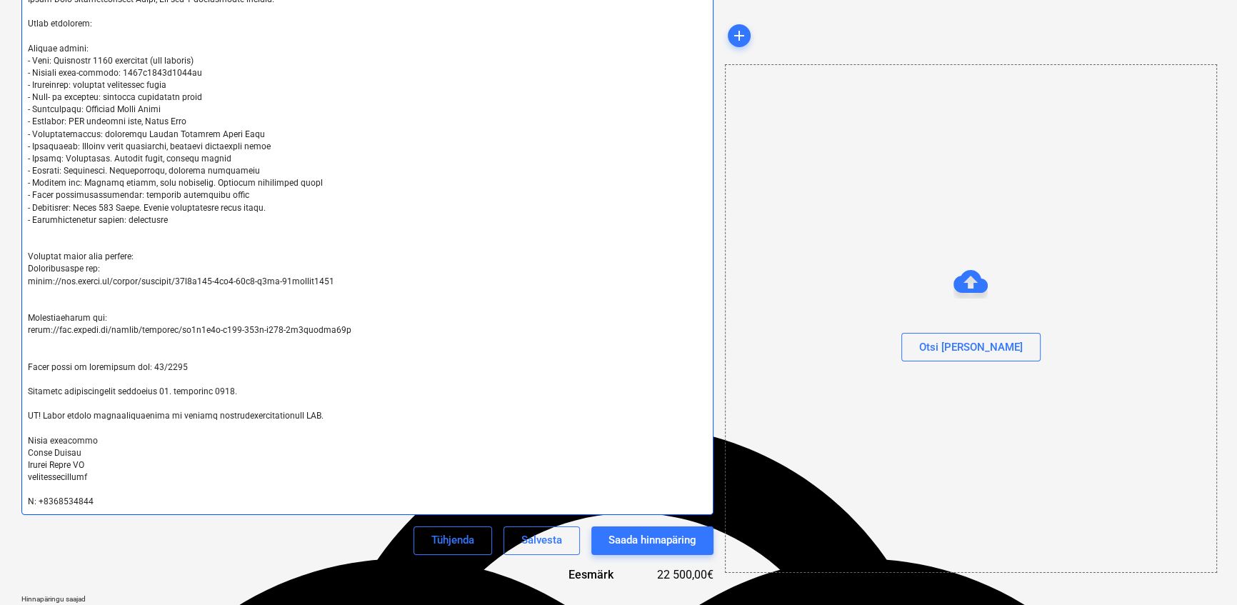
drag, startPoint x: 161, startPoint y: 390, endPoint x: 228, endPoint y: 389, distance: 67.1
click at [228, 389] on textarea at bounding box center [367, 239] width 692 height 552
type textarea "x"
type textarea "Lore! Ipsum Dolo sitametconsect Adipi, Eli sed 7 doeiusmodte incidid. Utlab etd…"
type textarea "x"
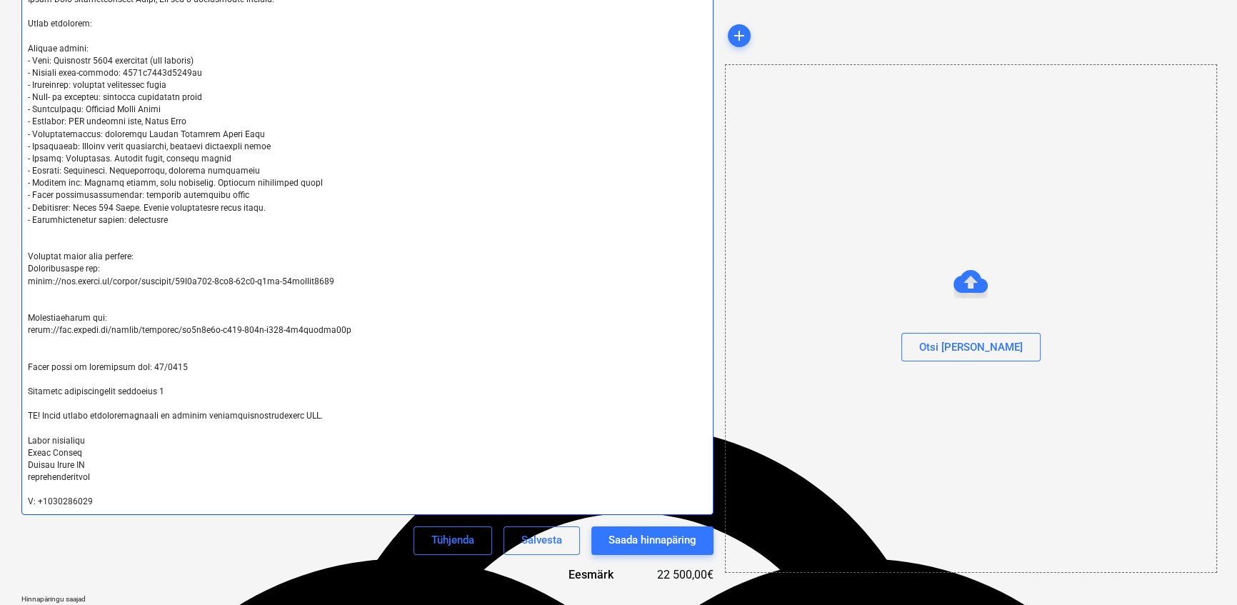
type textarea "Lore! Ipsum Dolo sitametconsect Adipi, Eli sed 7 doeiusmodte incidid. Utlab etd…"
type textarea "x"
type textarea "Lore! Ipsum Dolo sitametconsect Adipi, Eli sed 7 doeiusmodte incidid. Utlab etd…"
type textarea "x"
type textarea "Lore! Ipsum Dolo sitametconsect Adipi, Eli sed 7 doeiusmodte incidid. Utlab etd…"
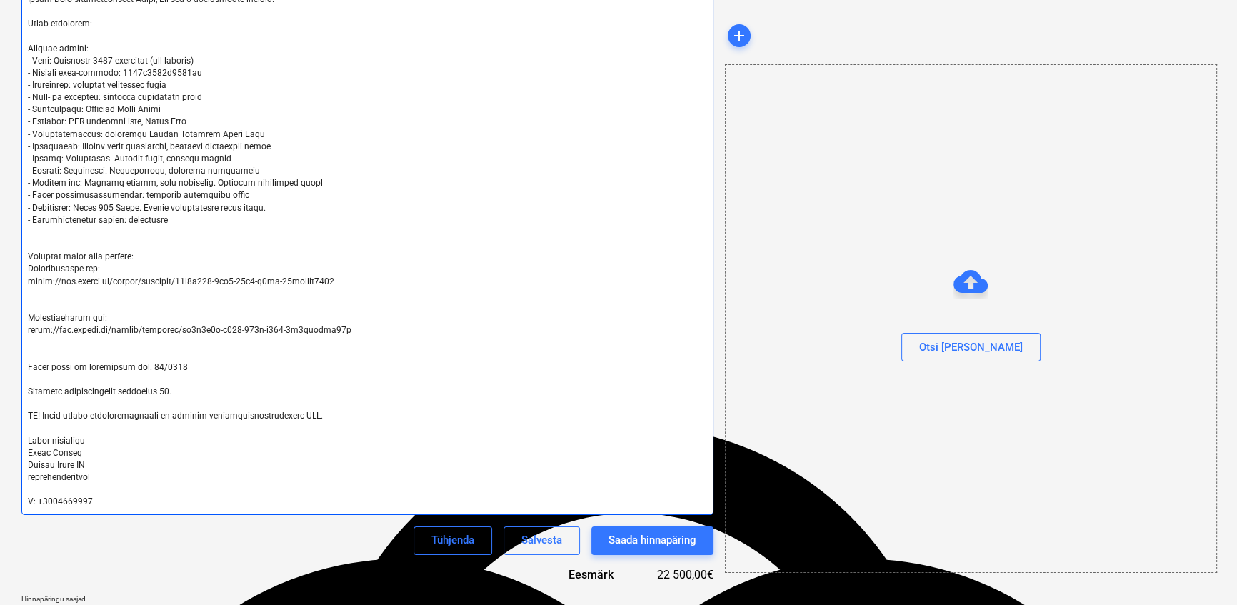
type textarea "x"
type textarea "Lore! Ipsum Dolo sitametconsect Adipi, Eli sed 7 doeiusmodte incidid. Utlab etd…"
type textarea "x"
type textarea "Lore! Ipsum Dolo sitametconsect Adipi, Eli sed 7 doeiusmodte incidid. Utlab etd…"
type textarea "x"
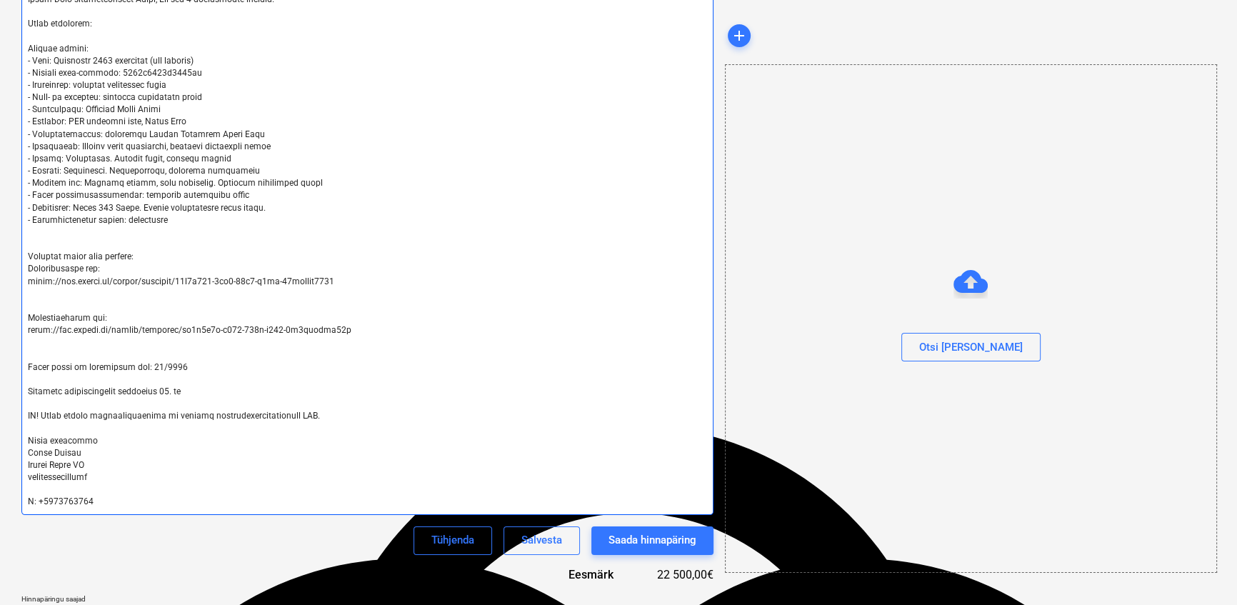
type textarea "Lore! Ipsum Dolo sitametconsect Adipi, Eli sed 7 doeiusmodte incidid. Utlab etd…"
type textarea "x"
type textarea "Lore! Ipsum Dolo sitametconsect Adipi, Eli sed 7 doeiusmodte incidid. Utlab etd…"
type textarea "x"
type textarea "Lore! Ipsum Dolo sitametconsect Adipi, Eli sed 7 doeiusmodte incidid. Utlab etd…"
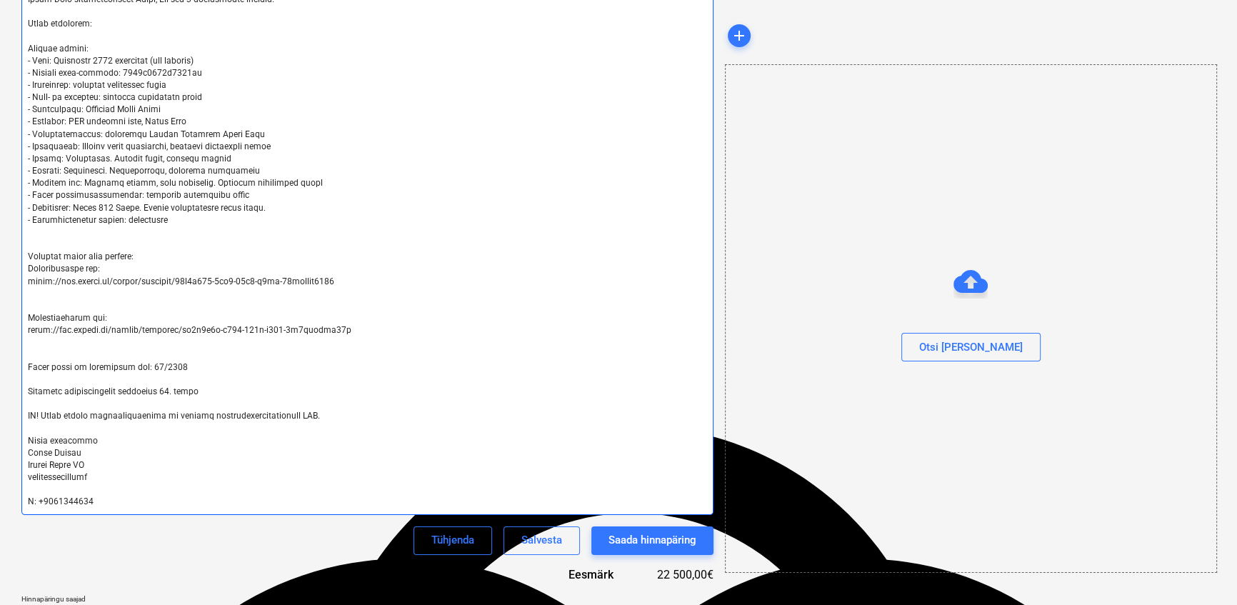
type textarea "x"
type textarea "Lore! Ipsum Dolo sitametconsect Adipi, Eli sed 7 doeiusmodte incidid. Utlab etd…"
type textarea "x"
type textarea "Lore! Ipsum Dolo sitametconsect Adipi, Eli sed 7 doeiusmodte incidid. Utlab etd…"
type textarea "x"
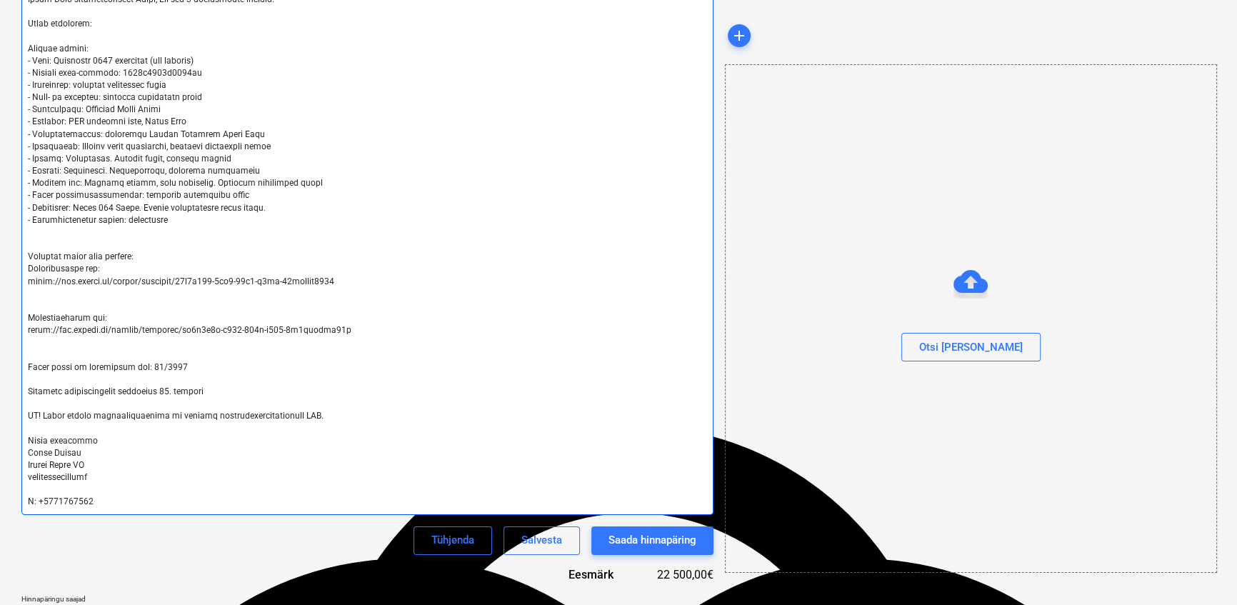
type textarea "Lore! Ipsum Dolo sitametconsect Adipi, Eli sed 7 doeiusmodte incidid. Utlab etd…"
type textarea "x"
type textarea "Lore! Ipsum Dolo sitametconsect Adipi, Eli sed 7 doeiusmodte incidid. Utlab etd…"
type textarea "x"
type textarea "Lore! Ipsum Dolo sitametconsect Adipi, Eli sed 7 doeiusmodte incidid. Utlab etd…"
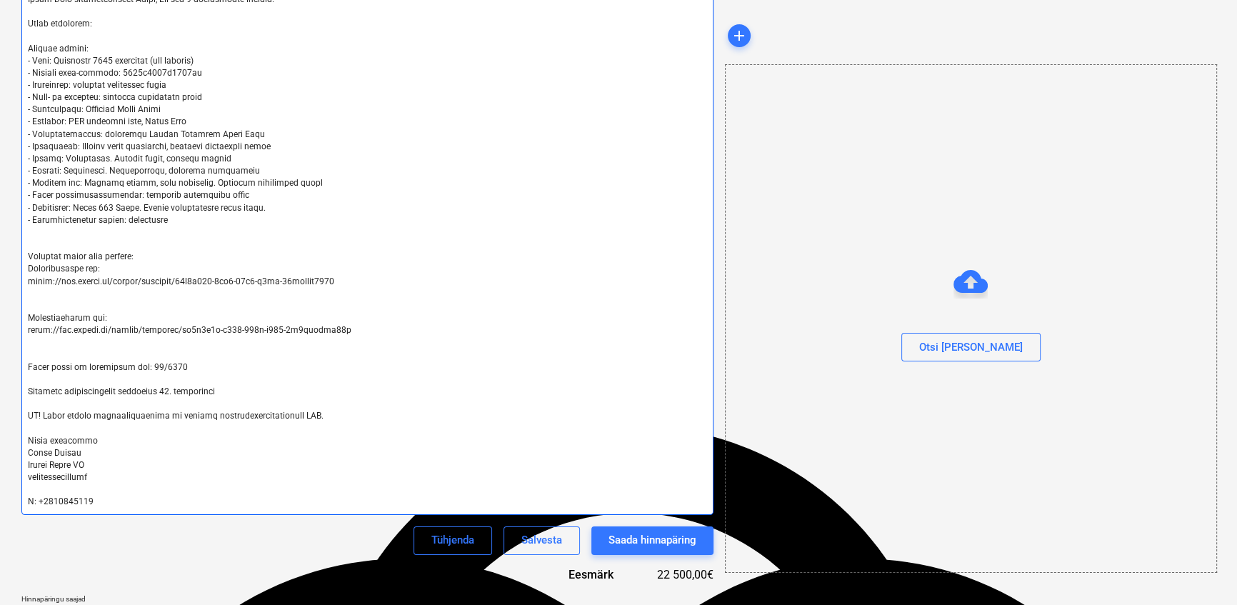
type textarea "x"
type textarea "Lore! Ipsum Dolo sitametconsect Adipi, Eli sed 7 doeiusmodte incidid. Utlab etd…"
type textarea "x"
type textarea "Lore! Ipsum Dolo sitametconsect Adipi, Eli sed 7 doeiusmodte incidid. Utlab etd…"
type textarea "x"
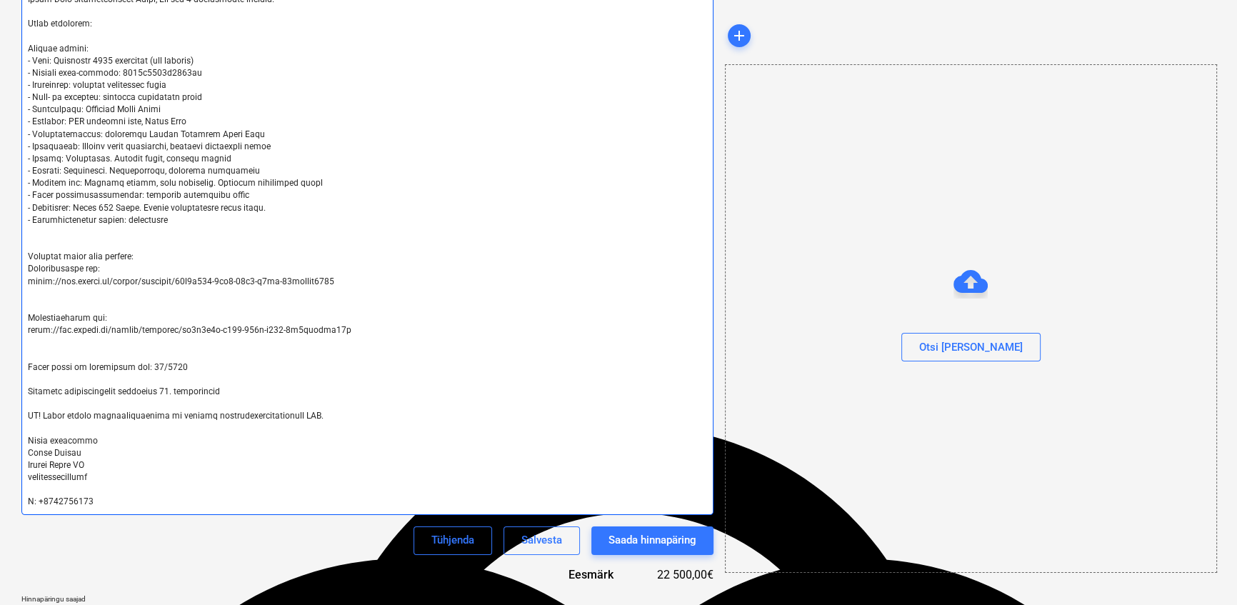
type textarea "Lore! Ipsum Dolo sitametconsect Adipi, Eli sed 7 doeiusmodte incidid. Utlab etd…"
type textarea "x"
type textarea "Lore! Ipsum Dolo sitametconsect Adipi, Eli sed 7 doeiusmodte incidid. Utlab etd…"
type textarea "x"
type textarea "Lore! Ipsum Dolo sitametconsect Adipi, Eli sed 7 doeiusmodte incidid. Utlab etd…"
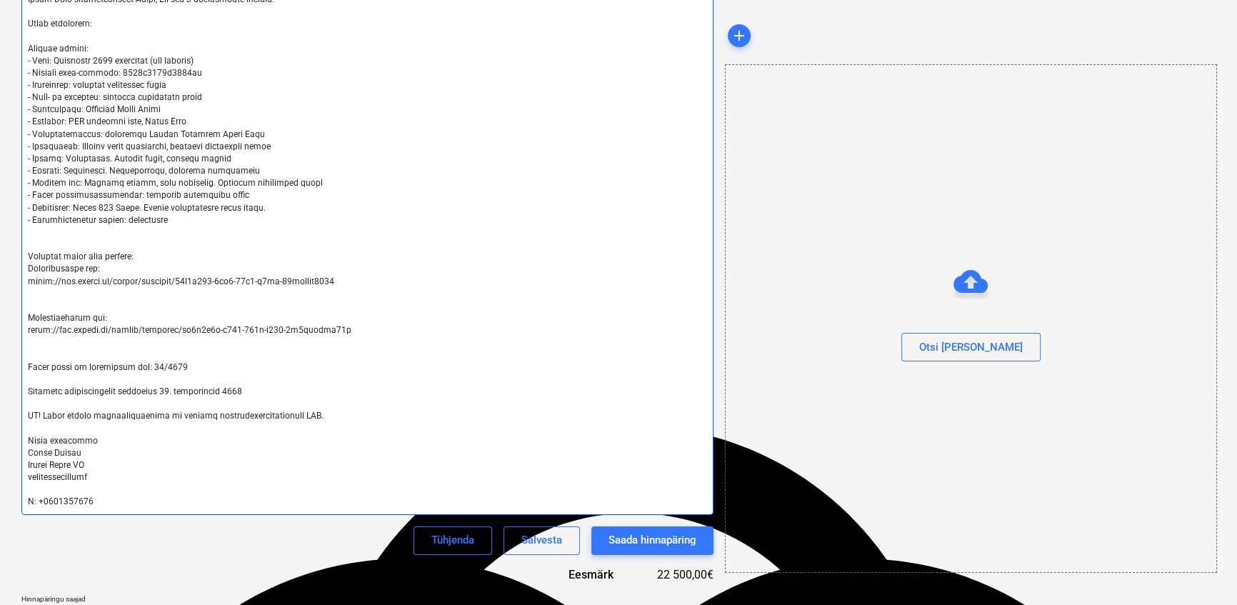
type textarea "x"
type textarea "Lore! Ipsum Dolo sitametconsect Adipi, Eli sed 7 doeiusmodte incidid. Utlab etd…"
click at [239, 394] on textarea at bounding box center [367, 239] width 692 height 552
type textarea "x"
type textarea "Lore! Ipsum Dolo sitametconsect Adipi, Eli sed 7 doeiusmodte incidid. Utlab etd…"
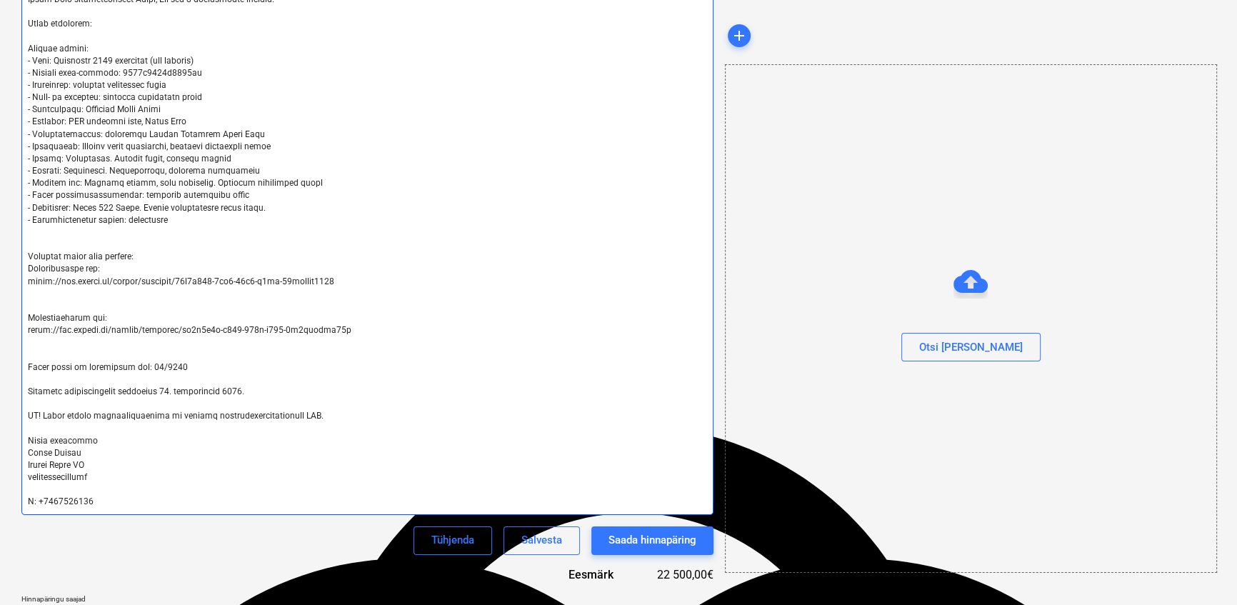
type textarea "x"
click at [189, 369] on textarea at bounding box center [367, 239] width 692 height 552
type textarea "Lore! Ipsum Dolo sitametconsect Adipi, Eli sed 7 doeiusmodte incidid. Utlab etd…"
type textarea "x"
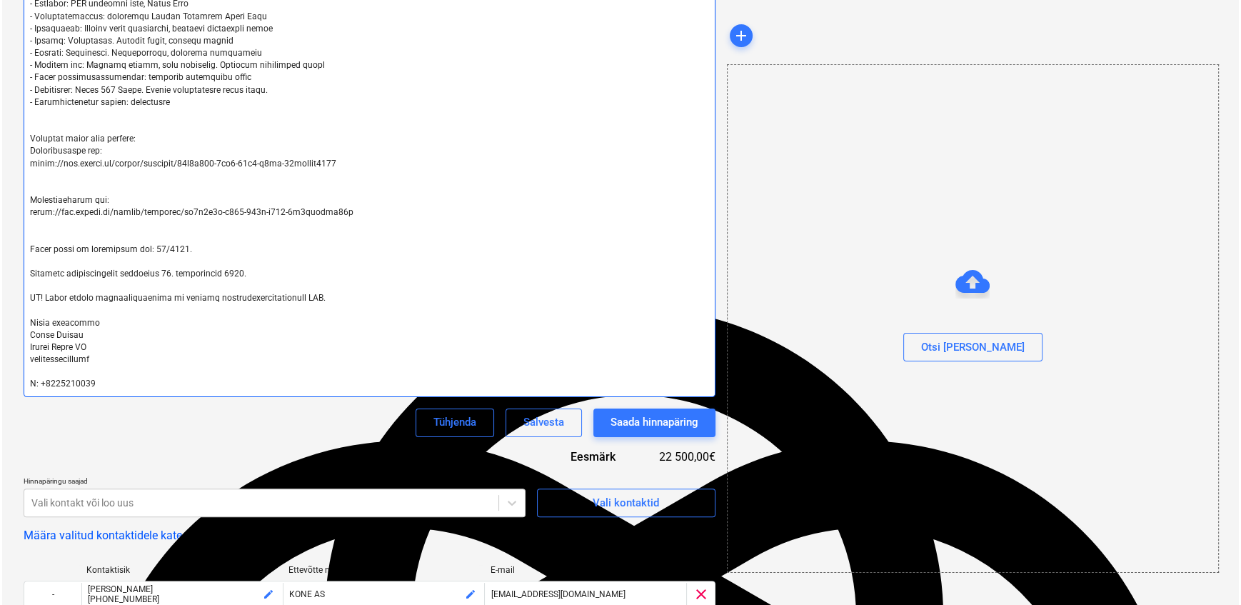
scroll to position [389, 0]
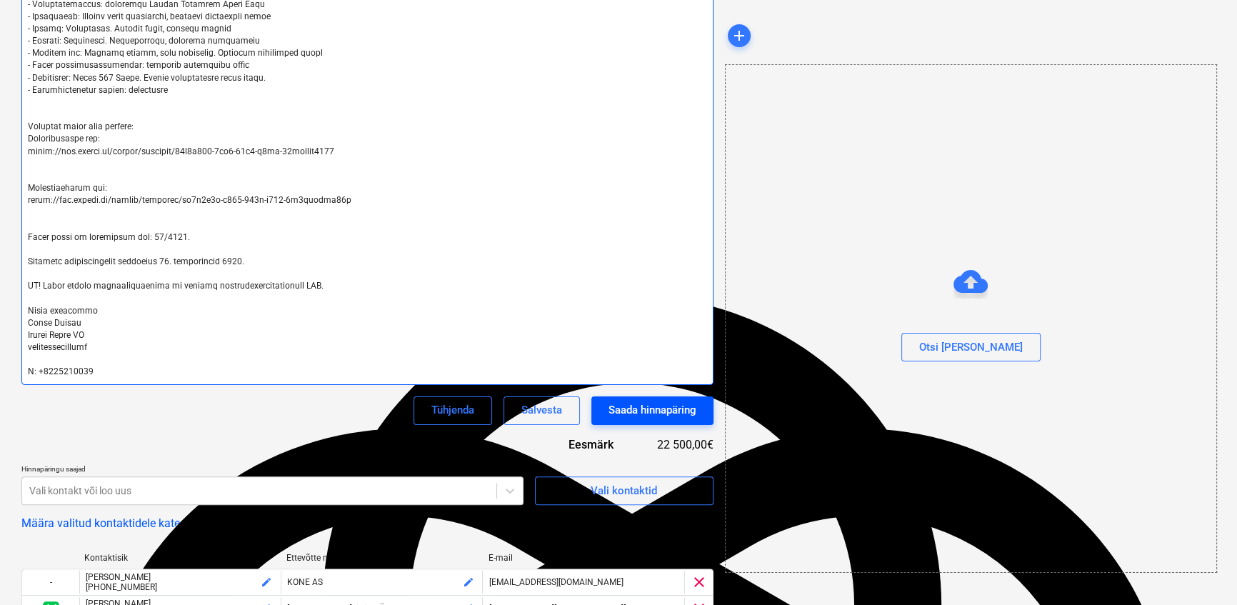
type textarea "Lore! Ipsum Dolo sitametconsect Adipi, Eli sed 7 doeiusmodte incidid. Utlab etd…"
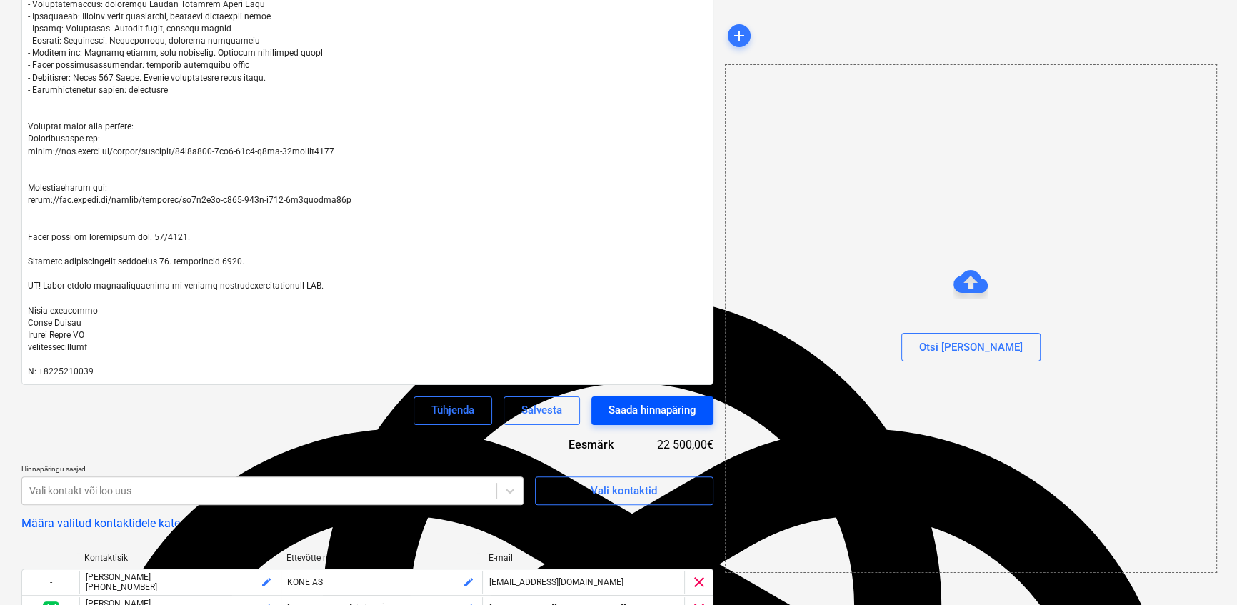
click at [624, 412] on div "Saada hinnapäring" at bounding box center [652, 410] width 88 height 19
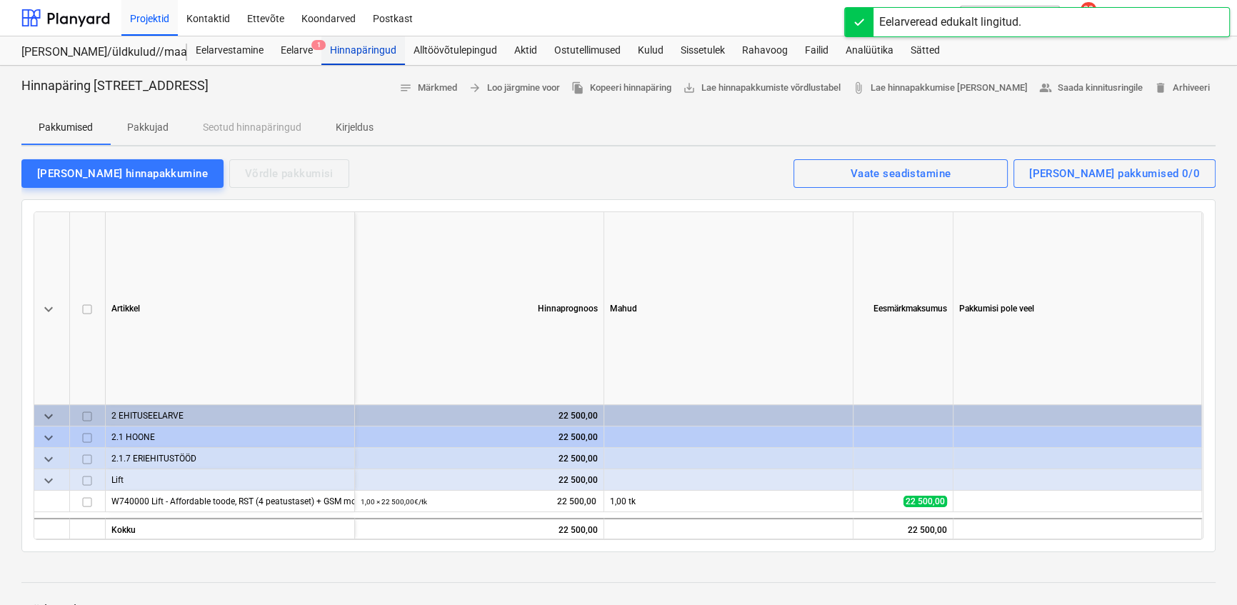
click at [363, 50] on div "Hinnapäringud" at bounding box center [363, 50] width 84 height 29
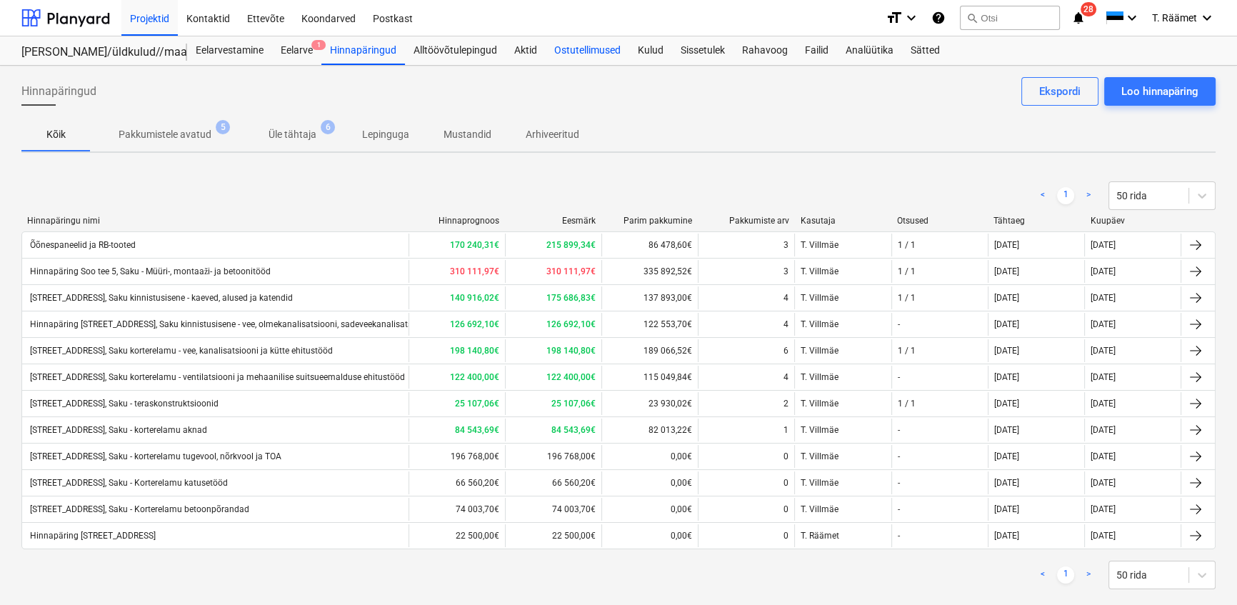
click at [571, 51] on div "Ostutellimused" at bounding box center [588, 50] width 84 height 29
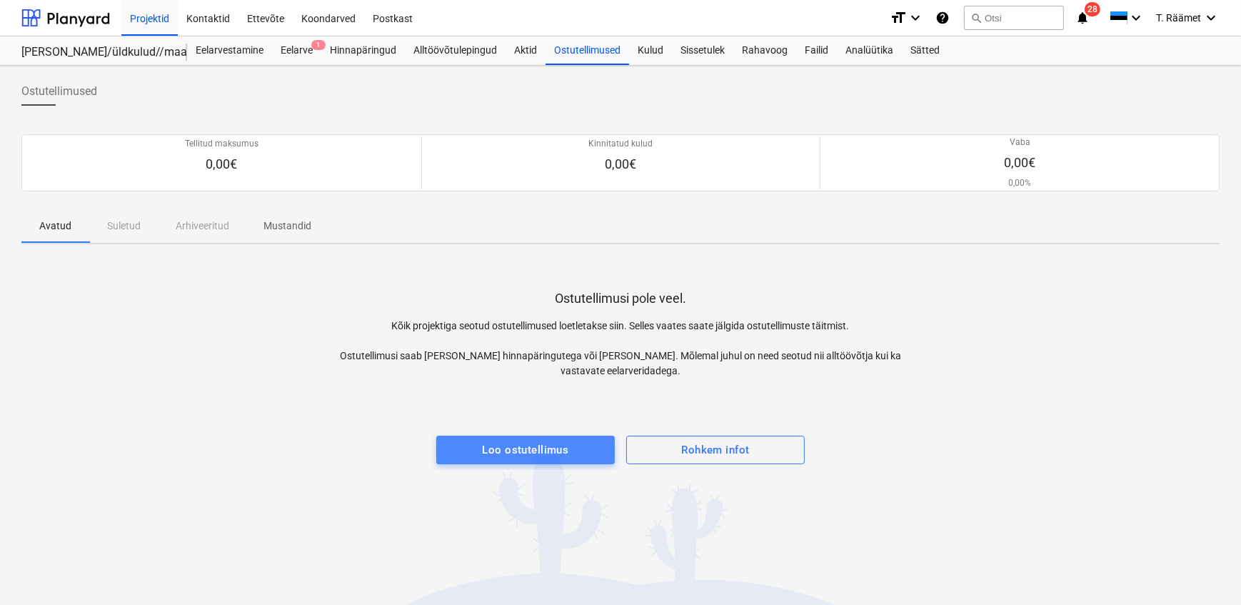
click at [476, 443] on span "Loo ostutellimus" at bounding box center [525, 450] width 147 height 19
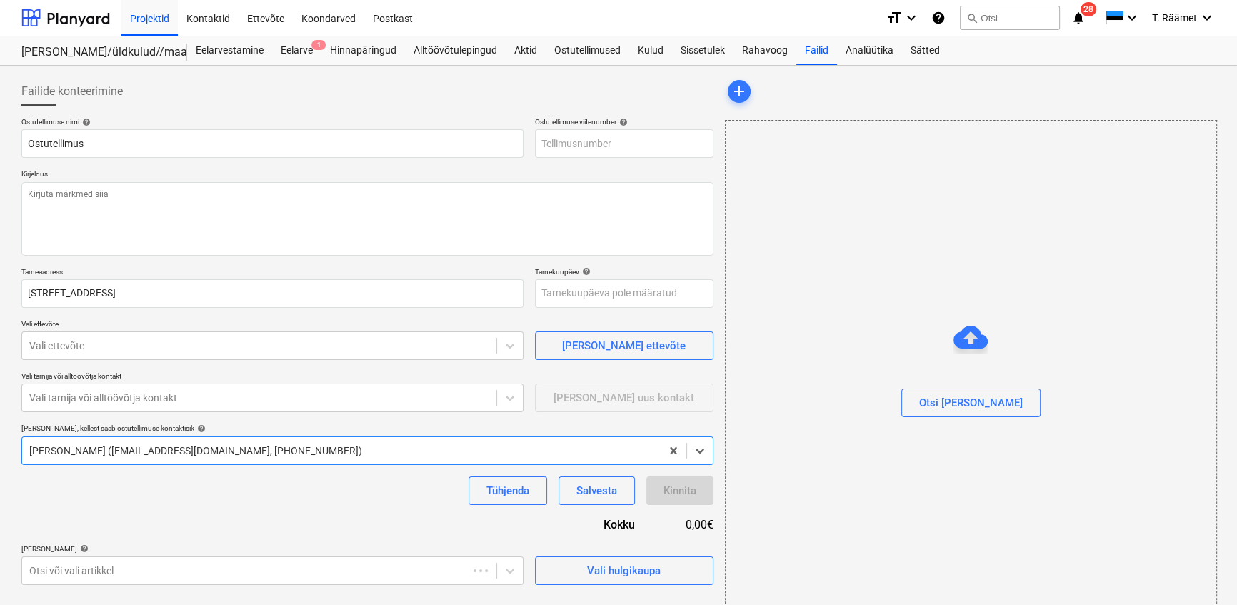
type textarea "x"
type input "2101817-PO-003"
type textarea "x"
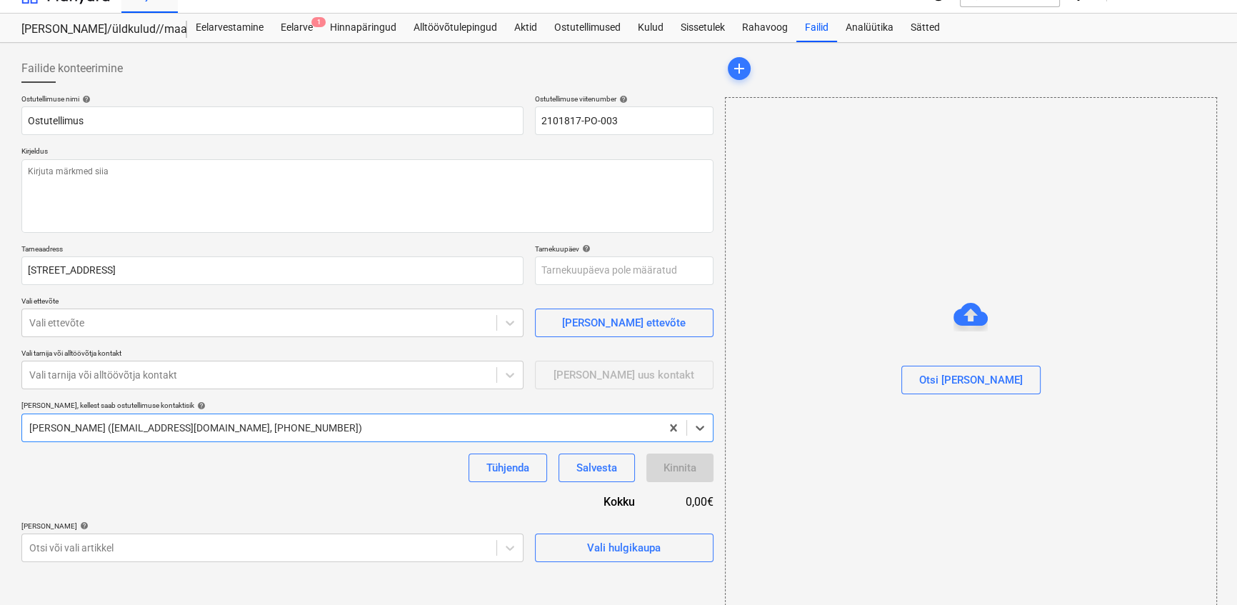
scroll to position [34, 0]
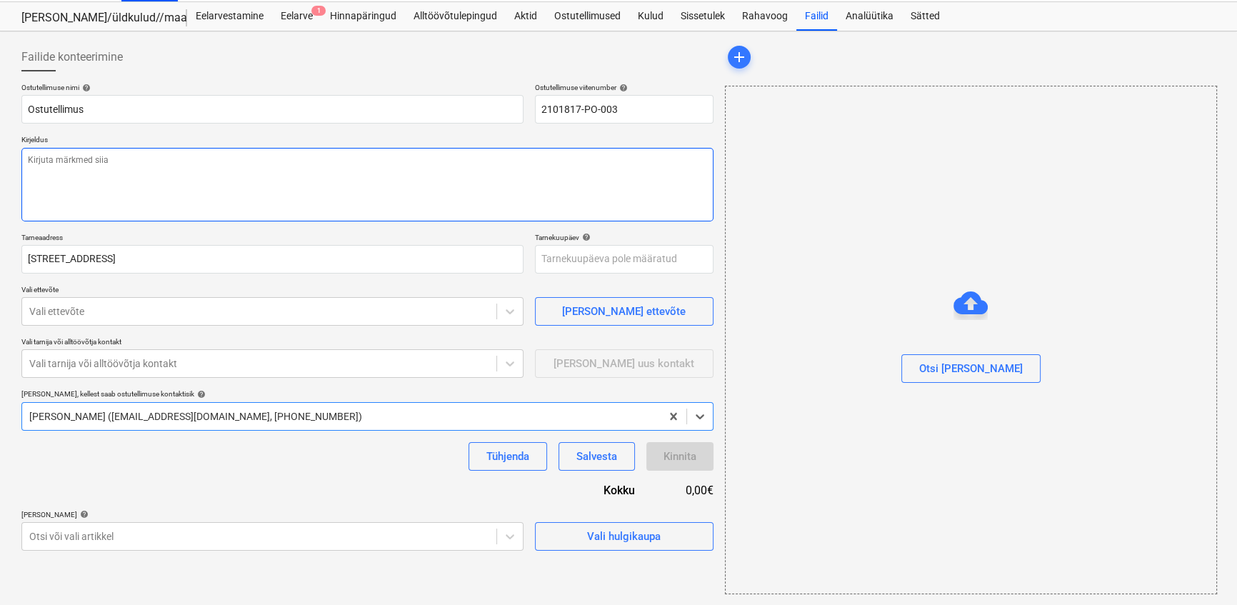
click at [92, 169] on textarea at bounding box center [367, 185] width 692 height 74
type textarea "T"
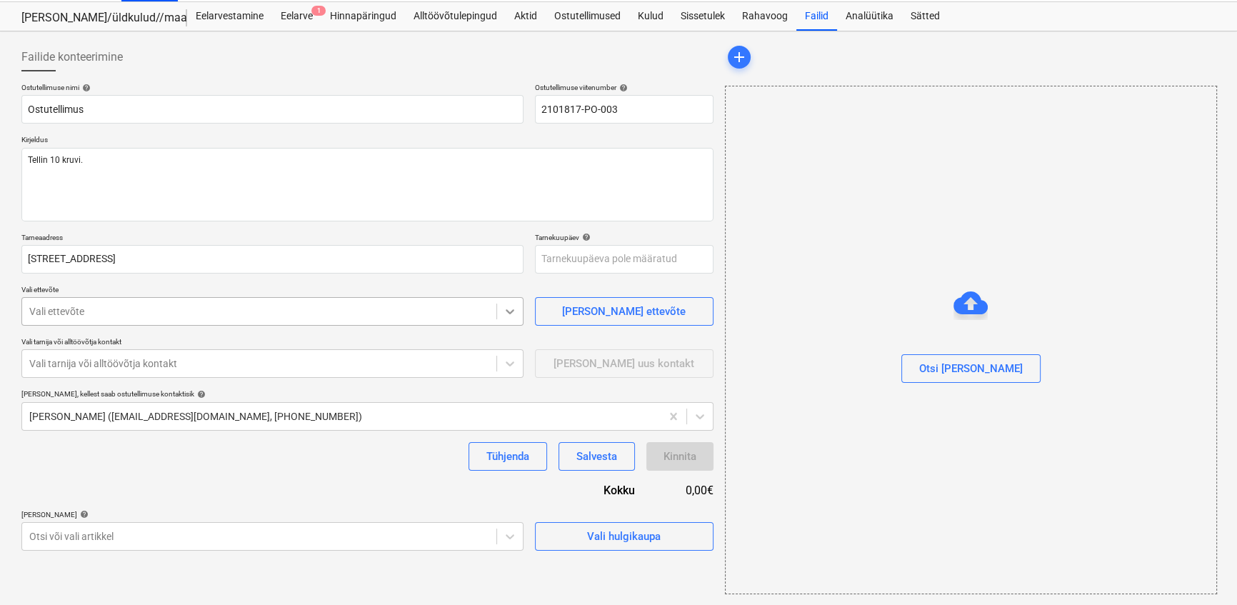
click at [505, 315] on icon at bounding box center [510, 311] width 14 height 14
click at [100, 316] on div at bounding box center [259, 311] width 460 height 14
click at [96, 365] on div at bounding box center [259, 363] width 460 height 14
click at [174, 360] on div at bounding box center [259, 363] width 460 height 14
click at [250, 428] on div "[PERSON_NAME] ([EMAIL_ADDRESS][DOMAIN_NAME], [PHONE_NUMBER])" at bounding box center [367, 416] width 692 height 29
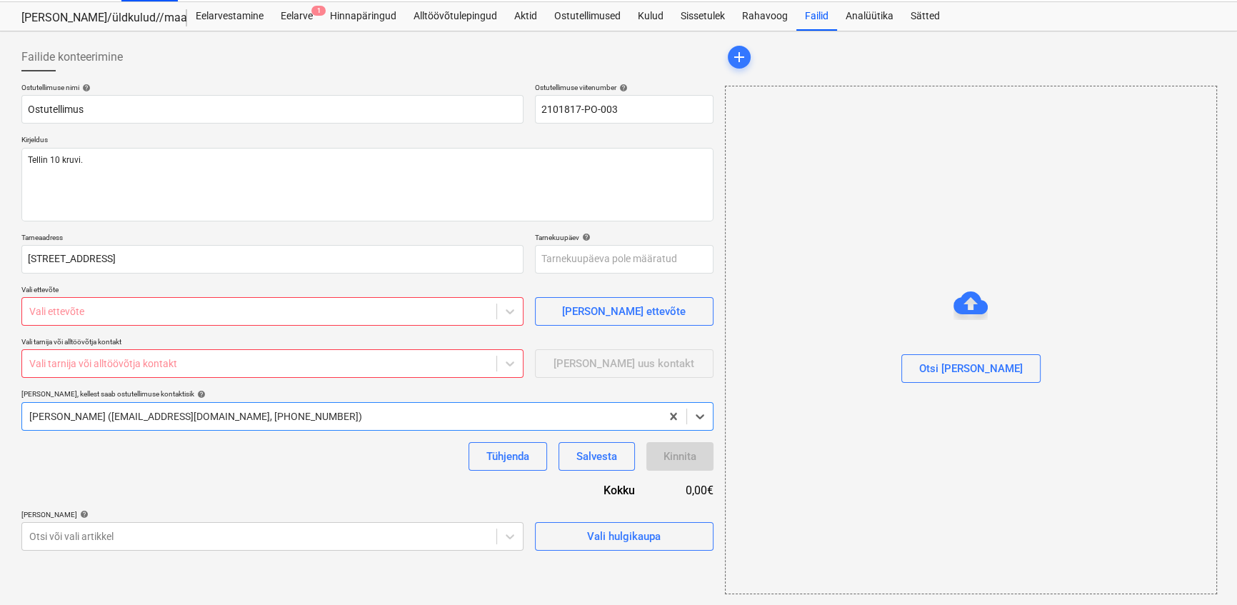
drag, startPoint x: 28, startPoint y: 413, endPoint x: 66, endPoint y: 418, distance: 38.8
click at [66, 418] on div "[PERSON_NAME] ([EMAIL_ADDRESS][DOMAIN_NAME], [PHONE_NUMBER])" at bounding box center [341, 416] width 638 height 20
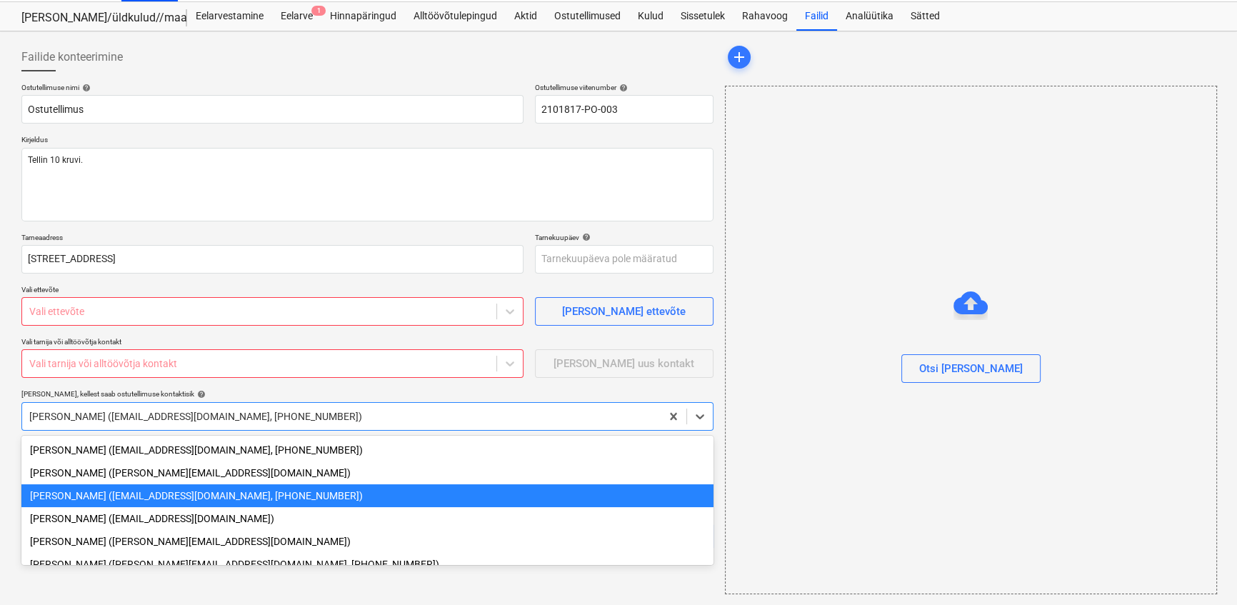
drag, startPoint x: 214, startPoint y: 416, endPoint x: 166, endPoint y: 416, distance: 48.6
click at [166, 416] on div at bounding box center [341, 416] width 624 height 14
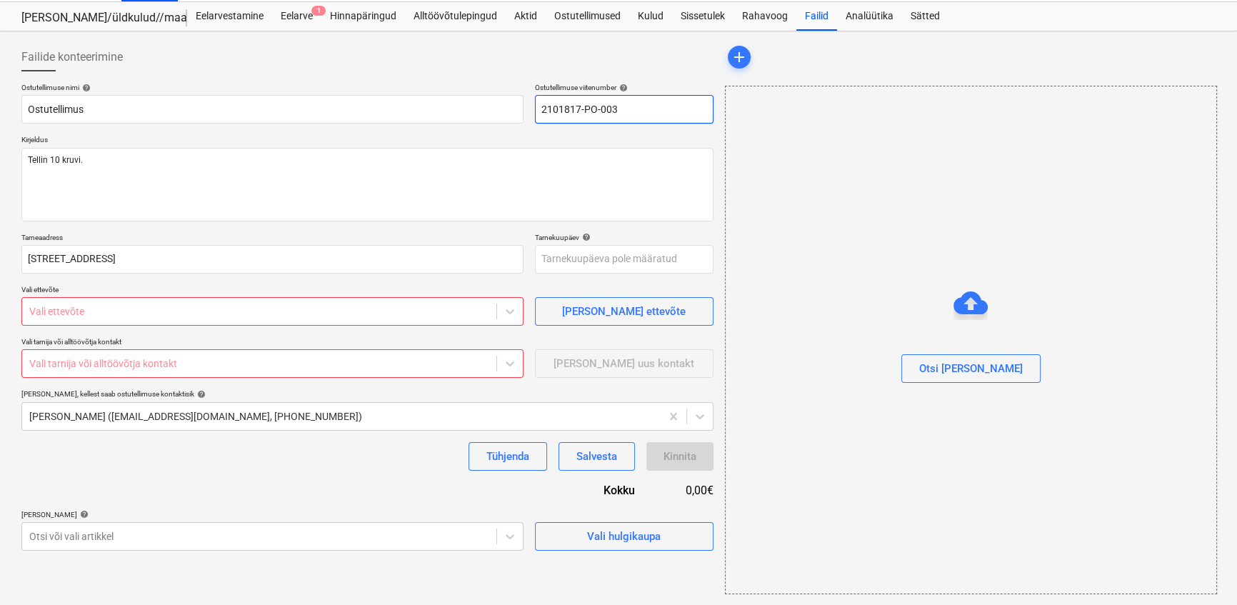
drag, startPoint x: 622, startPoint y: 104, endPoint x: 528, endPoint y: 105, distance: 94.3
click at [528, 105] on div "Ostutellimuse nimi help Ostutellimus Ostutellimuse viitenumber help 2101817-PO-…" at bounding box center [367, 103] width 692 height 41
click at [51, 314] on div at bounding box center [259, 311] width 460 height 14
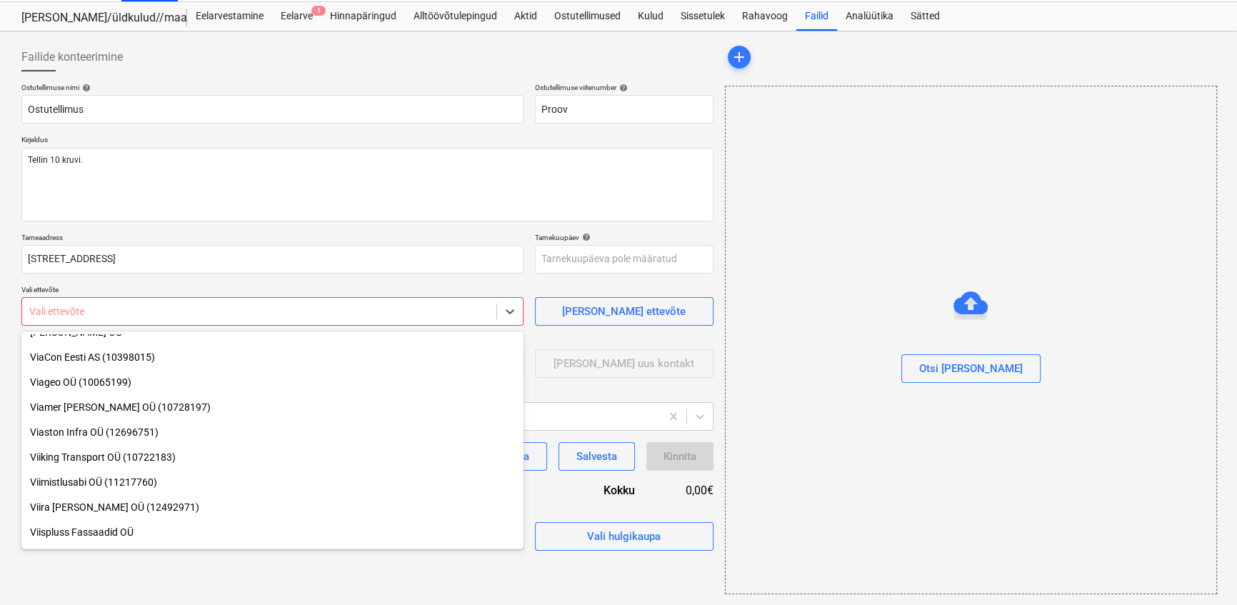
scroll to position [29455, 0]
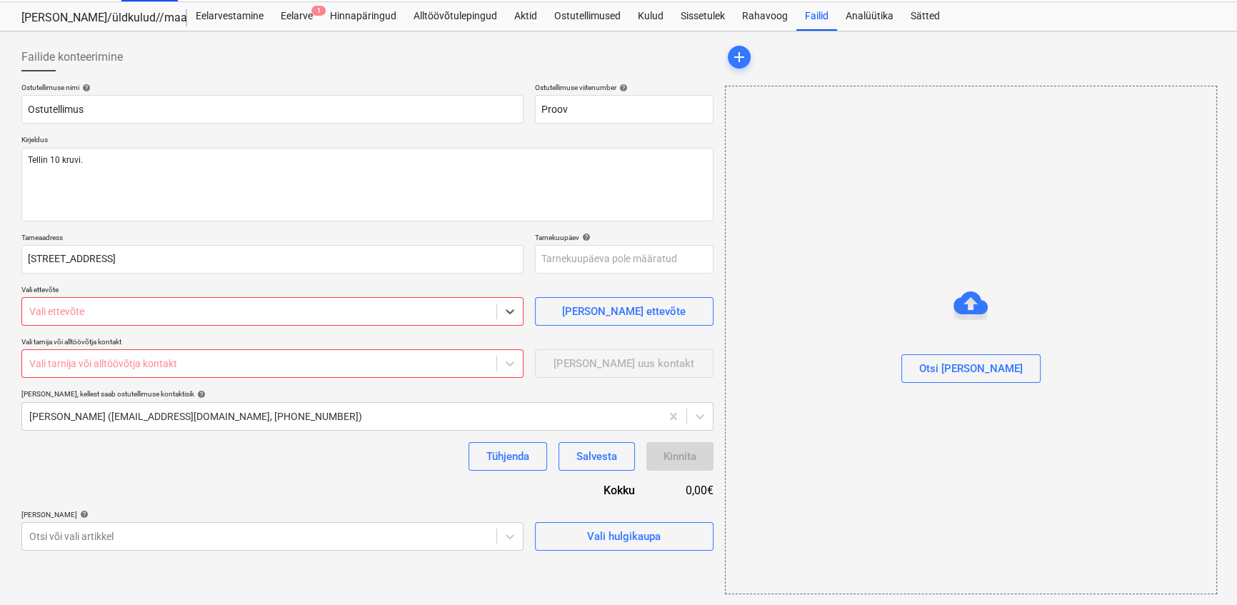
click at [49, 310] on div at bounding box center [259, 311] width 460 height 14
click at [114, 364] on div at bounding box center [259, 363] width 460 height 14
click at [200, 490] on div "Ostutellimuse nimi help Ostutellimus Ostutellimuse viitenumber help Proov [PERS…" at bounding box center [367, 317] width 692 height 468
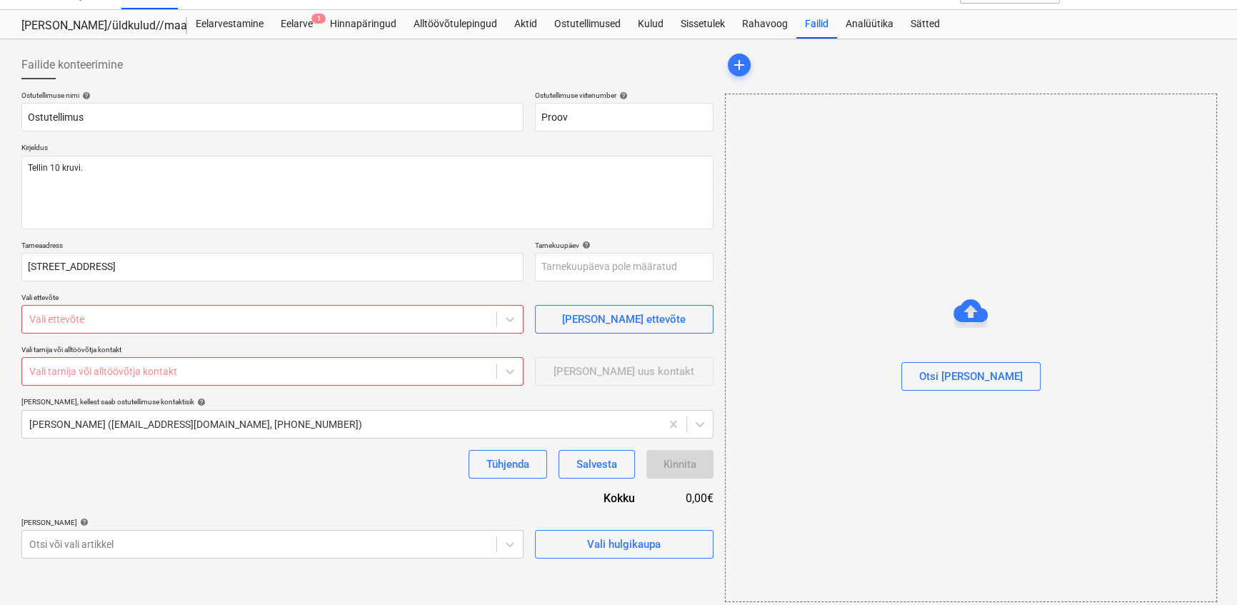
scroll to position [34, 0]
